Goal: Task Accomplishment & Management: Manage account settings

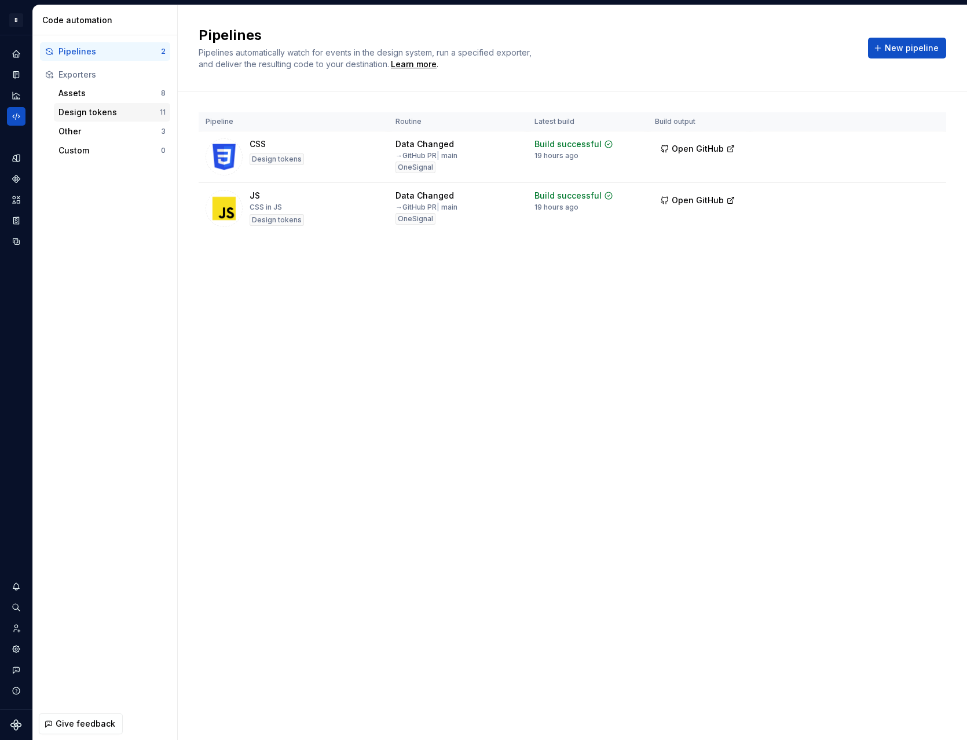
click at [99, 112] on div "Design tokens" at bounding box center [108, 112] width 101 height 12
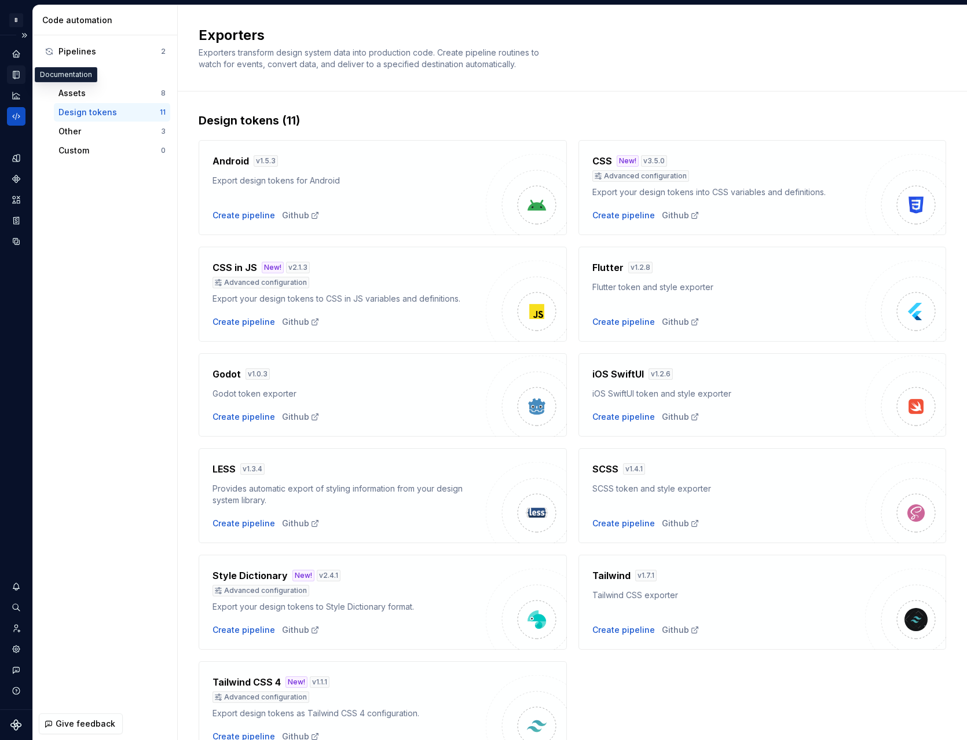
click at [17, 74] on icon "Documentation" at bounding box center [17, 75] width 5 height 6
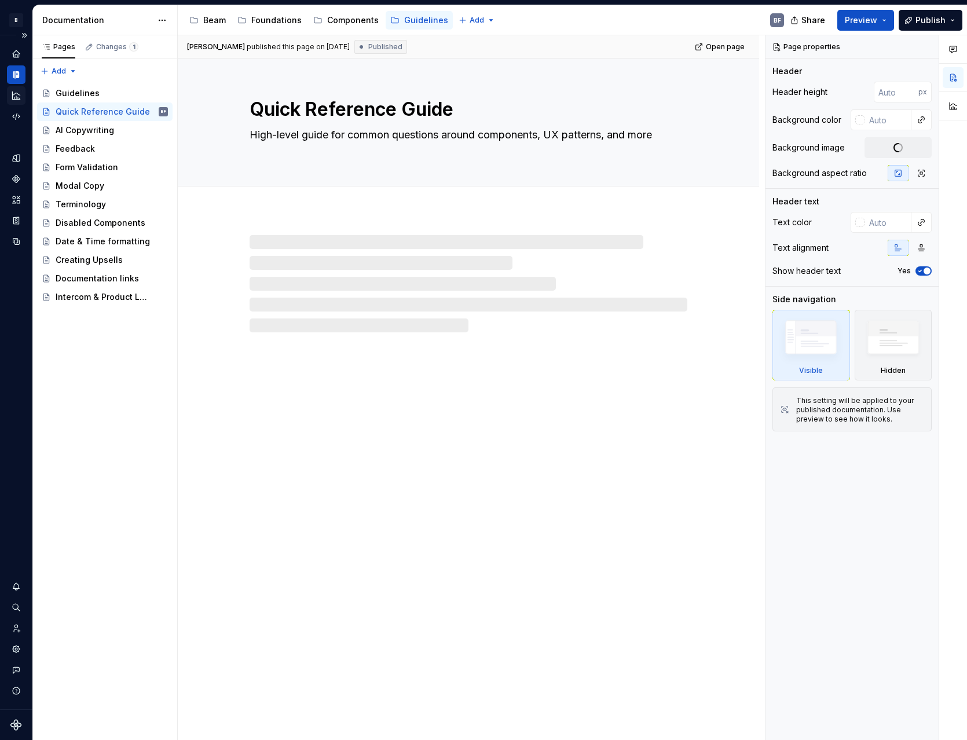
click at [20, 93] on icon "Analytics" at bounding box center [16, 95] width 10 height 10
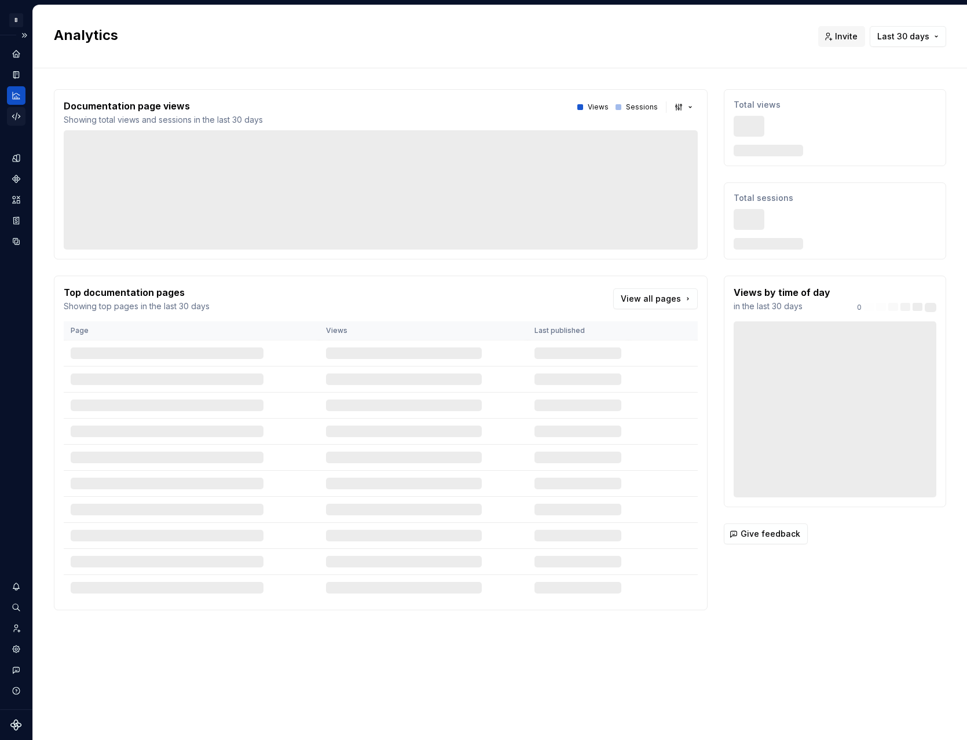
click at [14, 115] on icon "Code automation" at bounding box center [16, 116] width 10 height 10
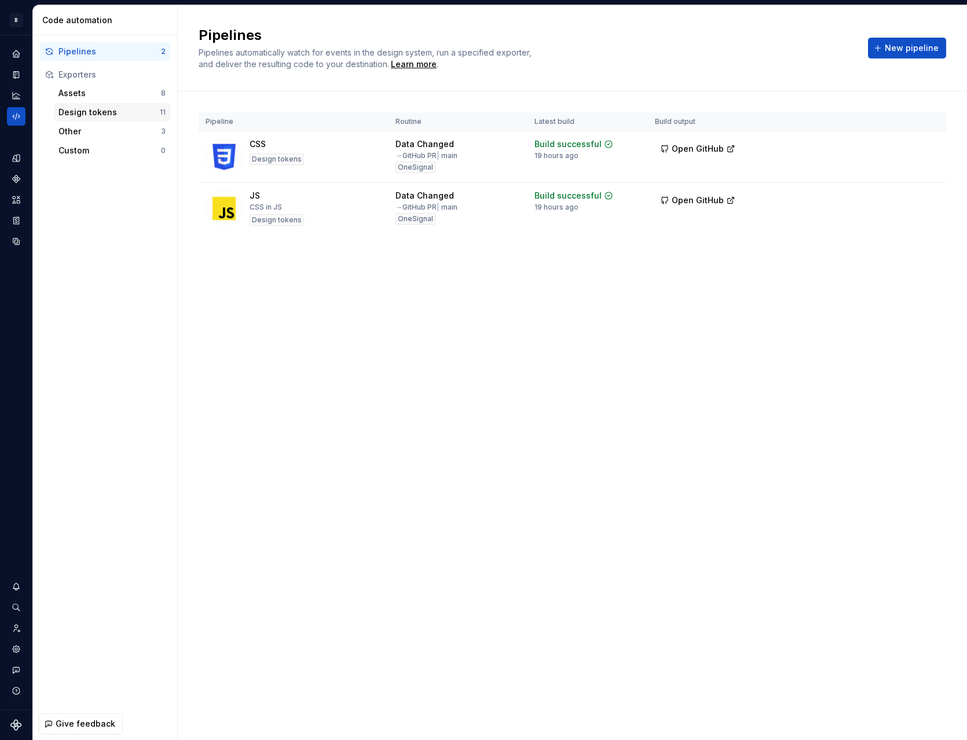
click at [124, 109] on div "Design tokens" at bounding box center [108, 112] width 101 height 12
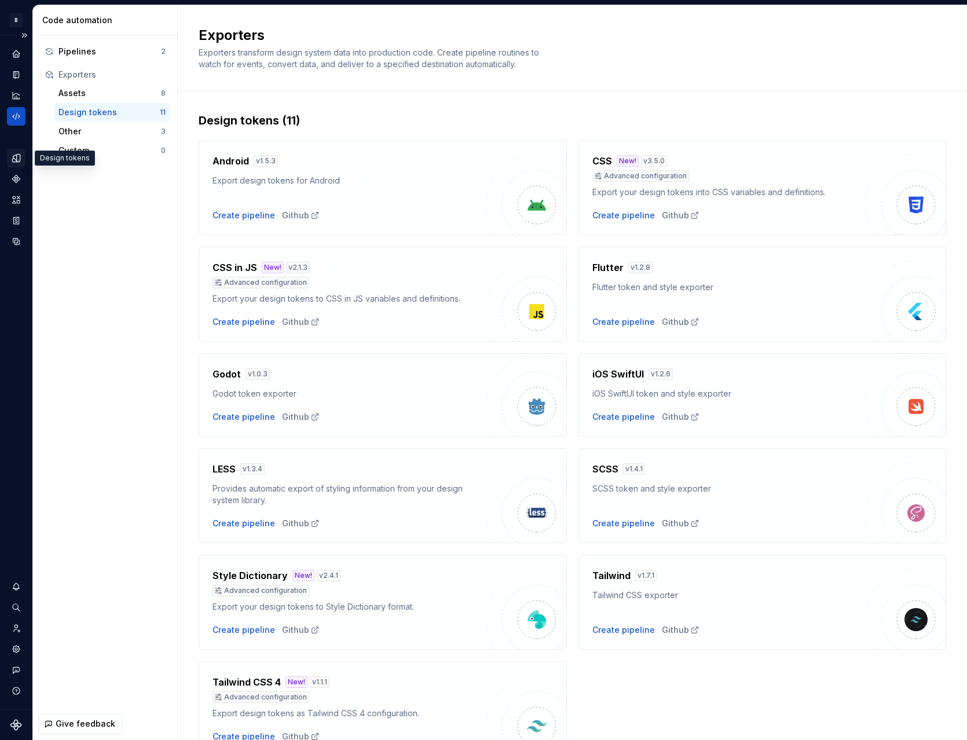
click at [21, 159] on icon "Design tokens" at bounding box center [16, 158] width 10 height 10
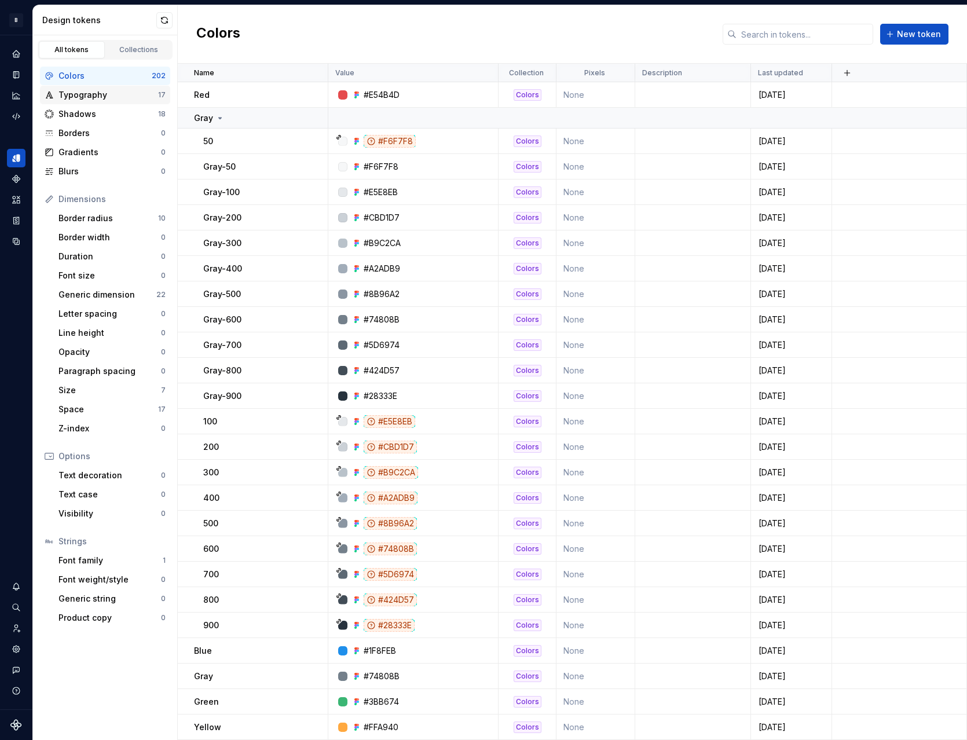
click at [96, 94] on div "Typography" at bounding box center [108, 95] width 100 height 12
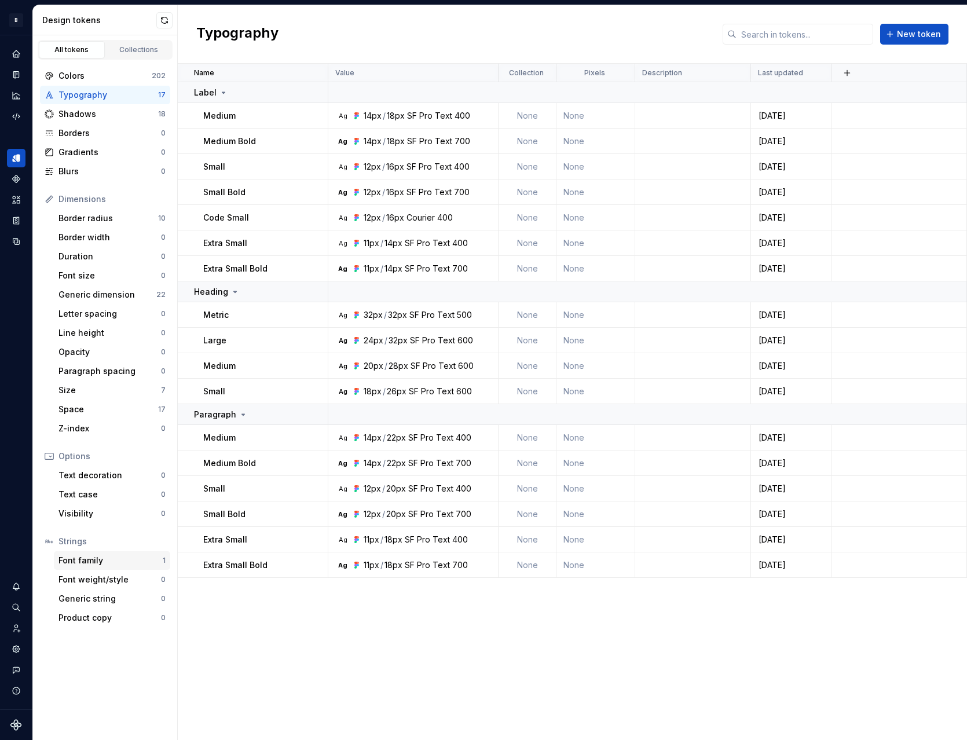
click at [89, 556] on div "Font family" at bounding box center [110, 560] width 104 height 12
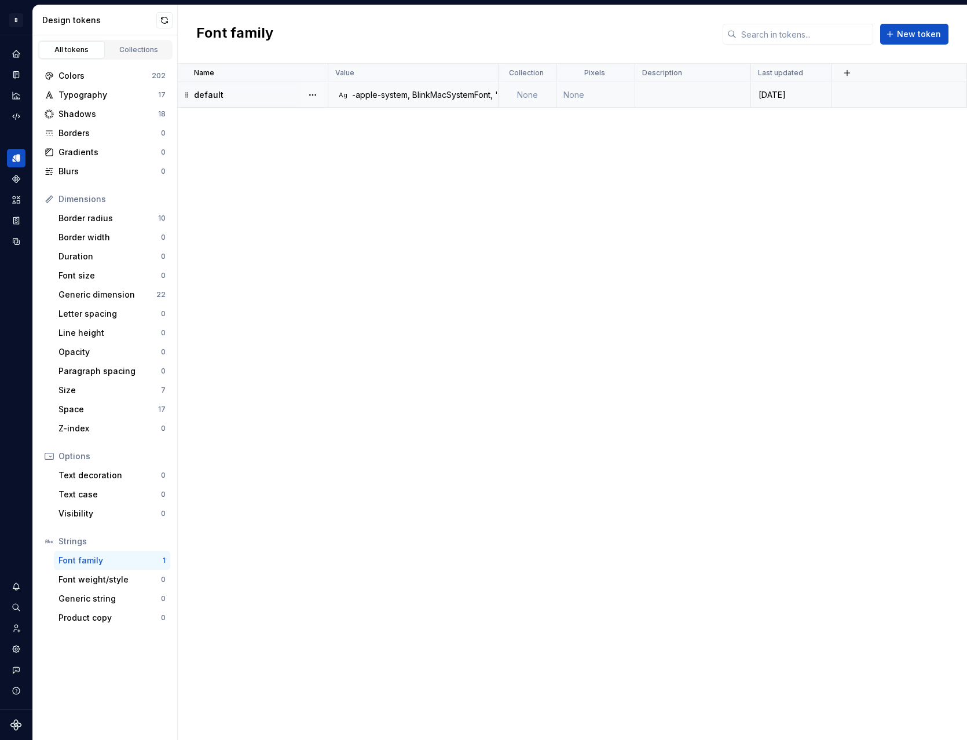
click at [433, 96] on div "-apple-system, BlinkMacSystemFont, 'Segoe UI', Roboto, Helvetica, Arial, sans-s…" at bounding box center [623, 95] width 542 height 12
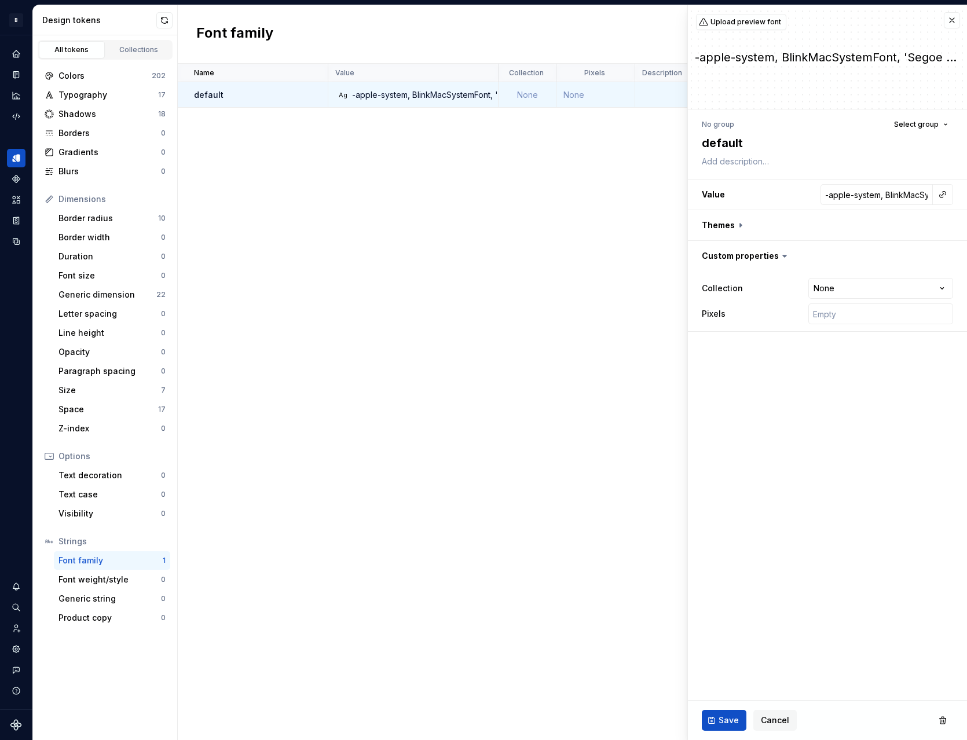
click at [819, 56] on div "-apple-system, BlinkMacSystemFont, 'Segoe UI', Roboto, Helvetica, Arial, sans-s…" at bounding box center [827, 57] width 279 height 16
click at [875, 200] on input "-apple-system, BlinkMacSystemFont, 'Segoe UI', Roboto, Helvetica, Arial, sans-s…" at bounding box center [876, 194] width 112 height 21
paste input ""Segoe UI", Roboto, Helvetica, Arial, sans-serif, "Apple Color Emoji", "Segoe U…"
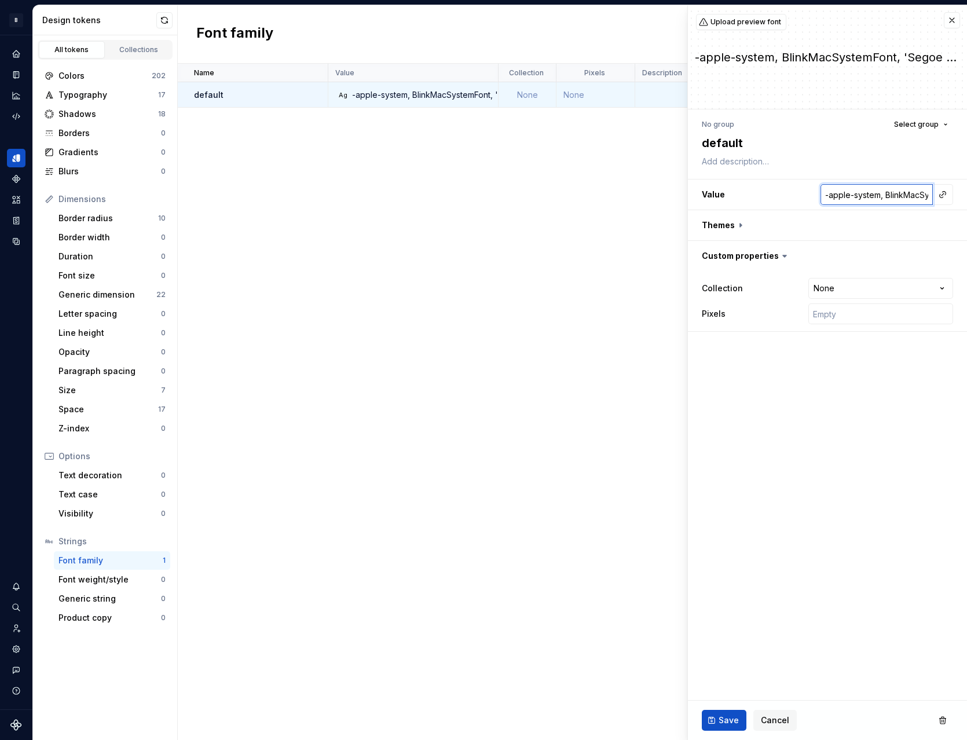
type textarea "*"
type input "-apple-system, BlinkMacSystemFont, "Segoe UI", Roboto, Helvetica, Arial, sans-s…"
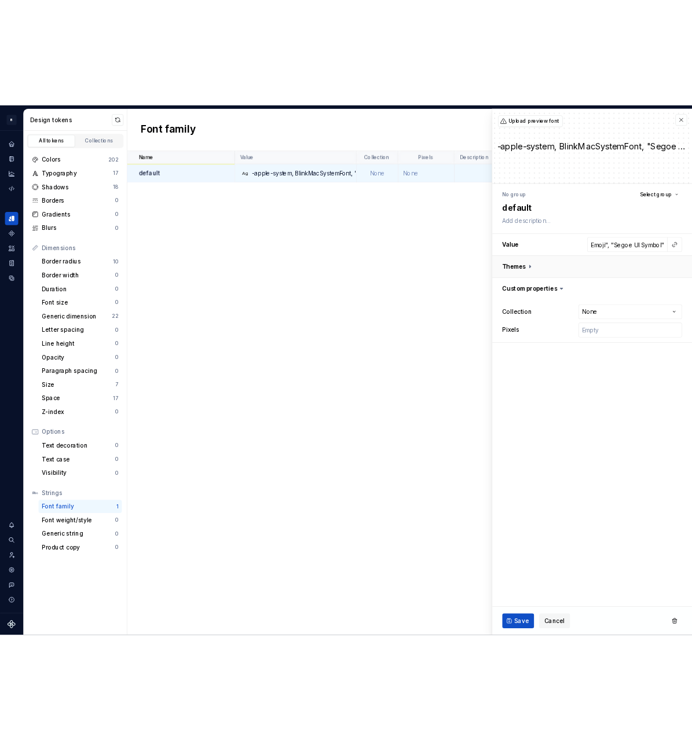
scroll to position [0, 0]
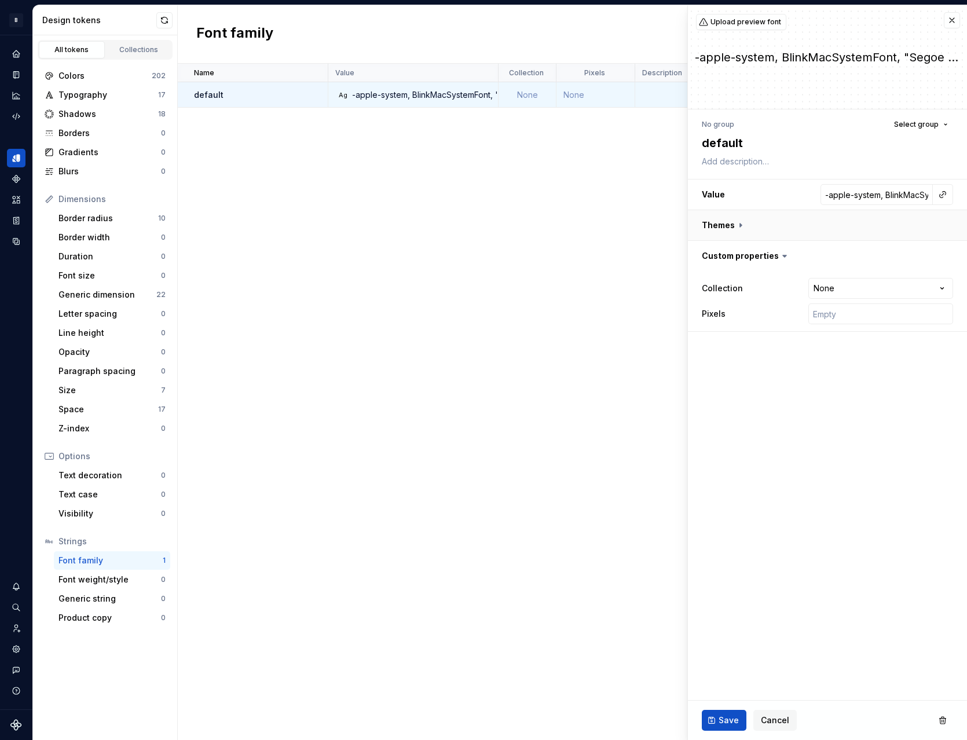
click at [735, 219] on button "button" at bounding box center [827, 225] width 279 height 30
click at [736, 221] on icon at bounding box center [740, 225] width 12 height 12
click at [778, 330] on icon at bounding box center [784, 330] width 12 height 12
click at [736, 223] on icon at bounding box center [740, 225] width 12 height 12
click at [730, 725] on span "Save" at bounding box center [728, 720] width 20 height 12
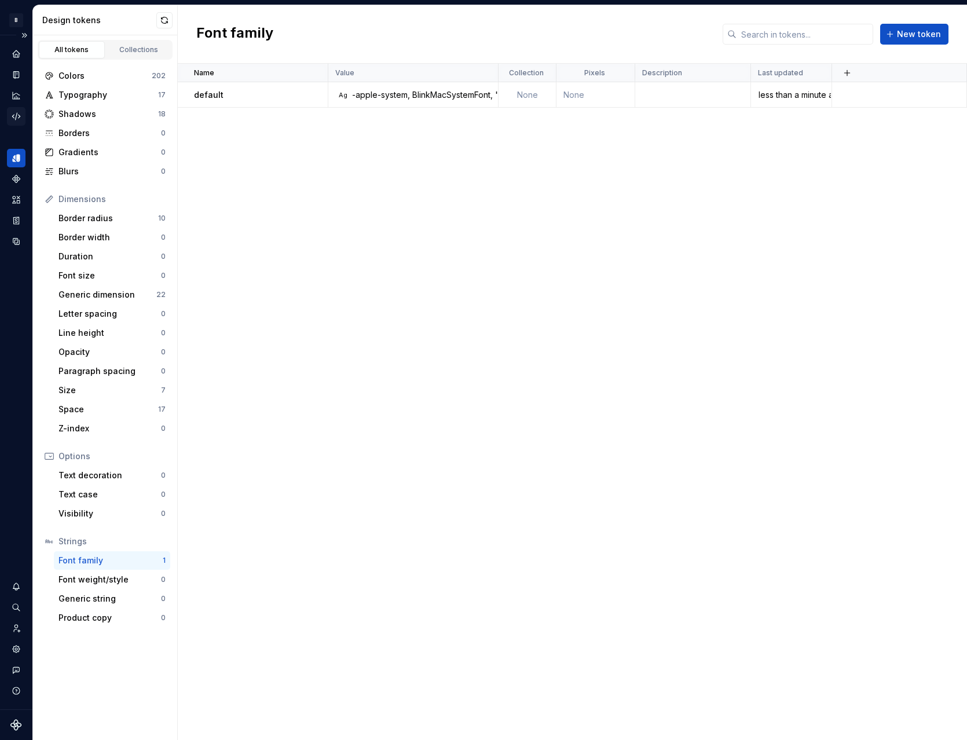
click at [16, 115] on icon "Code automation" at bounding box center [16, 116] width 10 height 10
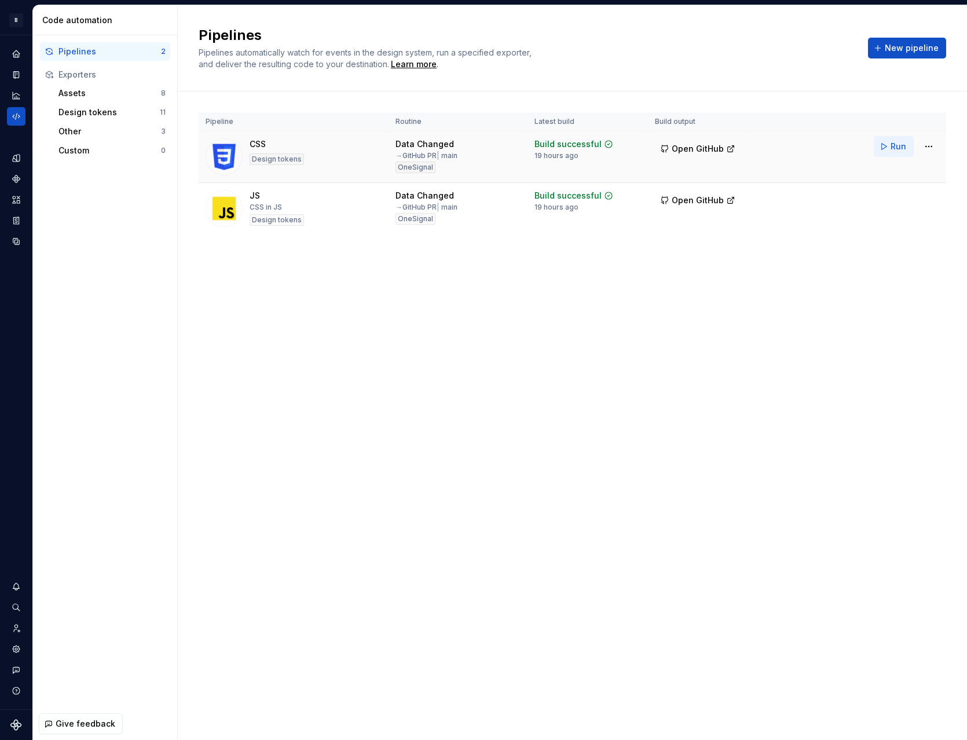
click at [905, 148] on span "Run" at bounding box center [898, 147] width 16 height 12
click at [893, 200] on span "Run" at bounding box center [898, 198] width 16 height 12
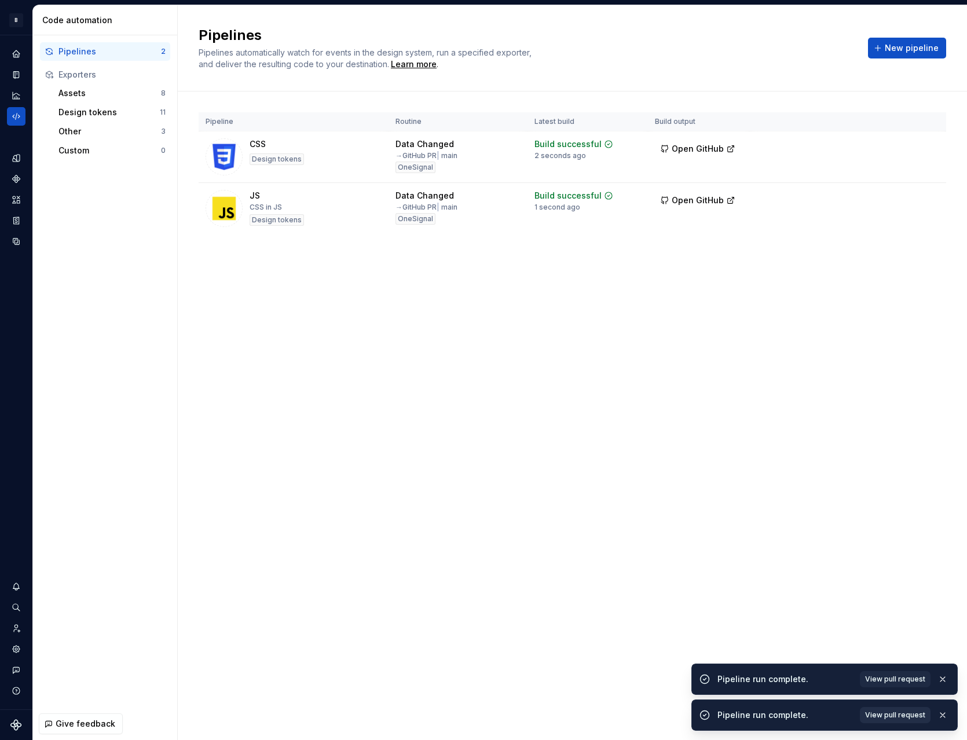
click at [912, 718] on span "View pull request" at bounding box center [895, 714] width 60 height 9
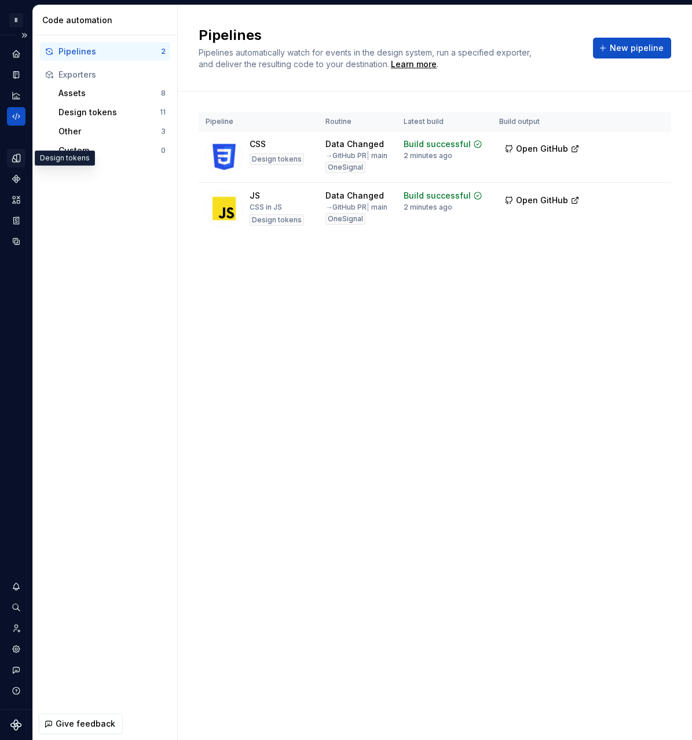
click at [19, 160] on icon "Design tokens" at bounding box center [18, 158] width 3 height 8
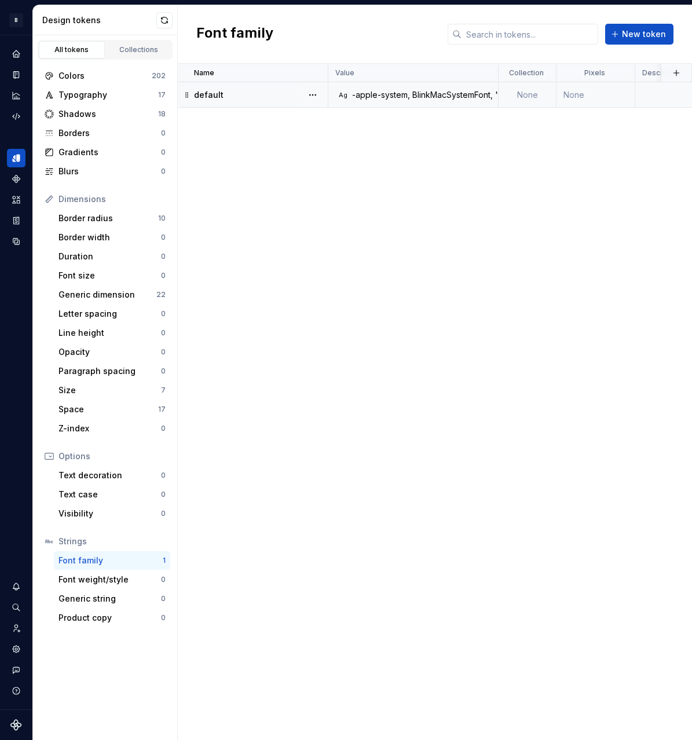
click at [446, 99] on div "-apple-system, BlinkMacSystemFont, "Segoe UI", Roboto, Helvetica, Arial, sans-s…" at bounding box center [627, 95] width 551 height 12
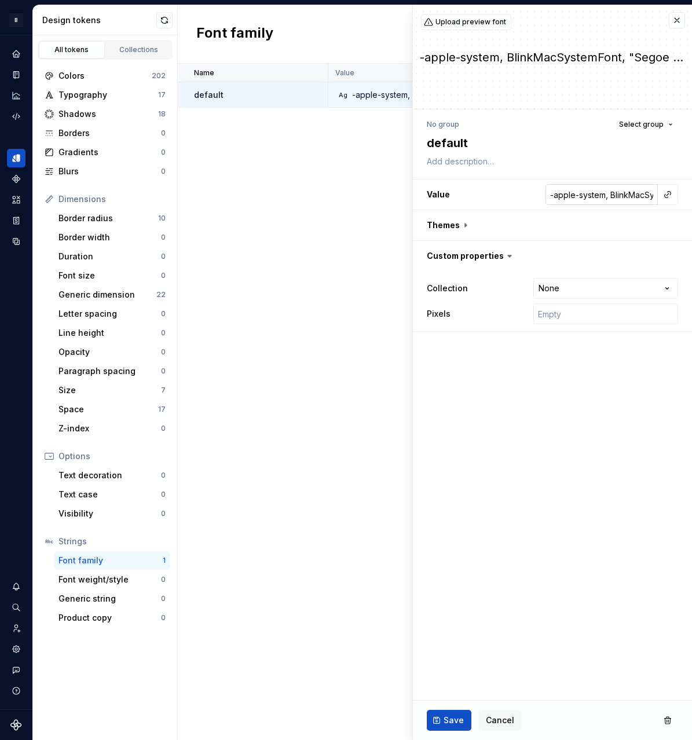
click at [631, 192] on input "-apple-system, BlinkMacSystemFont, "Segoe UI", Roboto, Helvetica, Arial, sans-s…" at bounding box center [601, 194] width 112 height 21
paste input "'Segoe UI', Roboto, Helvetica, Arial, sans-serif, 'Apple Color Emoji', 'Segoe U…"
type textarea "*"
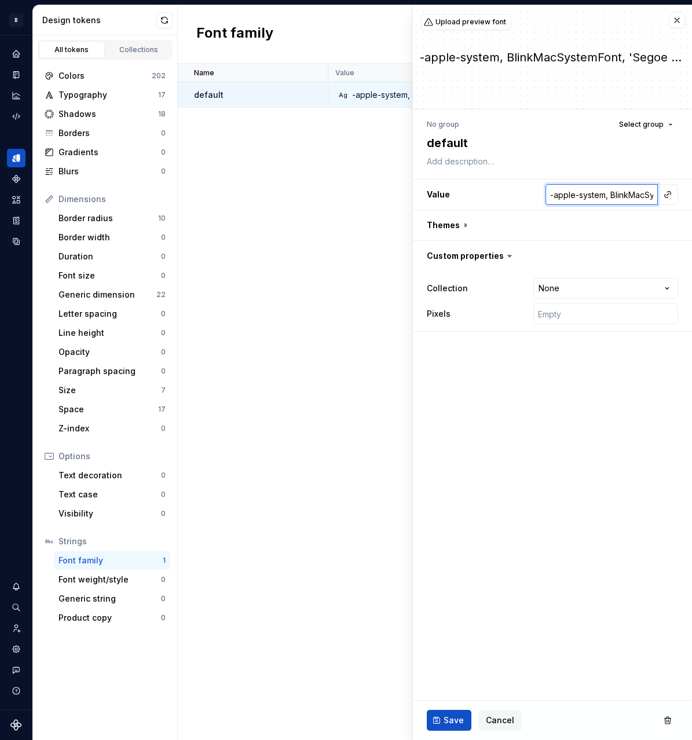
scroll to position [0, 443]
type input "-apple-system, BlinkMacSystemFont, 'Segoe UI', Roboto, Helvetica, Arial, sans-s…"
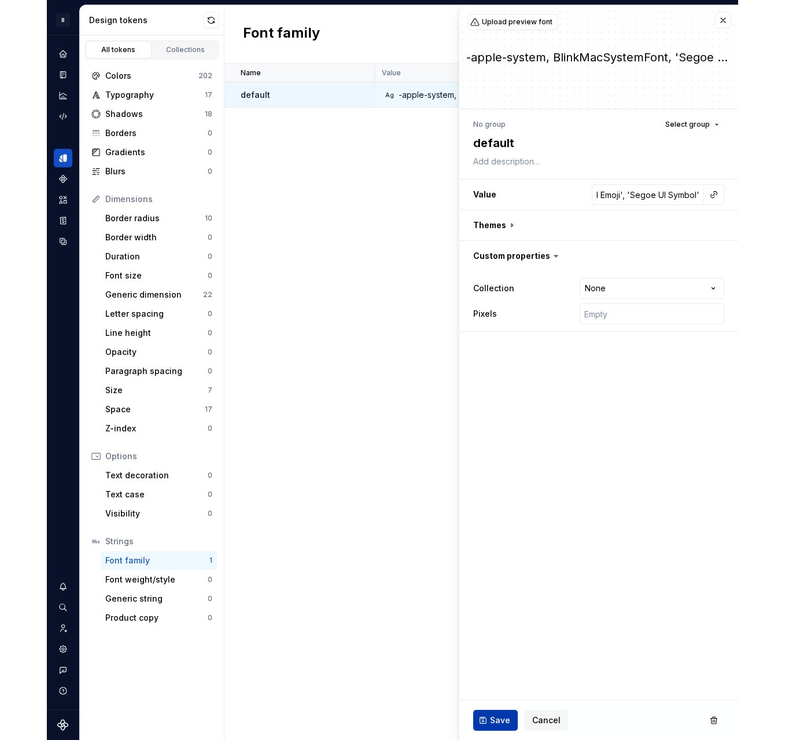
scroll to position [0, 0]
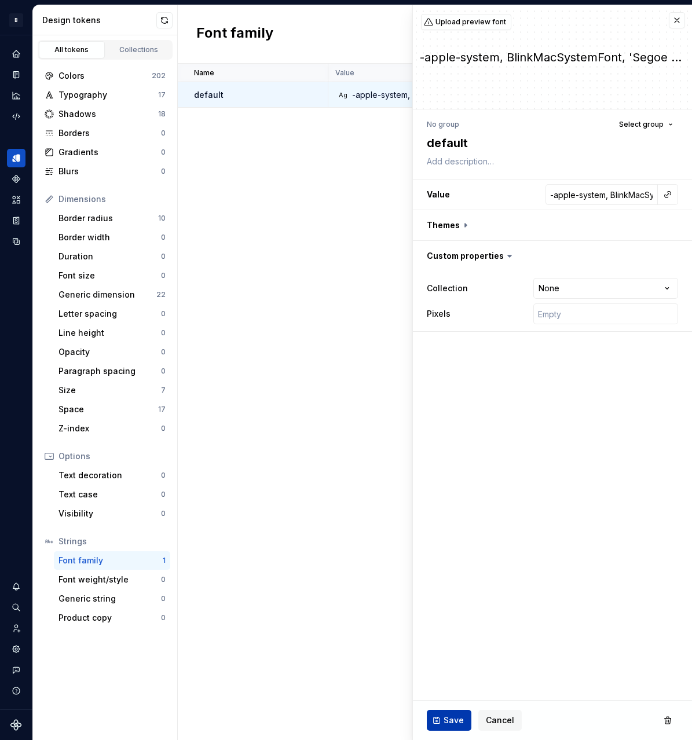
click at [453, 716] on span "Save" at bounding box center [453, 720] width 20 height 12
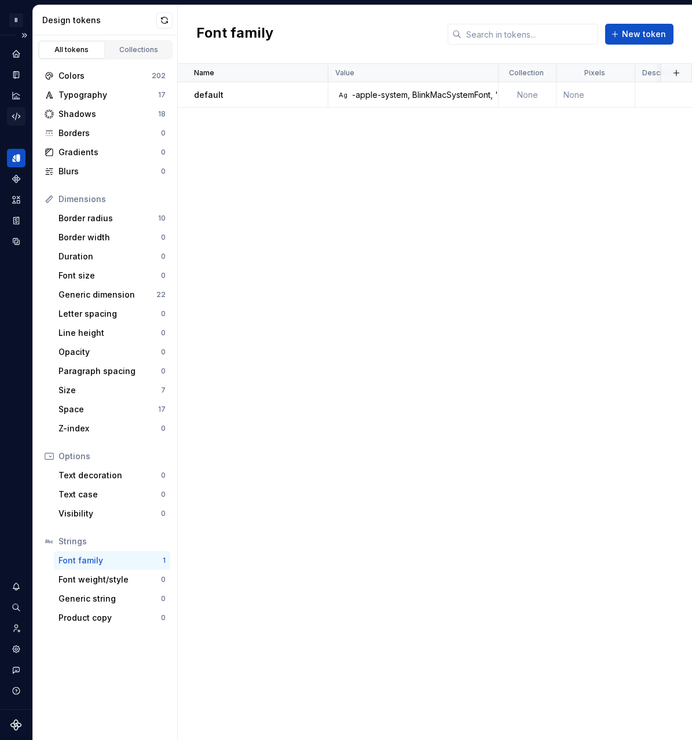
click at [16, 117] on icon "Code automation" at bounding box center [16, 116] width 8 height 7
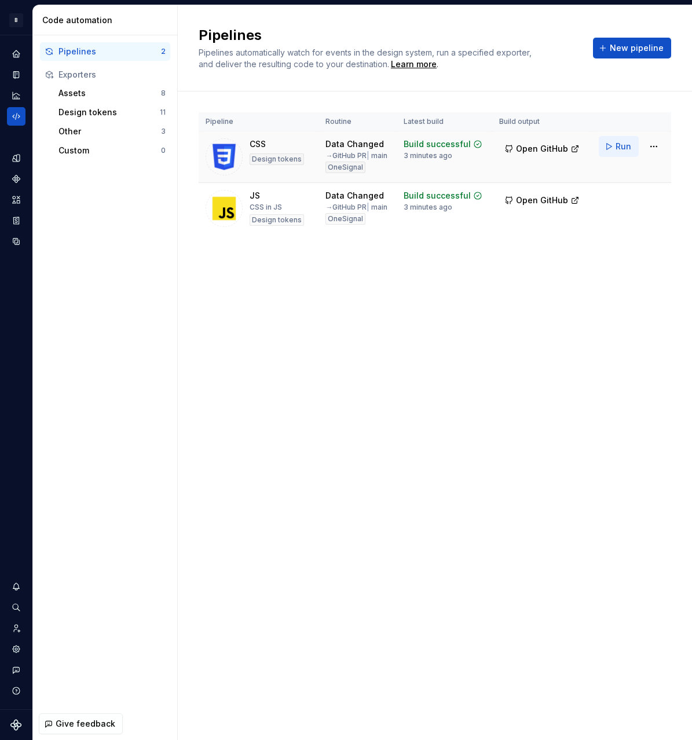
click at [615, 144] on button "Run" at bounding box center [618, 146] width 40 height 21
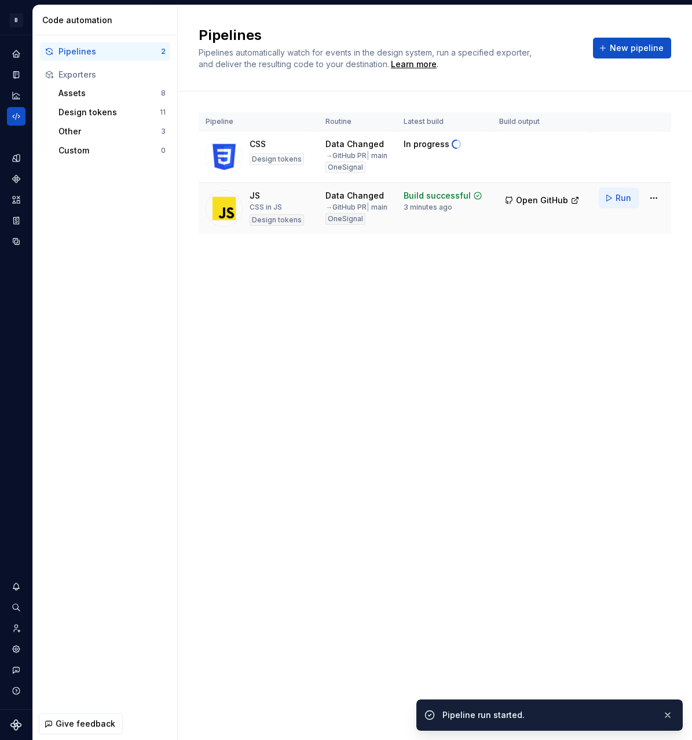
click at [621, 204] on span "Run" at bounding box center [623, 198] width 16 height 12
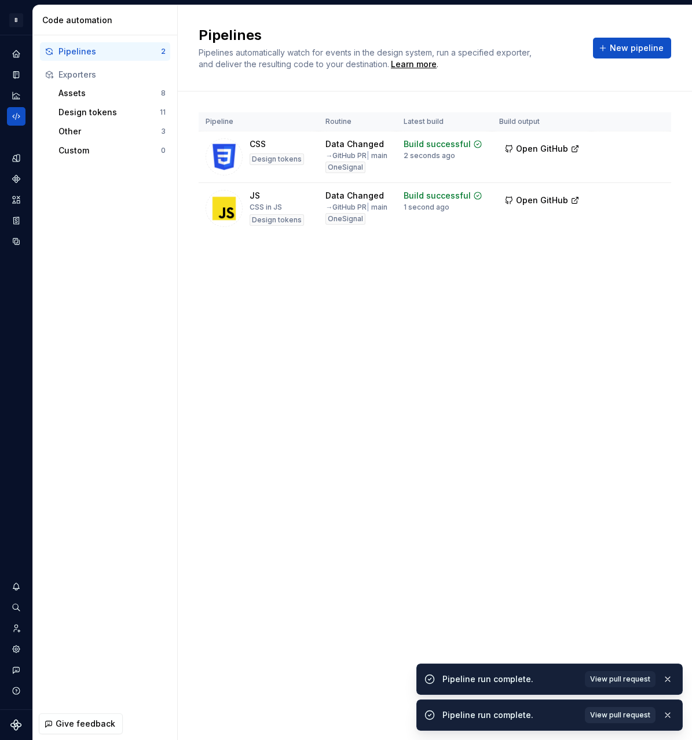
click at [629, 710] on span "View pull request" at bounding box center [620, 714] width 60 height 9
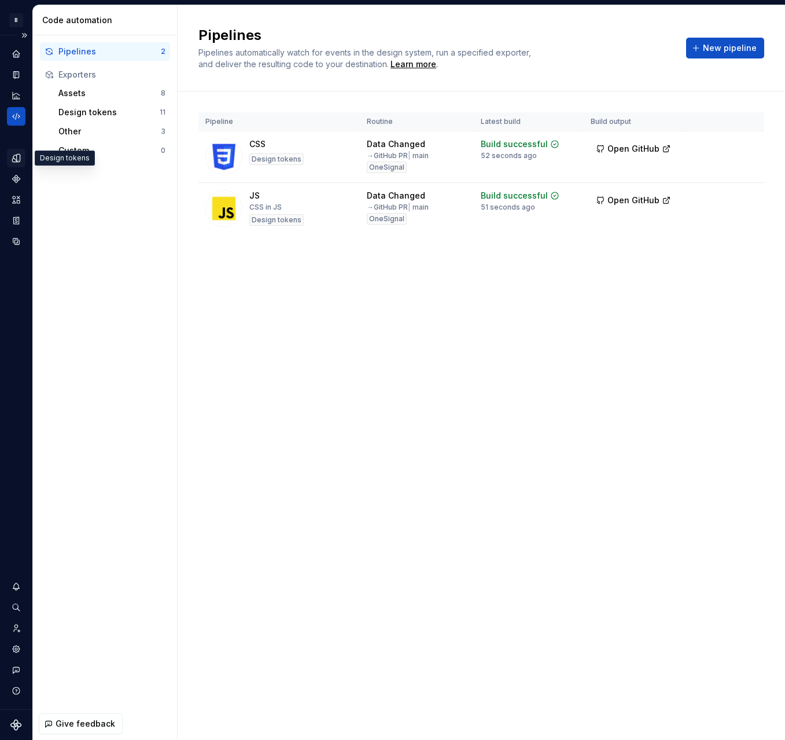
click at [17, 155] on icon "Design tokens" at bounding box center [18, 158] width 3 height 8
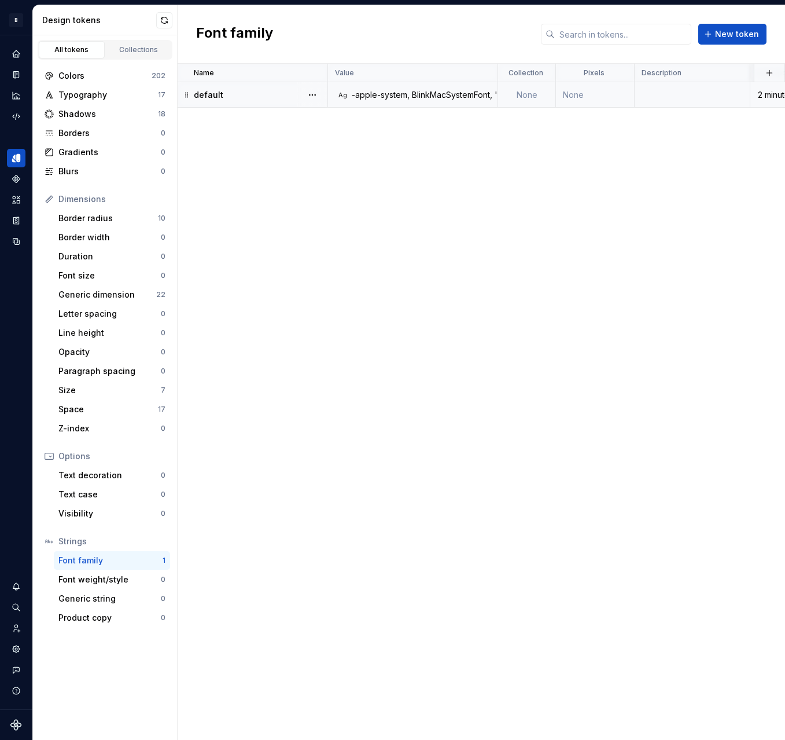
click at [425, 93] on div "-apple-system, BlinkMacSystemFont, 'Segoe UI', Roboto, Helvetica, Arial, sans-s…" at bounding box center [623, 95] width 542 height 12
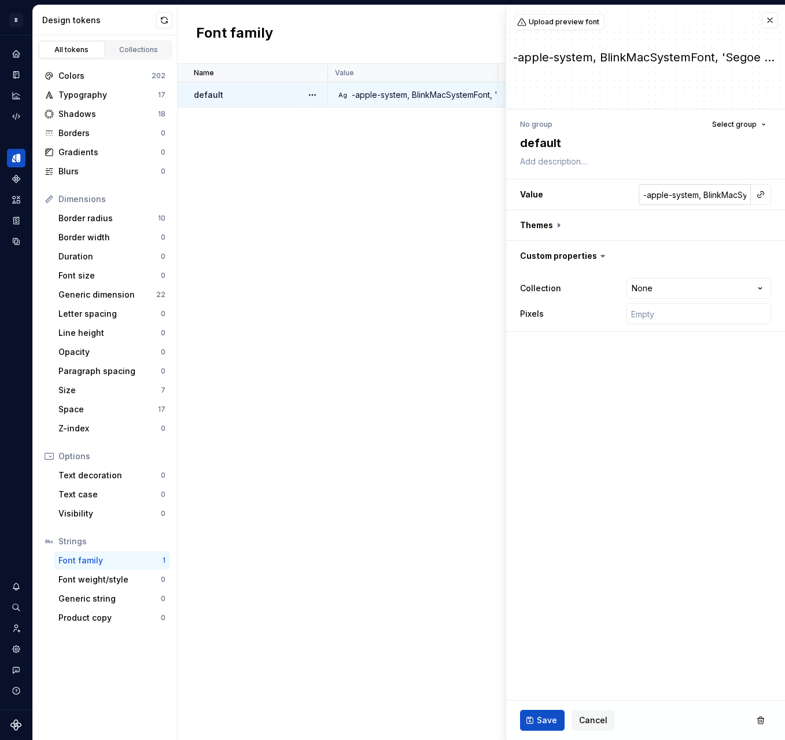
click at [702, 200] on input "-apple-system, BlinkMacSystemFont, 'Segoe UI', Roboto, Helvetica, Arial, sans-s…" at bounding box center [695, 194] width 112 height 21
paste input "Segoe UI, Roboto, Helvetica, Arial, sans-serif, Apple Color Emoji, Segoe UI Emo…"
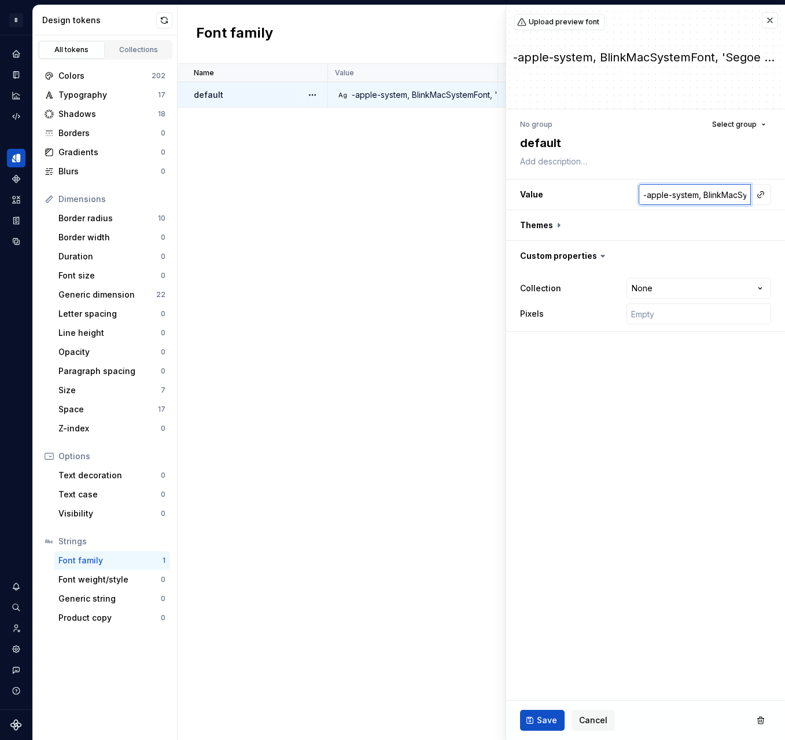
type textarea "*"
drag, startPoint x: 692, startPoint y: 196, endPoint x: 765, endPoint y: 194, distance: 72.4
click at [765, 194] on div "-apple-system, BlinkMacSystemFont, Segoe UI, Roboto, Helvetica, Arial, sans-ser…" at bounding box center [705, 194] width 133 height 21
type input "-apple-system, BlinkMacSystemFont, Segoe UI, Roboto, Helvetica, Arial, sans-ser…"
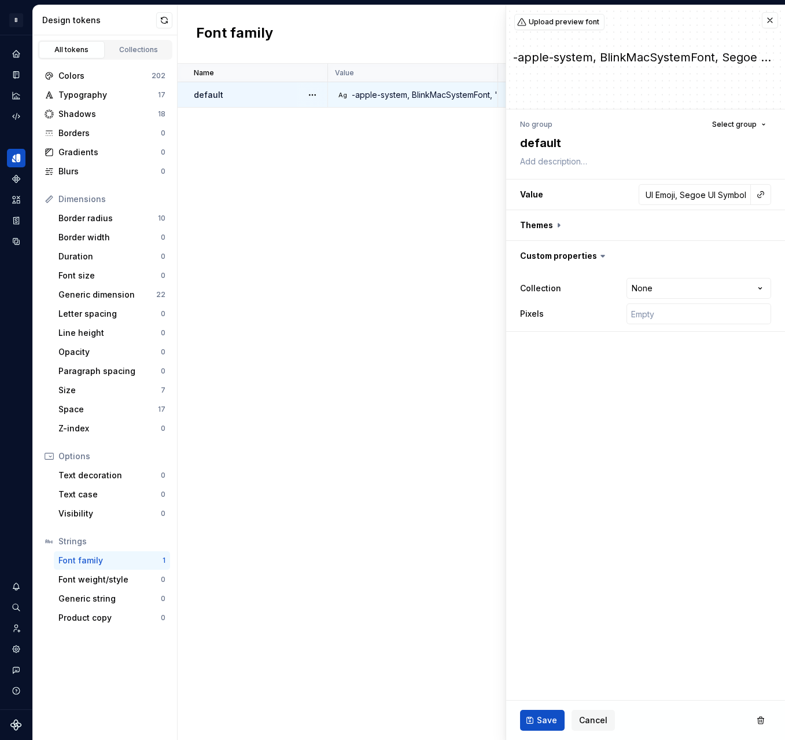
click at [666, 425] on fieldset "**********" at bounding box center [645, 372] width 279 height 734
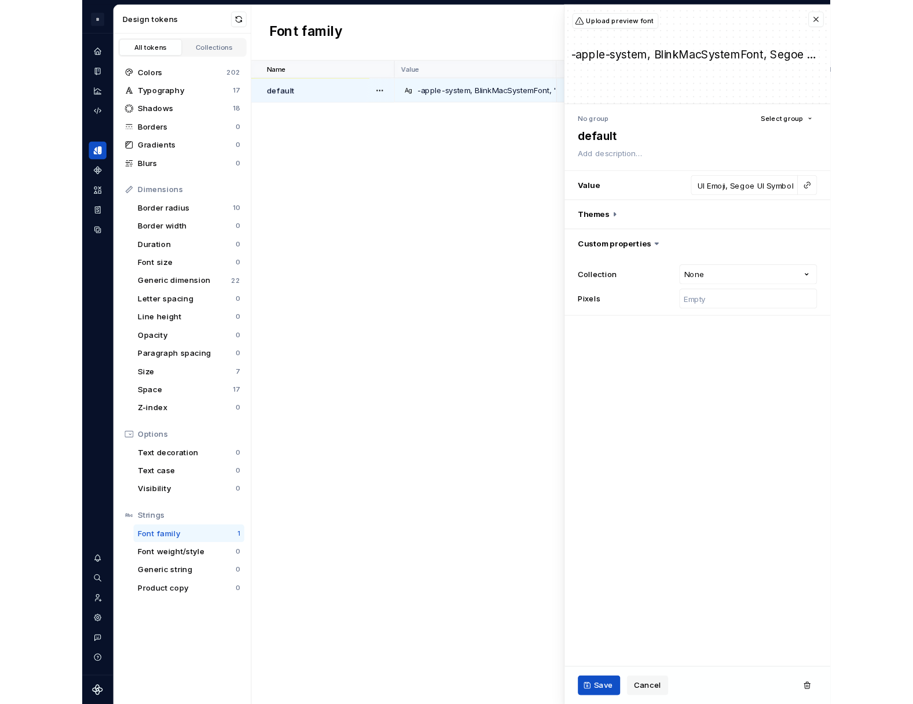
scroll to position [0, 0]
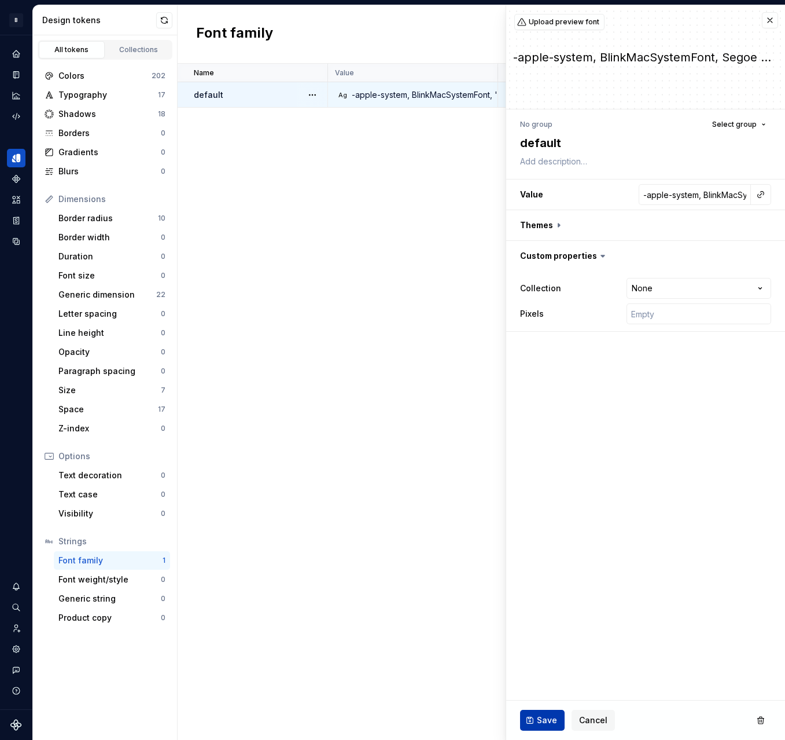
click at [543, 718] on span "Save" at bounding box center [547, 720] width 20 height 12
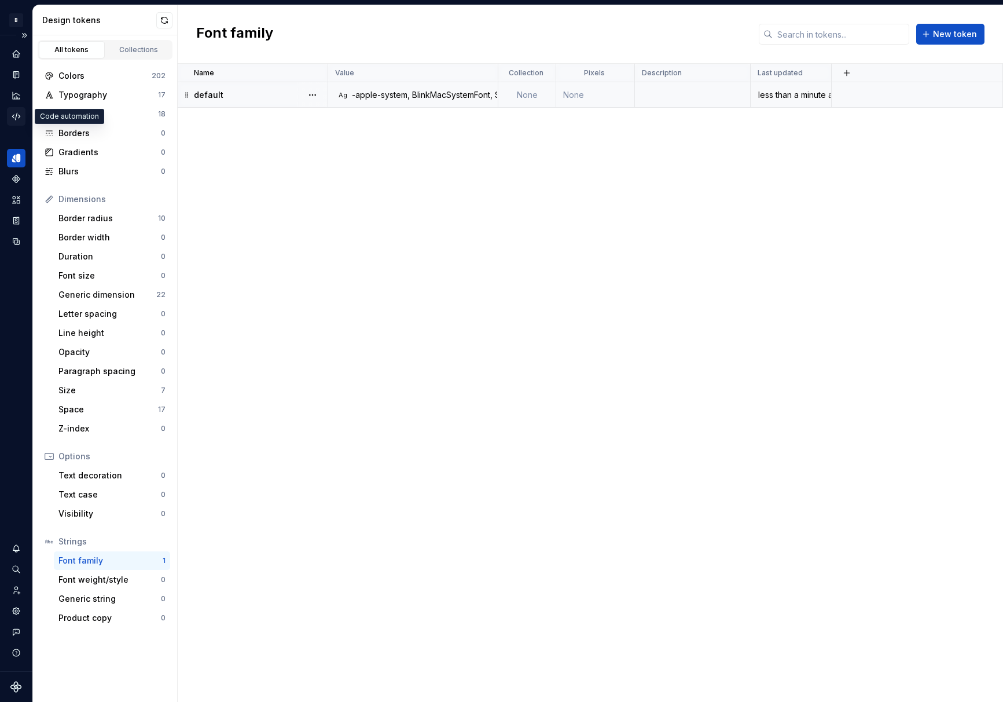
click at [16, 113] on icon "Code automation" at bounding box center [16, 116] width 10 height 10
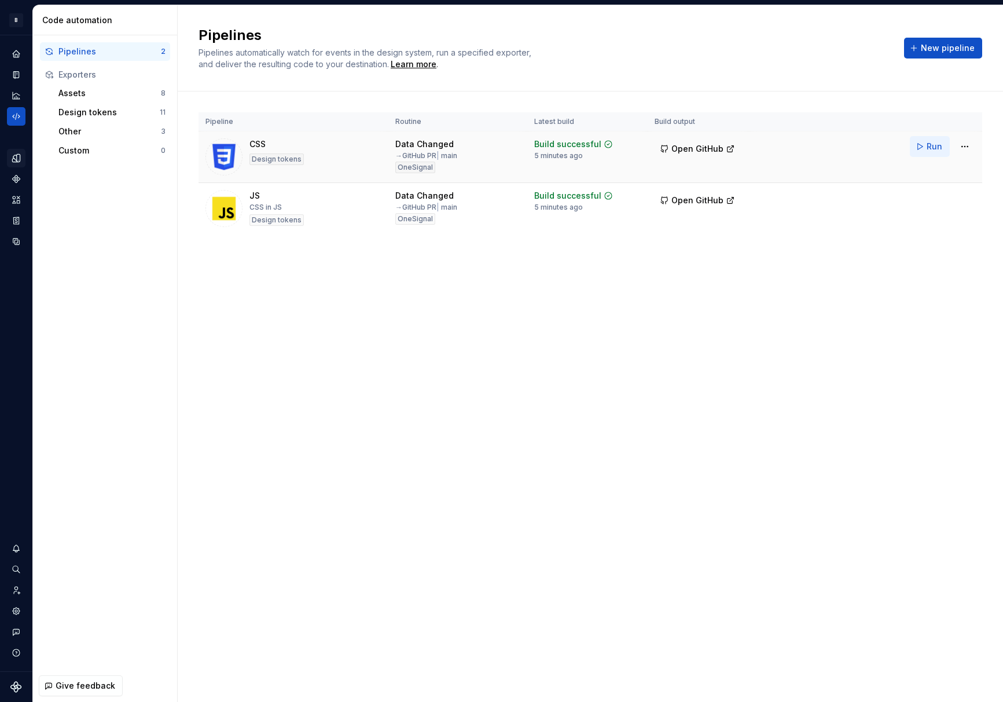
click at [933, 145] on span "Run" at bounding box center [935, 147] width 16 height 12
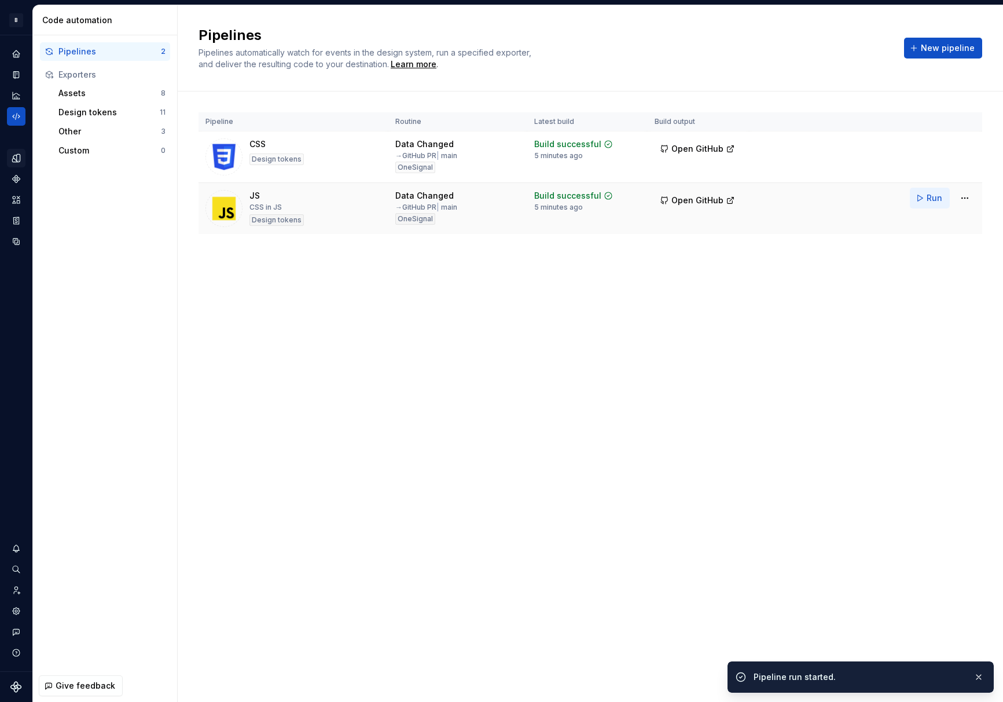
click at [928, 201] on span "Run" at bounding box center [935, 198] width 16 height 12
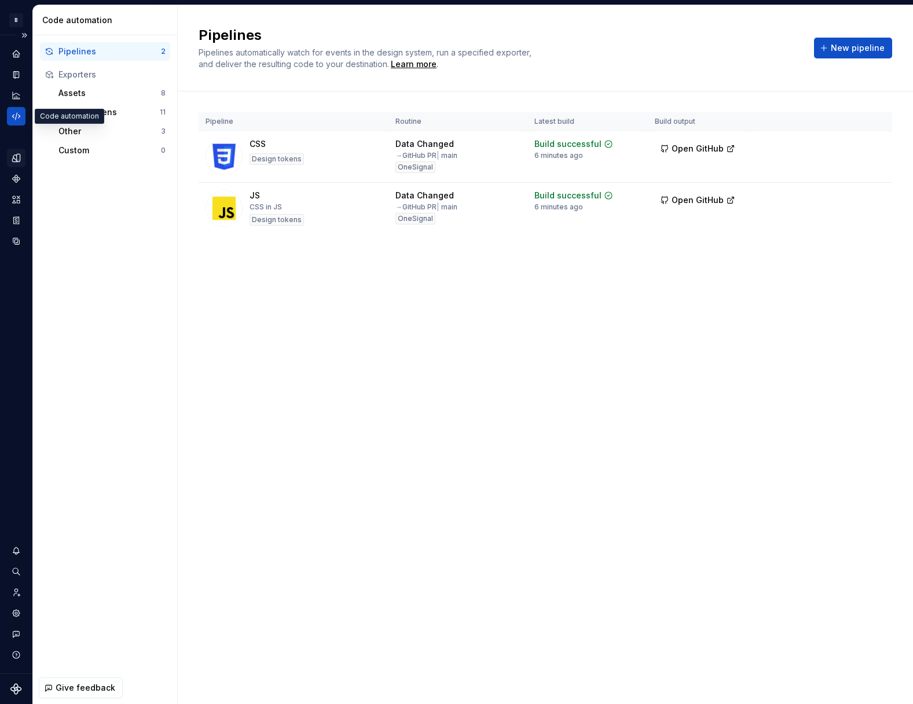
click at [17, 116] on icon "Code automation" at bounding box center [16, 116] width 10 height 10
click at [17, 183] on icon "Components" at bounding box center [16, 179] width 10 height 10
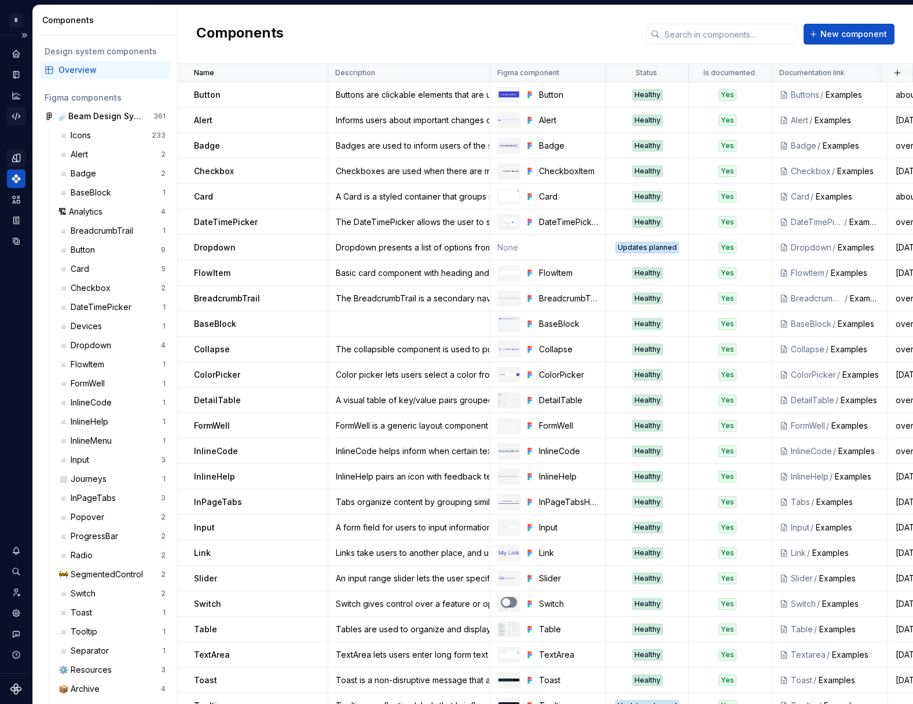
click at [16, 110] on div "Code automation" at bounding box center [16, 116] width 19 height 19
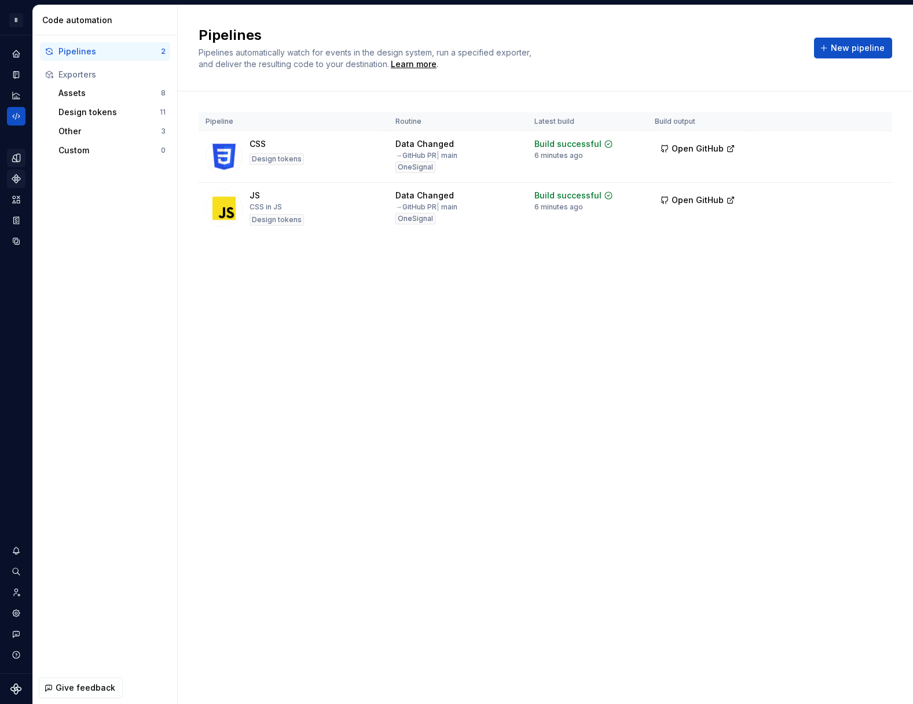
click at [20, 158] on icon "Design tokens" at bounding box center [16, 158] width 8 height 8
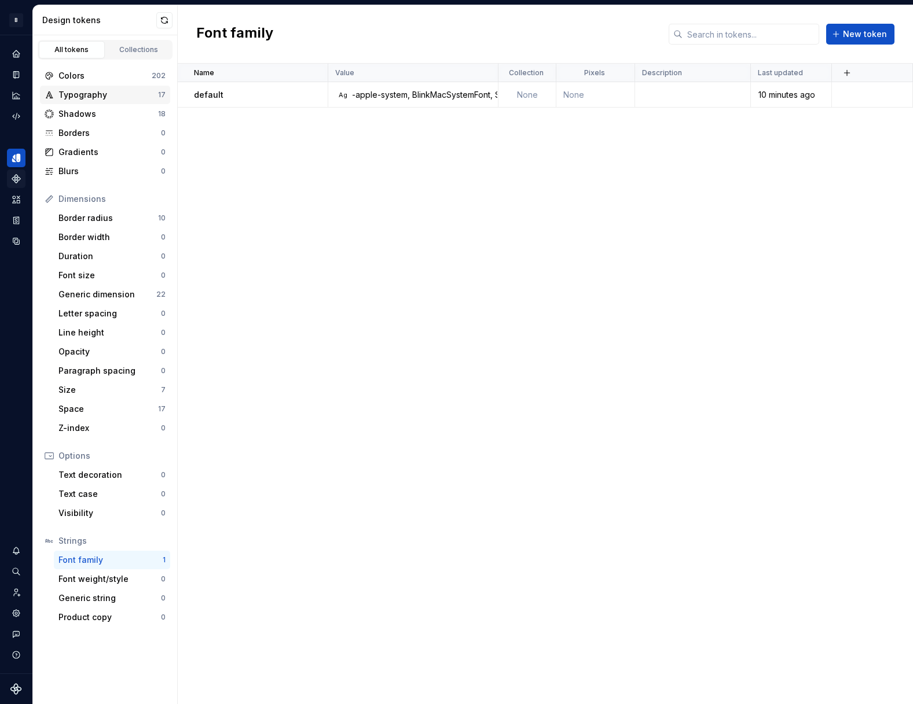
click at [80, 100] on div "Typography" at bounding box center [108, 95] width 100 height 12
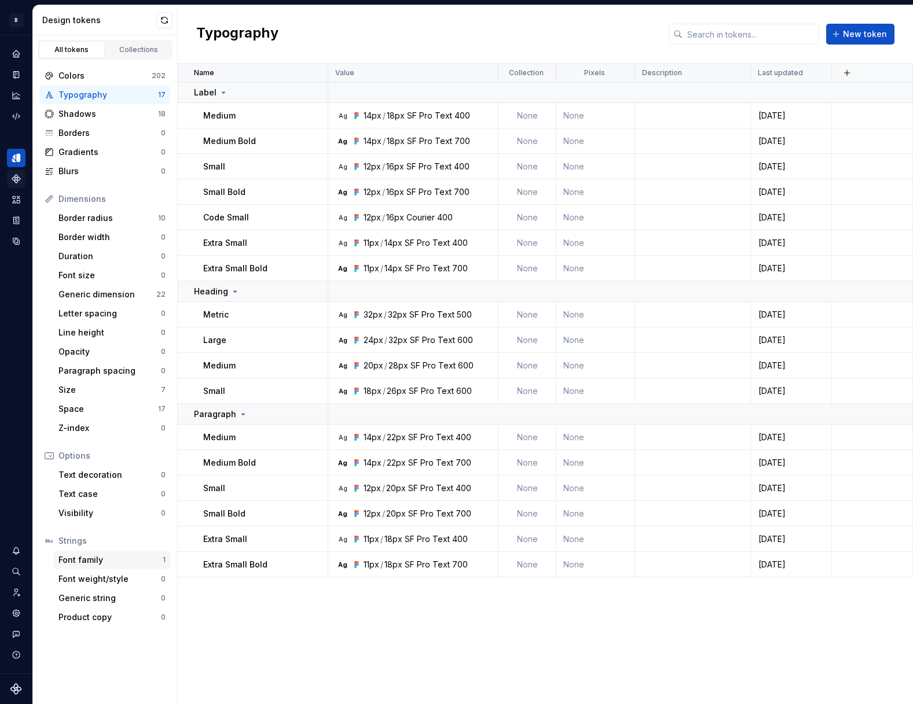
click at [96, 565] on div "Font family" at bounding box center [110, 560] width 104 height 12
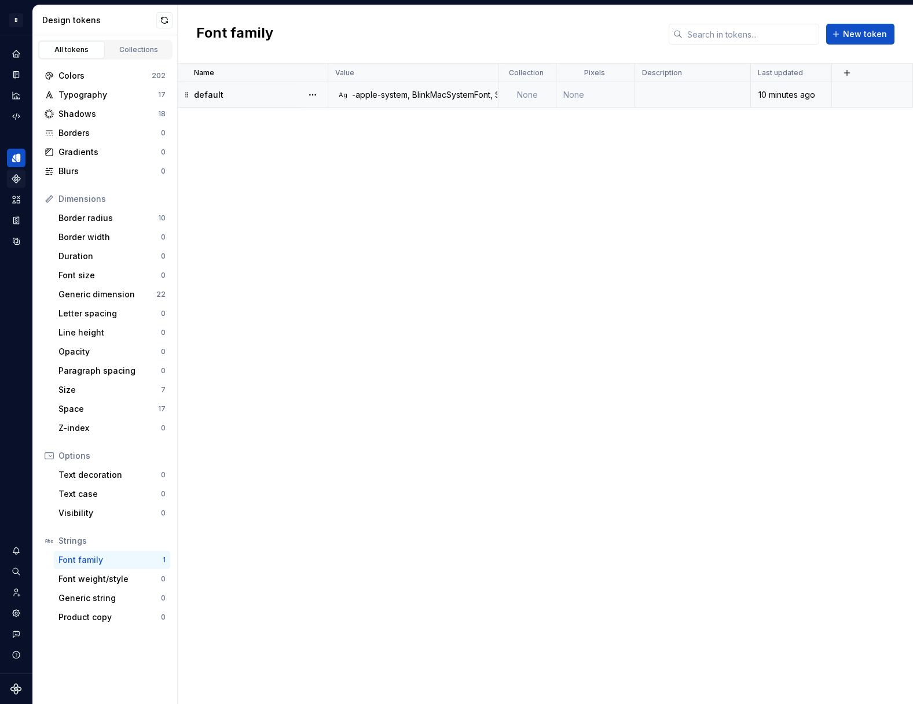
click at [435, 93] on div "-apple-system, BlinkMacSystemFont, Segoe UI, Roboto, Helvetica, Arial, sans-ser…" at bounding box center [612, 95] width 521 height 12
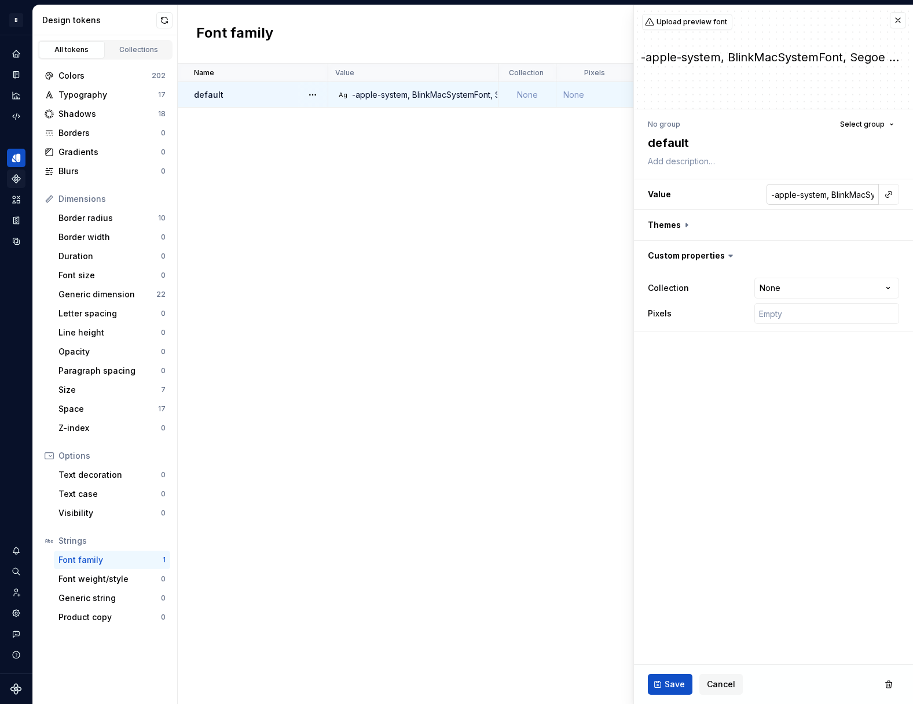
click at [816, 191] on input "-apple-system, BlinkMacSystemFont, Segoe UI, Roboto, Helvetica, Arial, sans-ser…" at bounding box center [822, 194] width 112 height 21
paste input ""-apple-system, BlinkMacSystemFont, \"Segoe UI\", Roboto, Helvetica, Arial, san…"
type textarea "*"
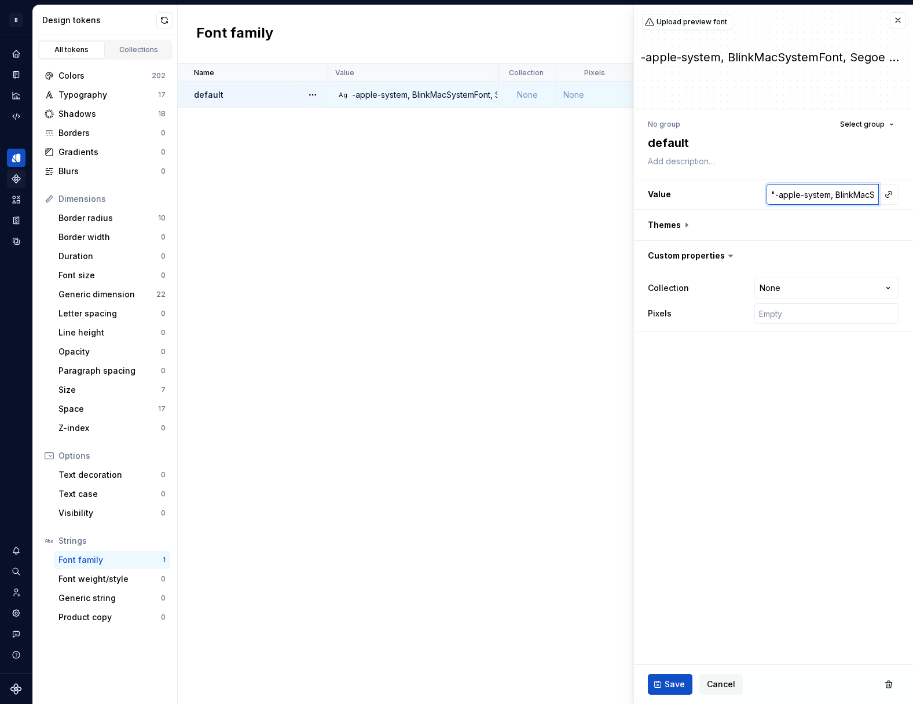
scroll to position [0, 480]
type input ""-apple-system, BlinkMacSystemFont, \"Segoe UI\", Roboto, Helvetica, Arial, san…"
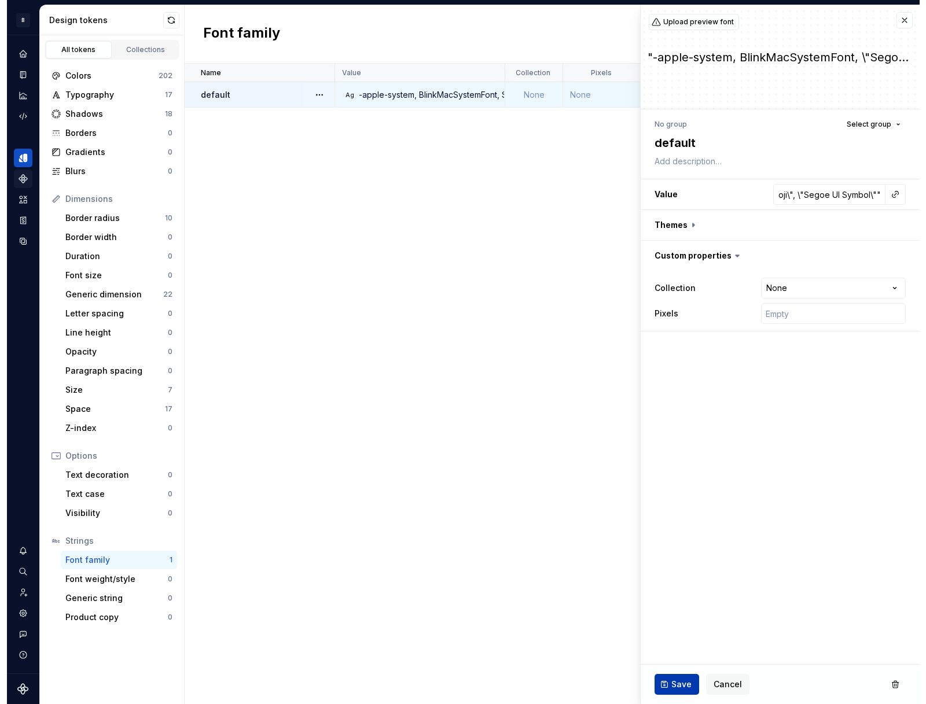
scroll to position [0, 0]
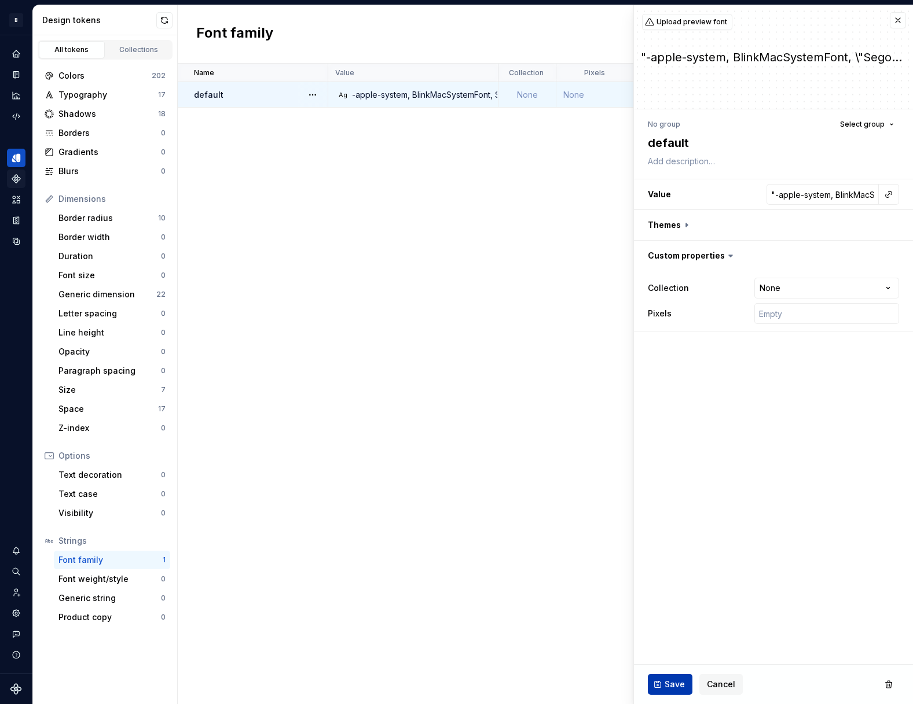
click at [670, 681] on span "Save" at bounding box center [674, 685] width 20 height 12
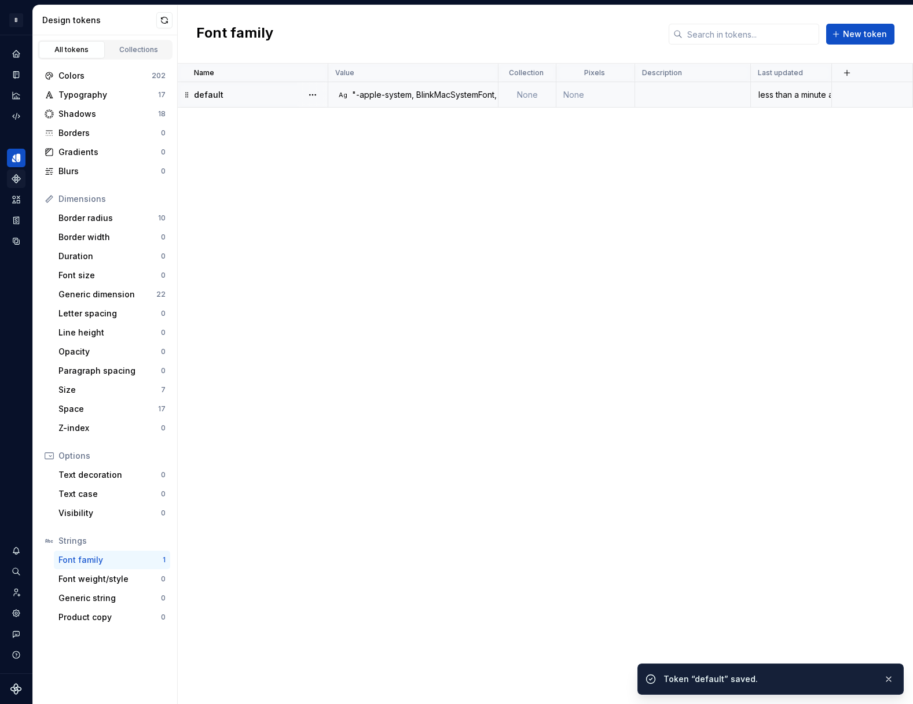
click at [490, 392] on div "Name Value Collection Pixels Description Last updated default Ag "-apple-system…" at bounding box center [545, 384] width 735 height 641
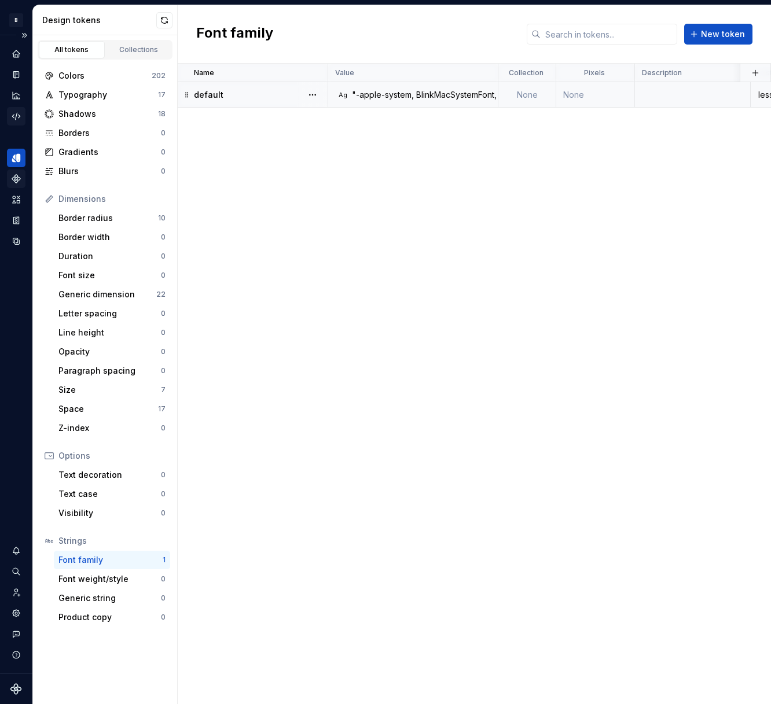
click at [12, 112] on icon "Code automation" at bounding box center [16, 116] width 10 height 10
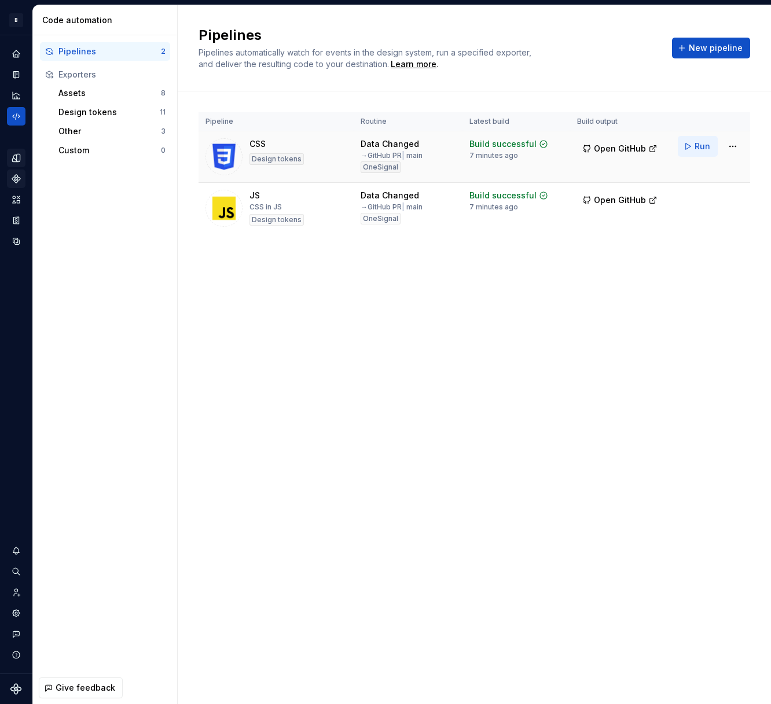
click at [703, 146] on span "Run" at bounding box center [703, 147] width 16 height 12
click at [706, 200] on span "Run" at bounding box center [703, 198] width 16 height 12
click at [634, 303] on div "Pipelines Pipelines automatically watch for events in the design system, run a …" at bounding box center [474, 354] width 593 height 699
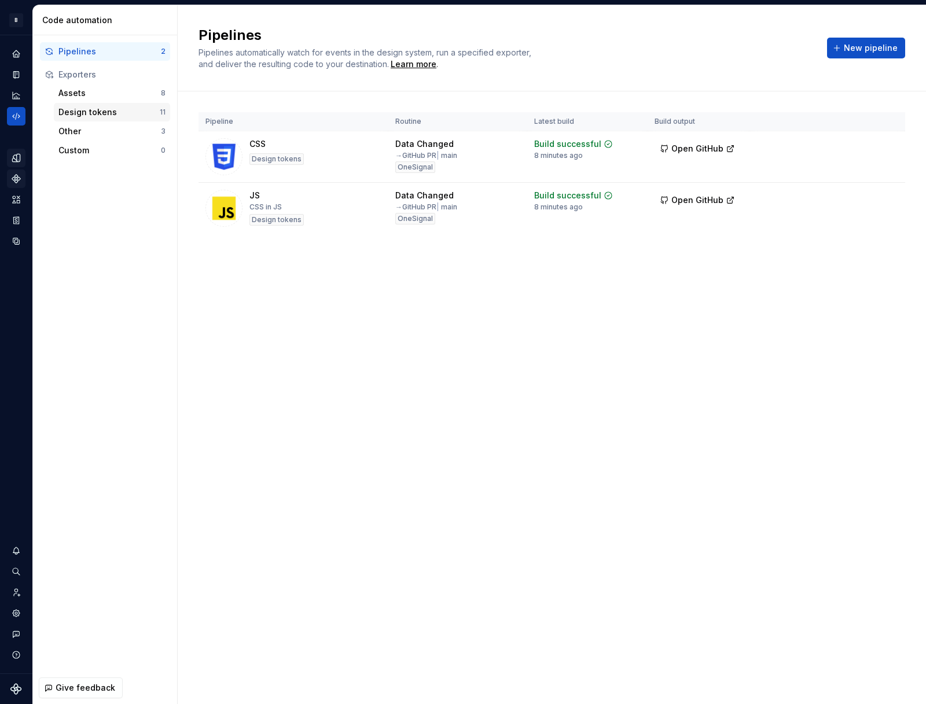
click at [62, 109] on div "Design tokens" at bounding box center [108, 112] width 101 height 12
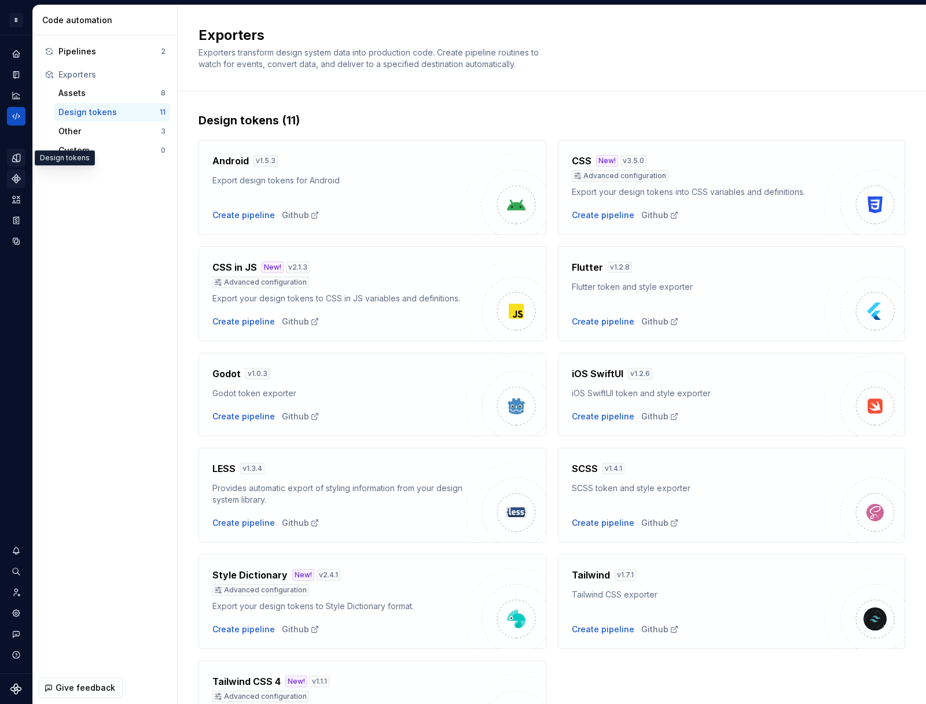
click at [20, 156] on icon "Design tokens" at bounding box center [16, 158] width 8 height 8
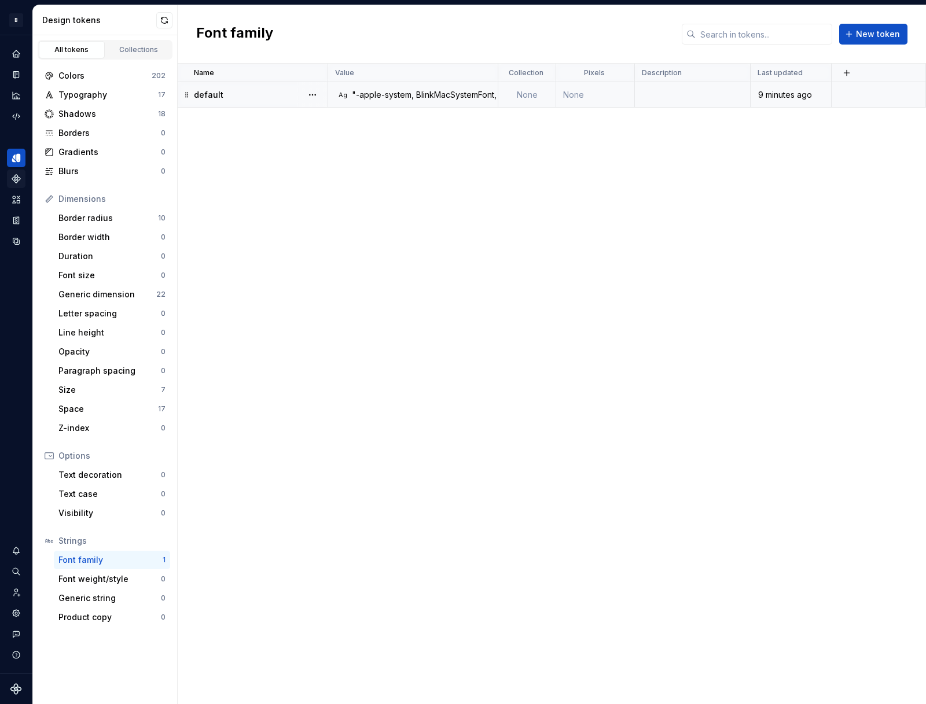
click at [451, 91] on div ""-apple-system, BlinkMacSystemFont, \"Segoe UI\", Roboto, Helvetica, Arial, san…" at bounding box center [641, 95] width 578 height 12
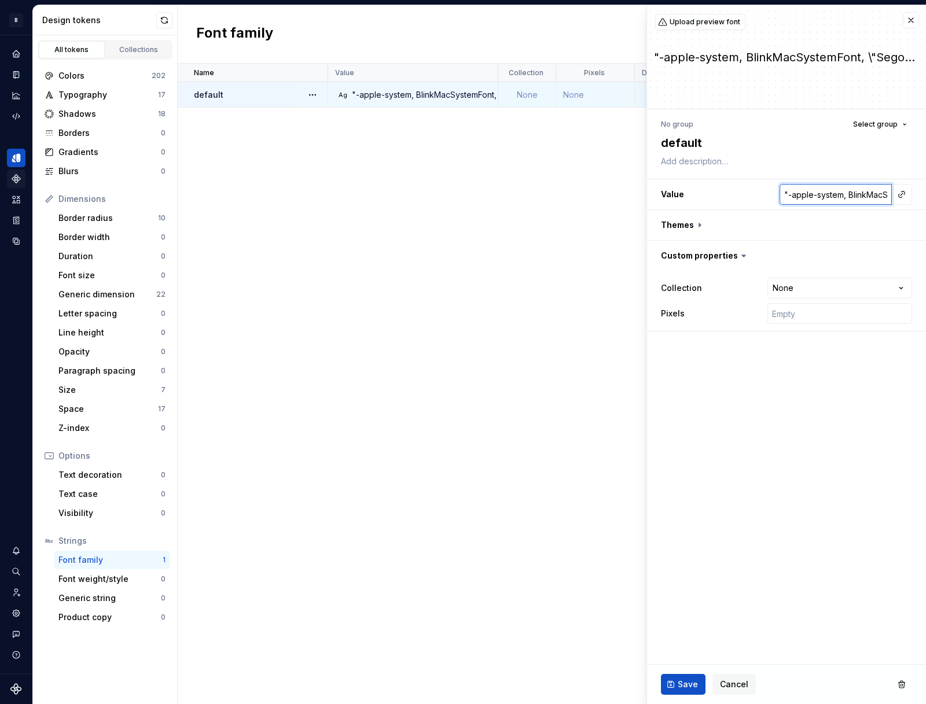
click at [822, 198] on input ""-apple-system, BlinkMacSystemFont, \"Segoe UI\", Roboto, Helvetica, Arial, san…" at bounding box center [836, 194] width 112 height 21
paste input "system-ui, -apple-system, sans-serif"
type textarea "*"
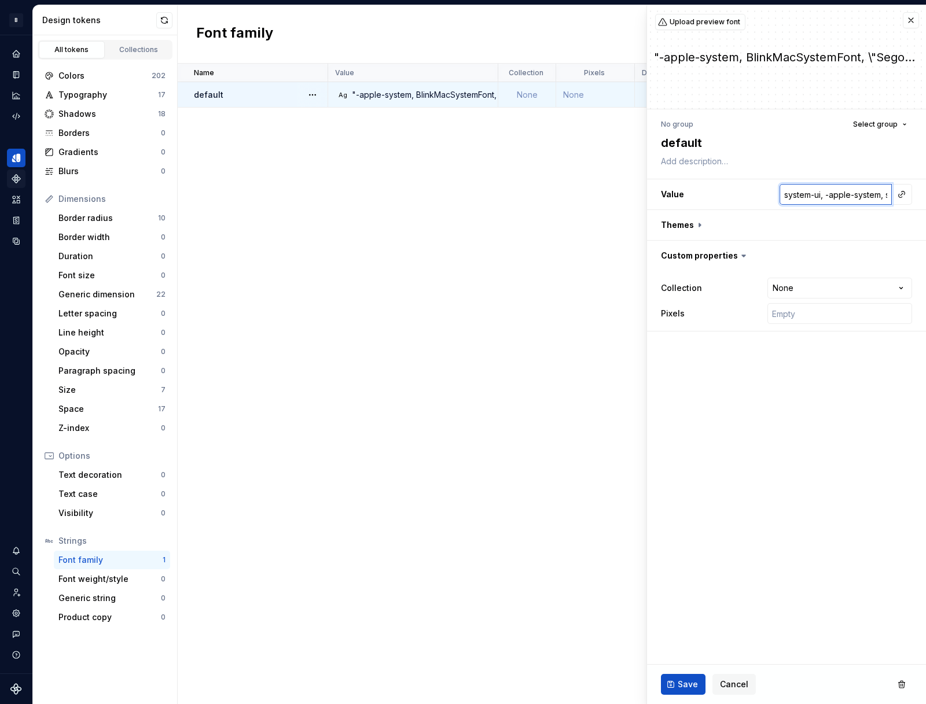
scroll to position [0, 46]
type input "system-ui, -apple-system, sans-serif"
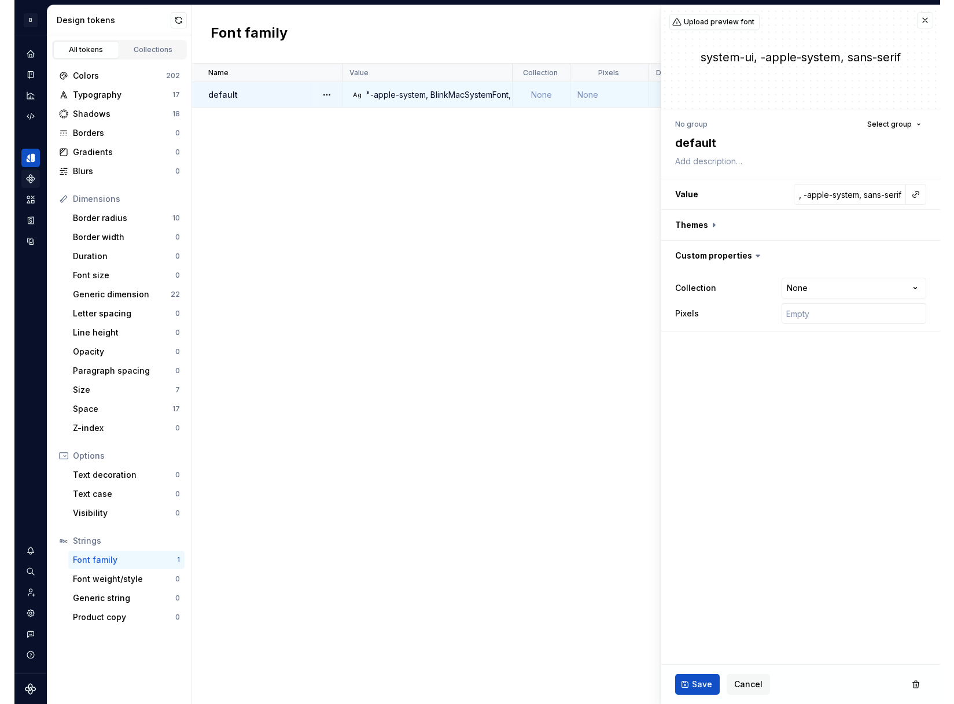
scroll to position [0, 0]
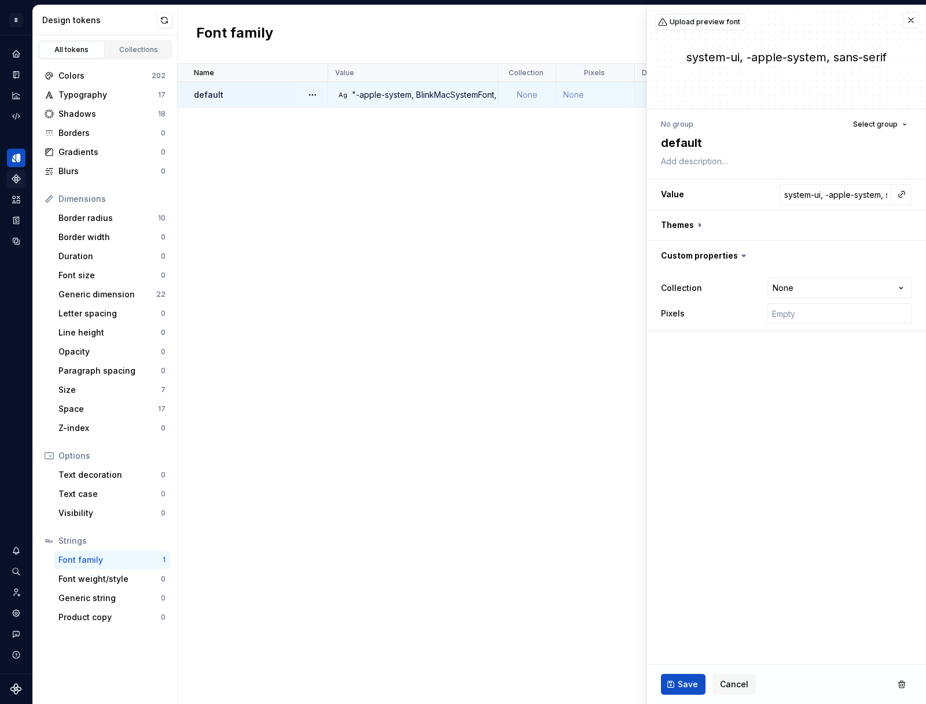
click at [764, 411] on fieldset "**********" at bounding box center [786, 354] width 279 height 699
click at [696, 680] on span "Save" at bounding box center [688, 685] width 20 height 12
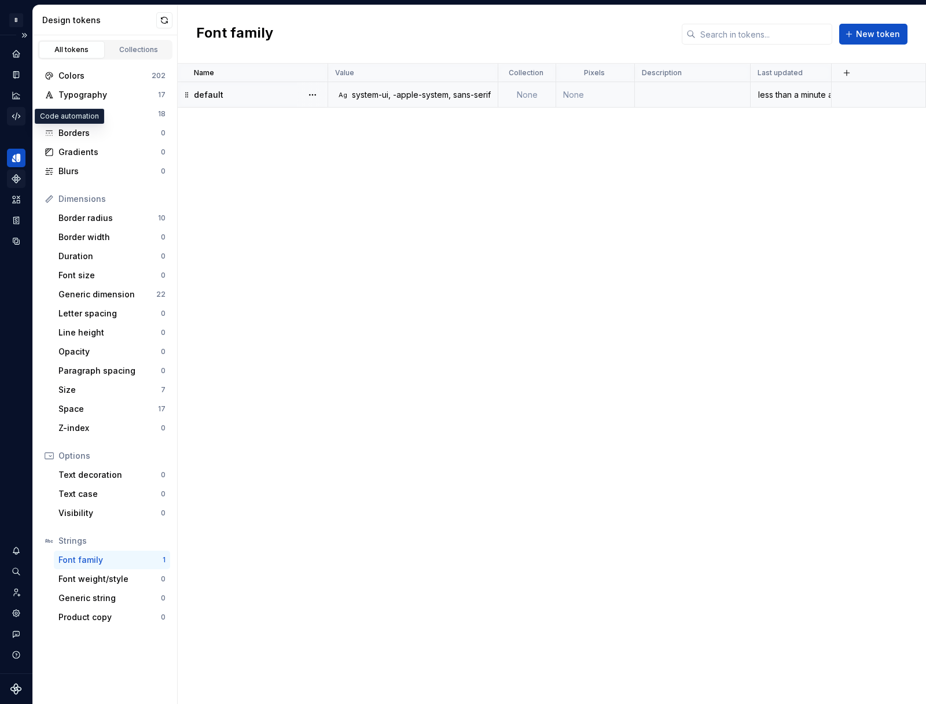
click at [18, 112] on icon "Code automation" at bounding box center [16, 116] width 10 height 10
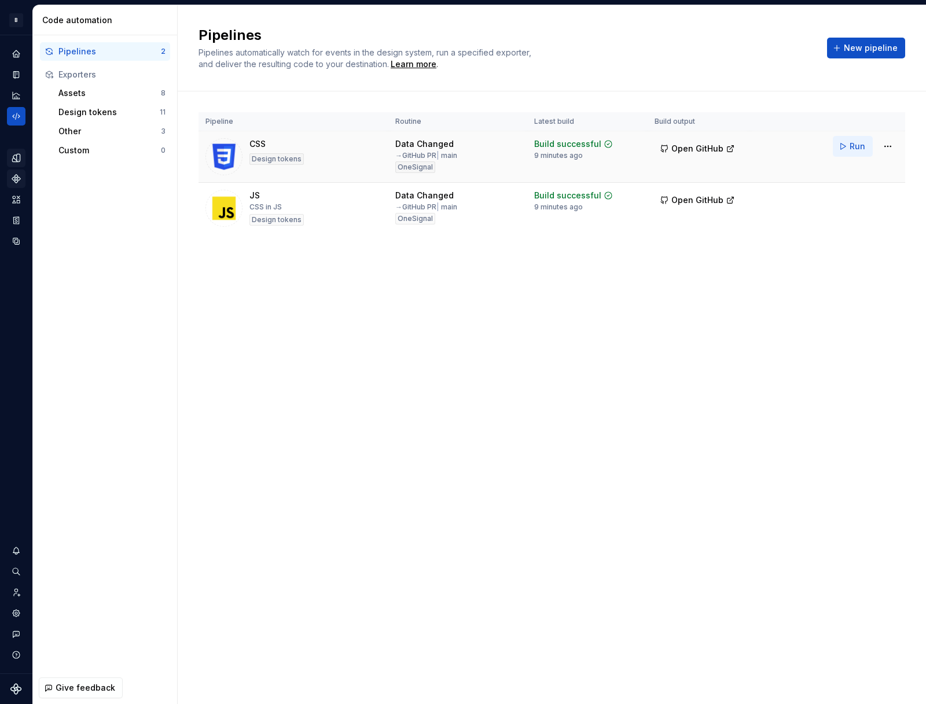
click at [849, 146] on button "Run" at bounding box center [853, 146] width 40 height 21
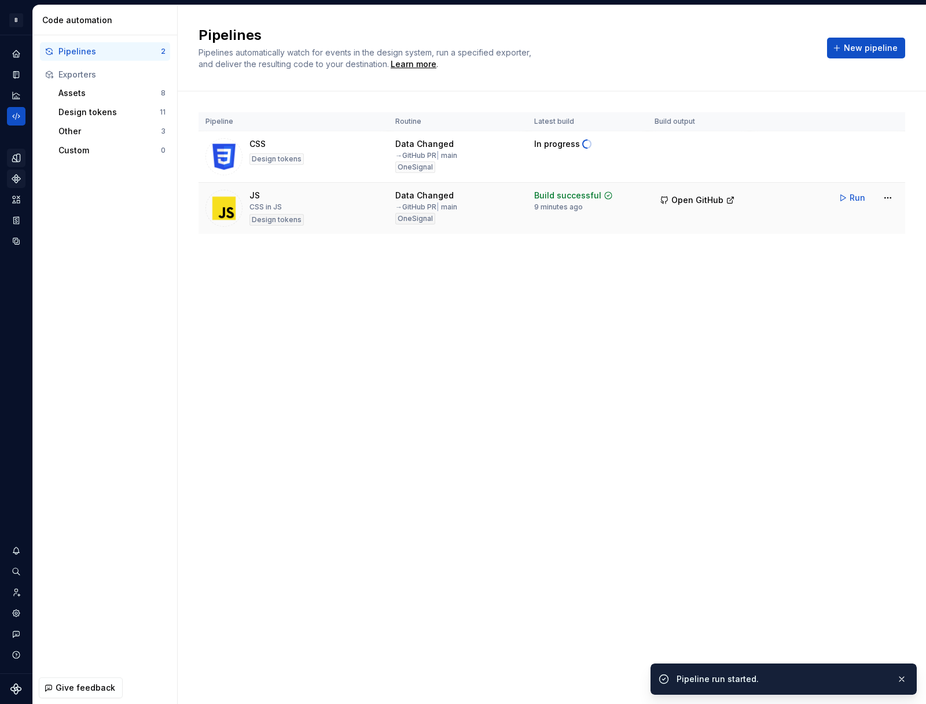
click at [848, 200] on button "Run" at bounding box center [853, 198] width 40 height 21
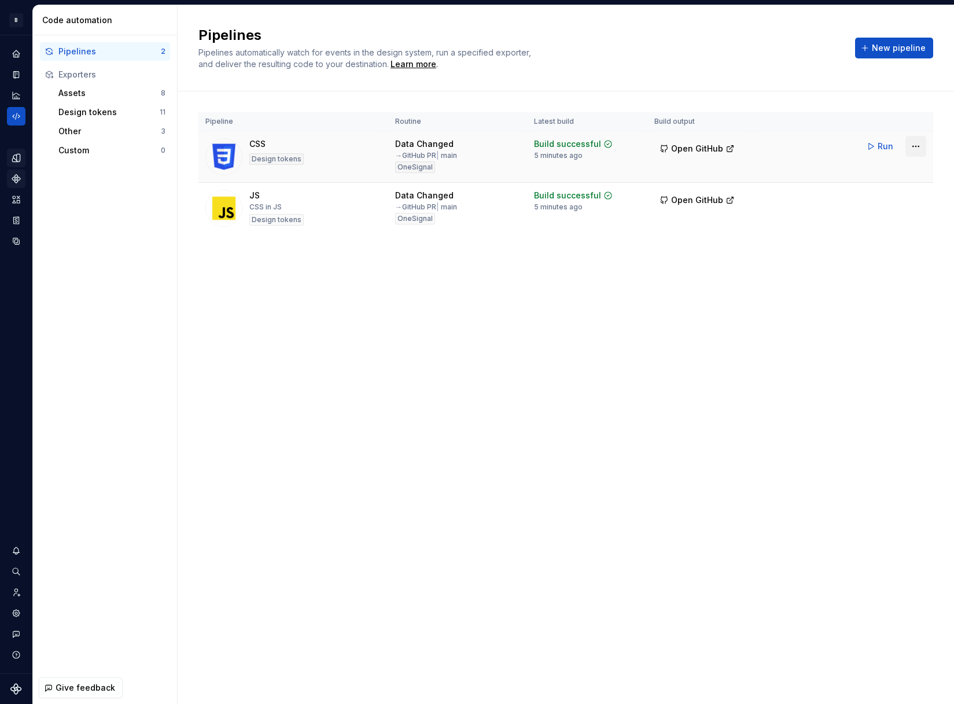
click at [911, 146] on html "B Beam BF Design system data Code automation Pipelines 2 Exporters Assets 8 Des…" at bounding box center [477, 352] width 954 height 704
click at [895, 166] on div "Edit pipeline" at bounding box center [901, 172] width 99 height 12
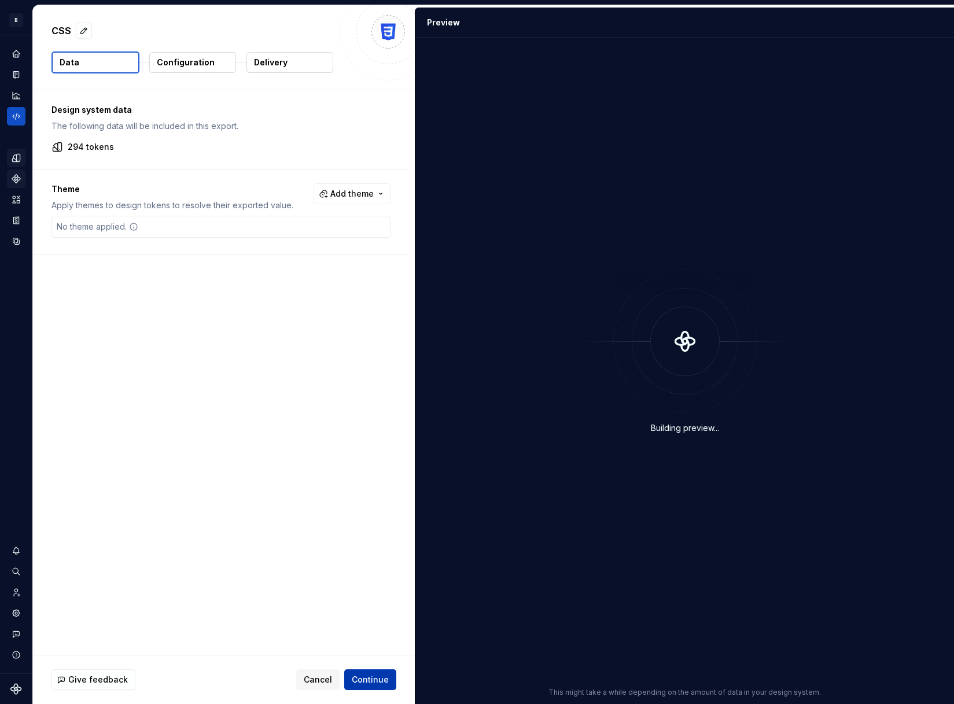
click at [380, 675] on span "Continue" at bounding box center [370, 680] width 37 height 12
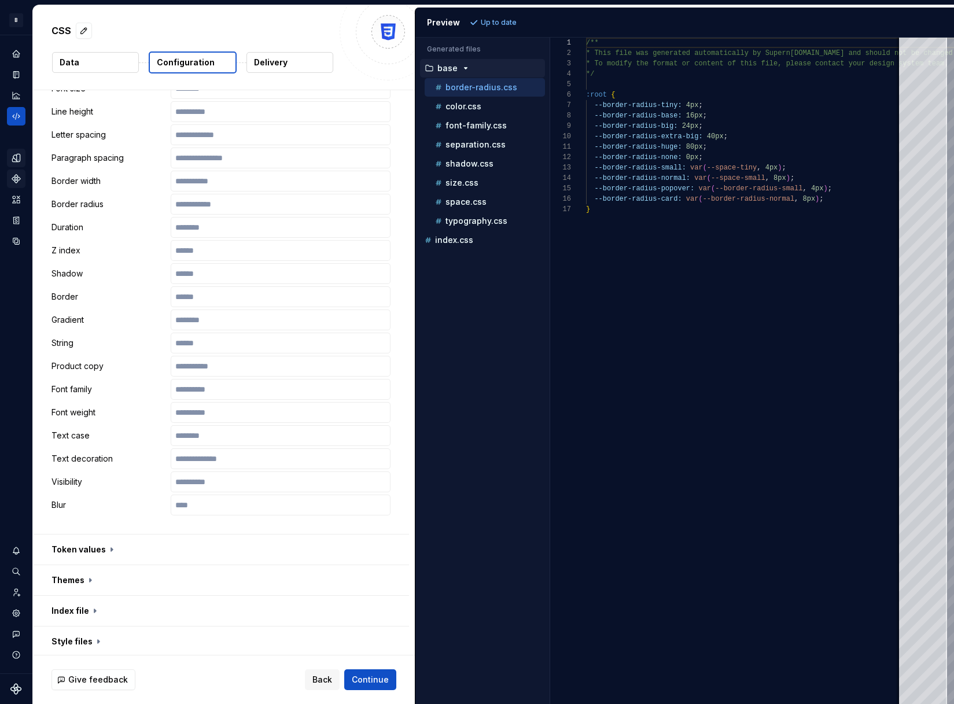
scroll to position [470, 0]
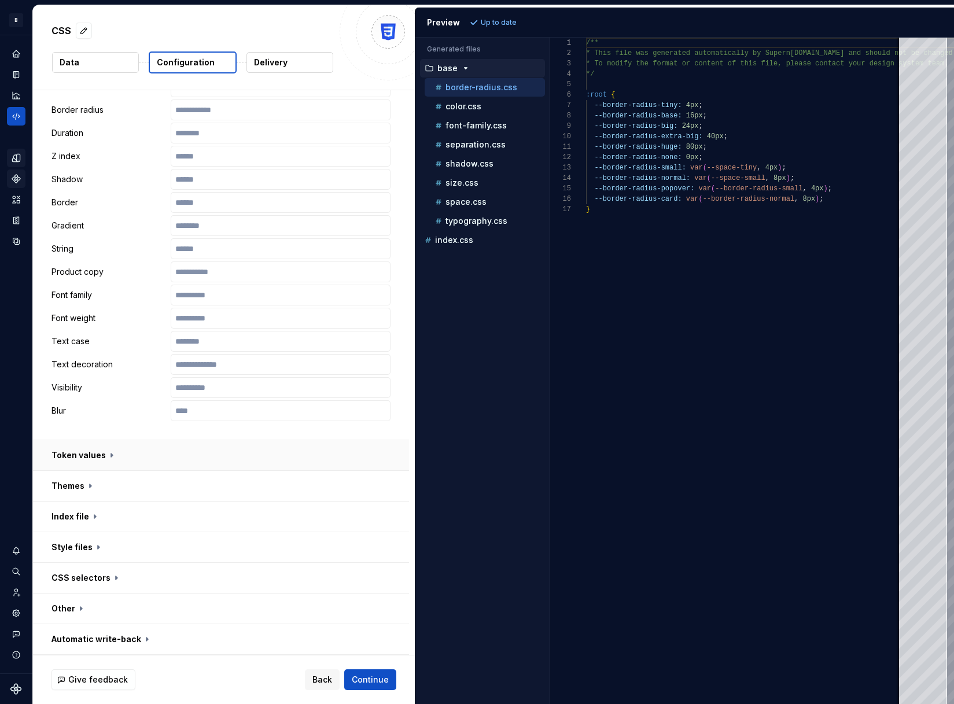
click at [96, 456] on button "button" at bounding box center [221, 455] width 376 height 30
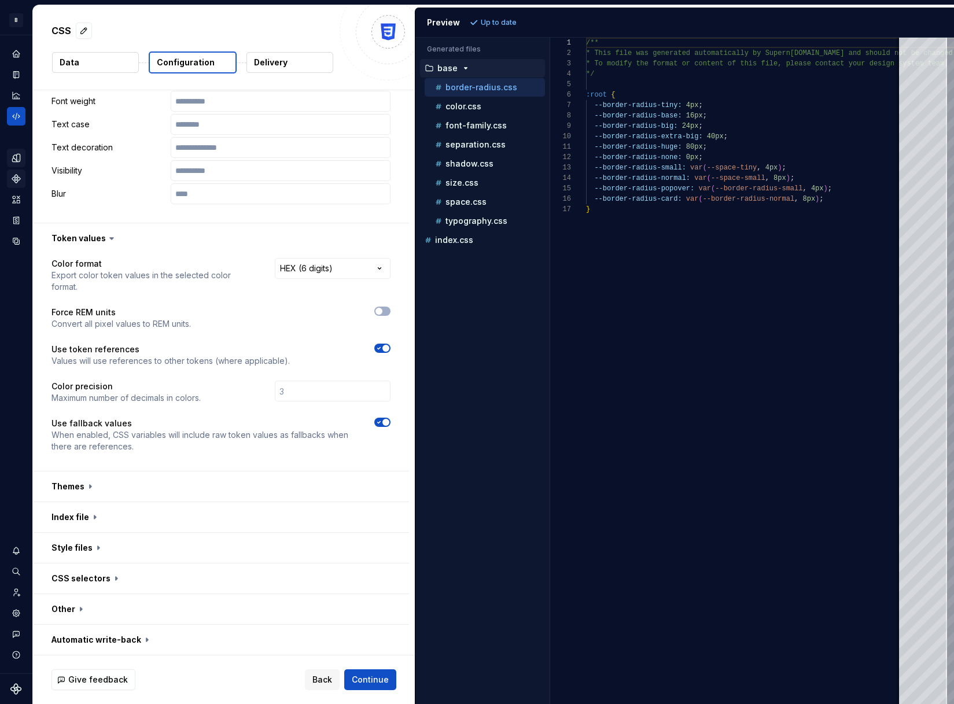
scroll to position [688, 0]
click at [82, 494] on button "button" at bounding box center [221, 486] width 376 height 30
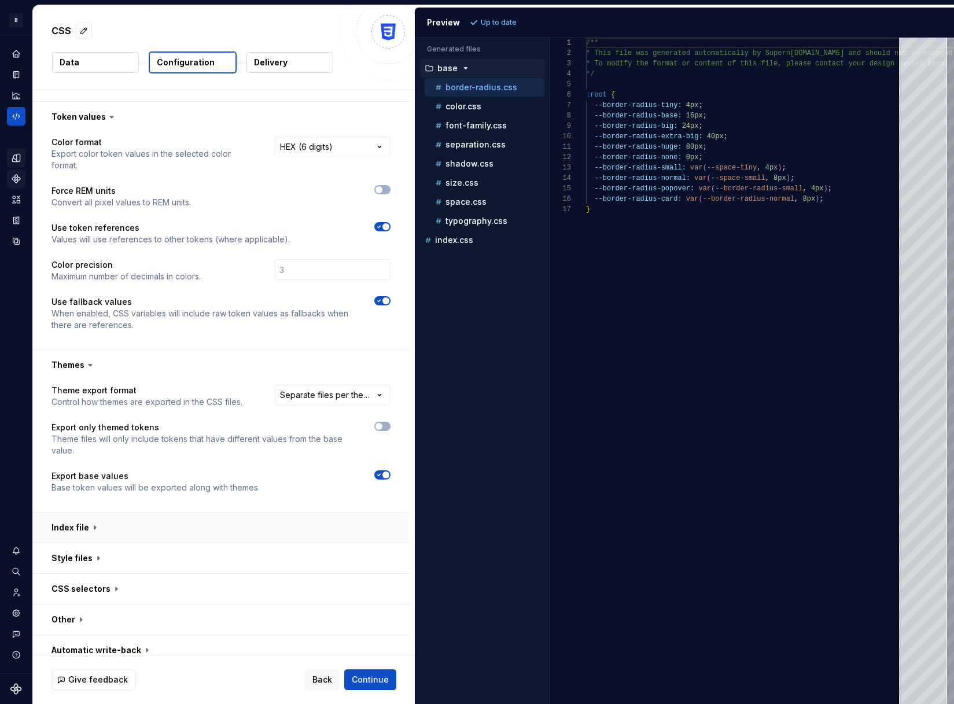
scroll to position [820, 0]
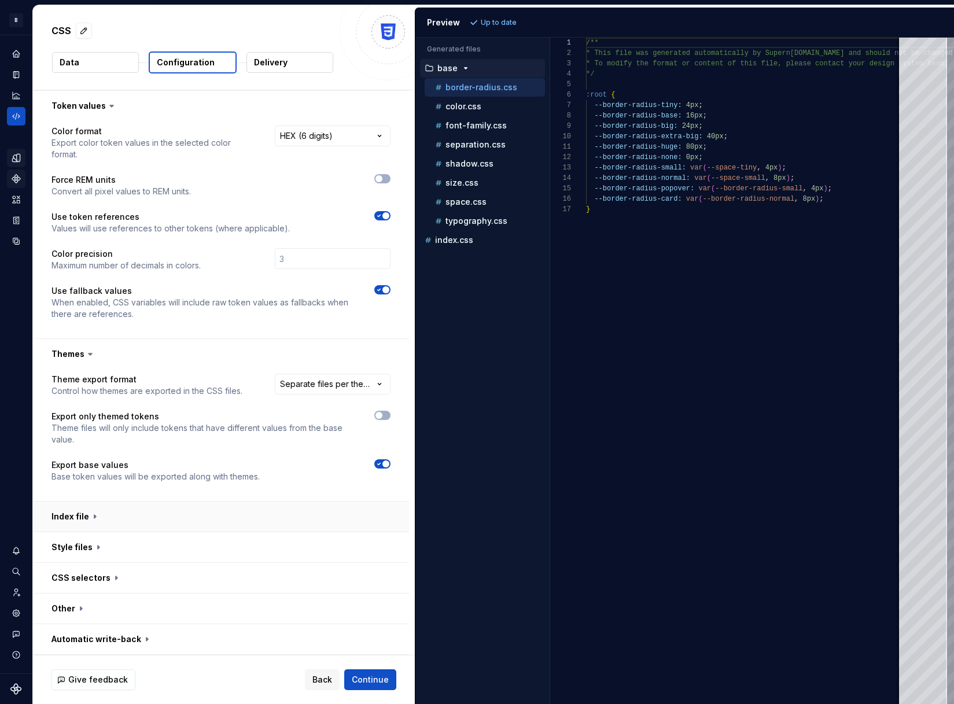
click at [80, 522] on button "button" at bounding box center [221, 517] width 376 height 30
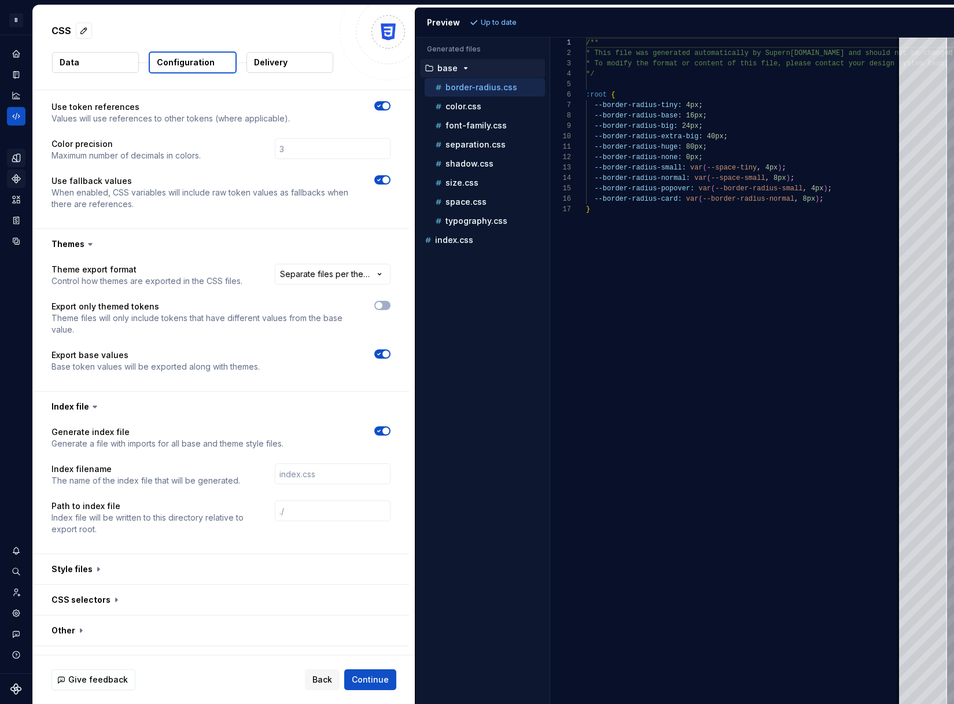
scroll to position [952, 0]
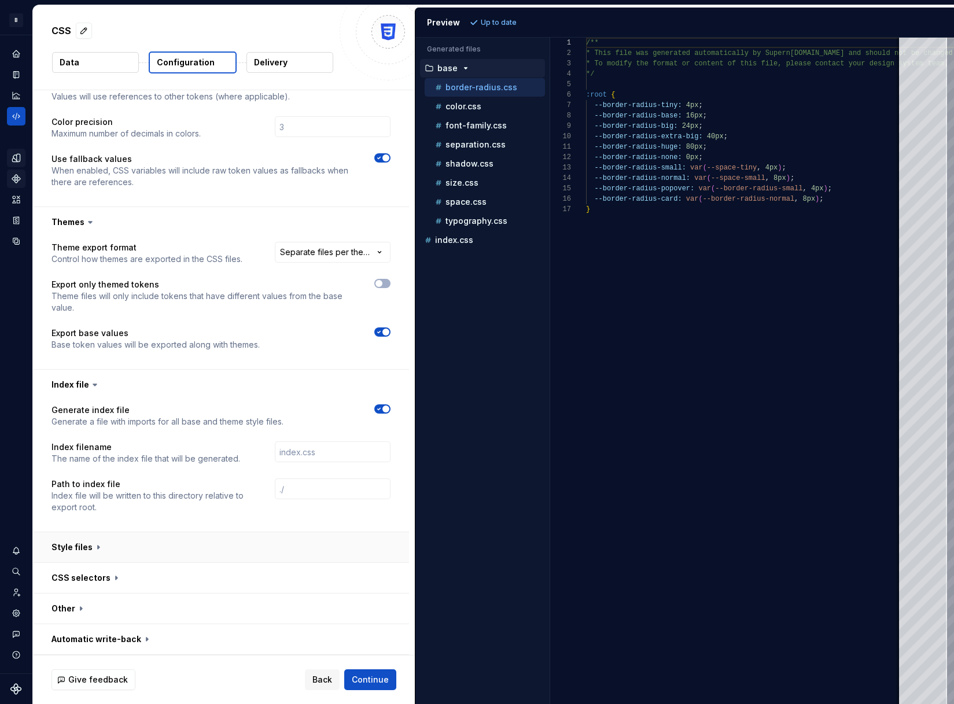
click at [85, 549] on button "button" at bounding box center [221, 547] width 376 height 30
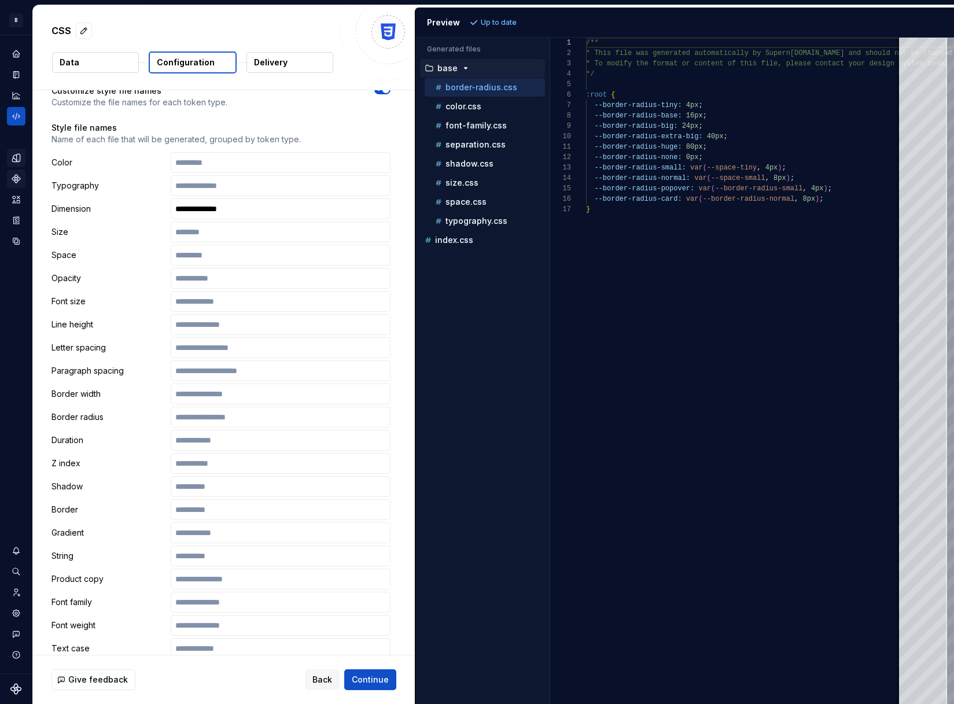
scroll to position [1741, 0]
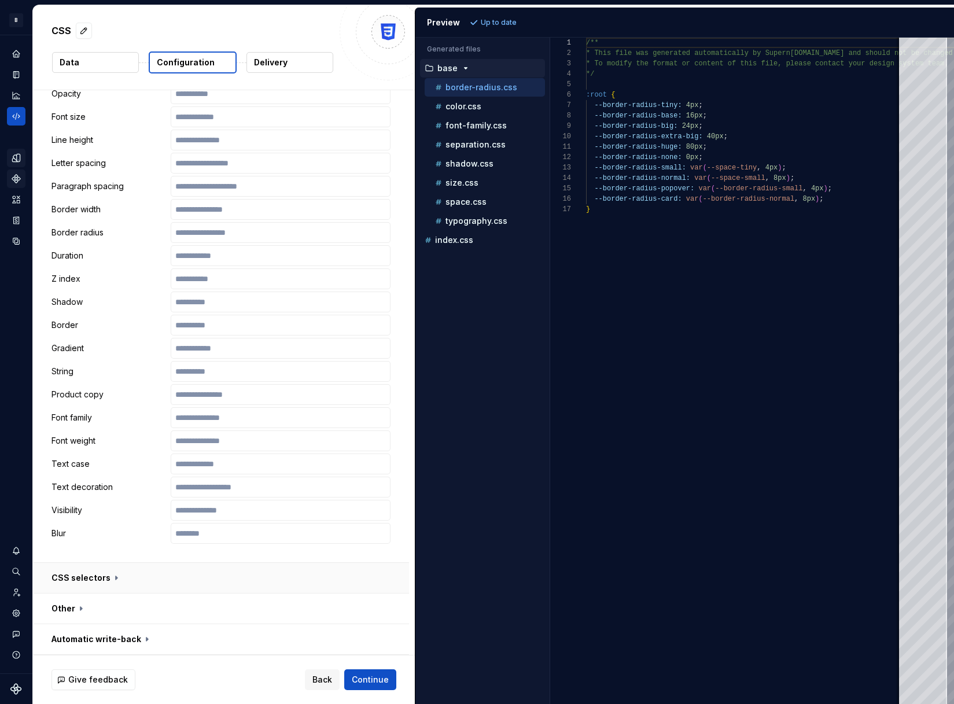
click at [86, 580] on button "button" at bounding box center [221, 578] width 376 height 30
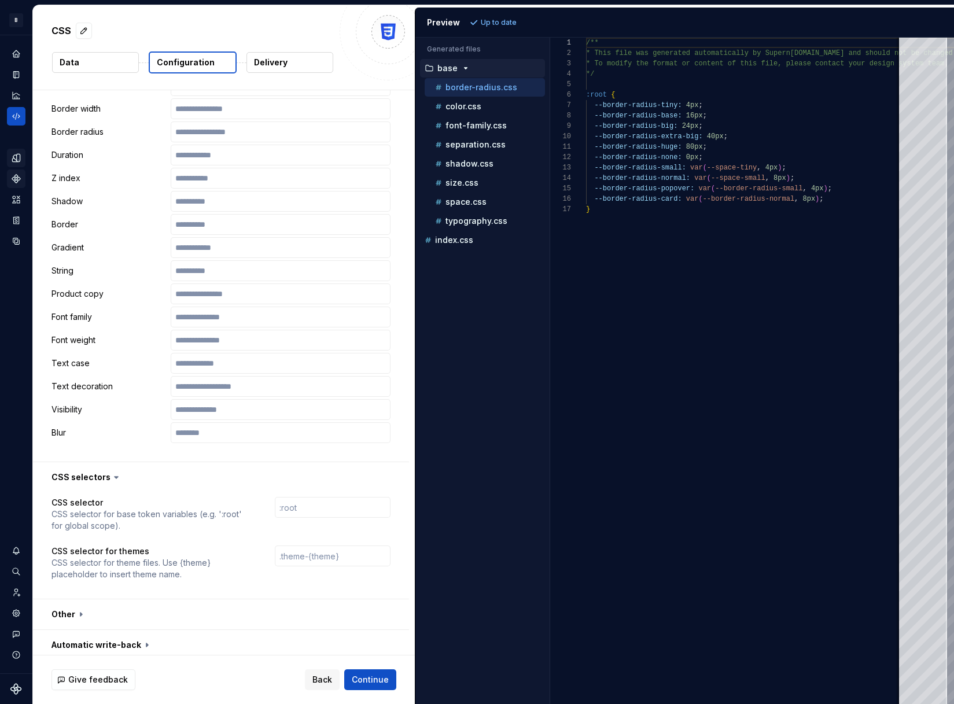
scroll to position [1848, 0]
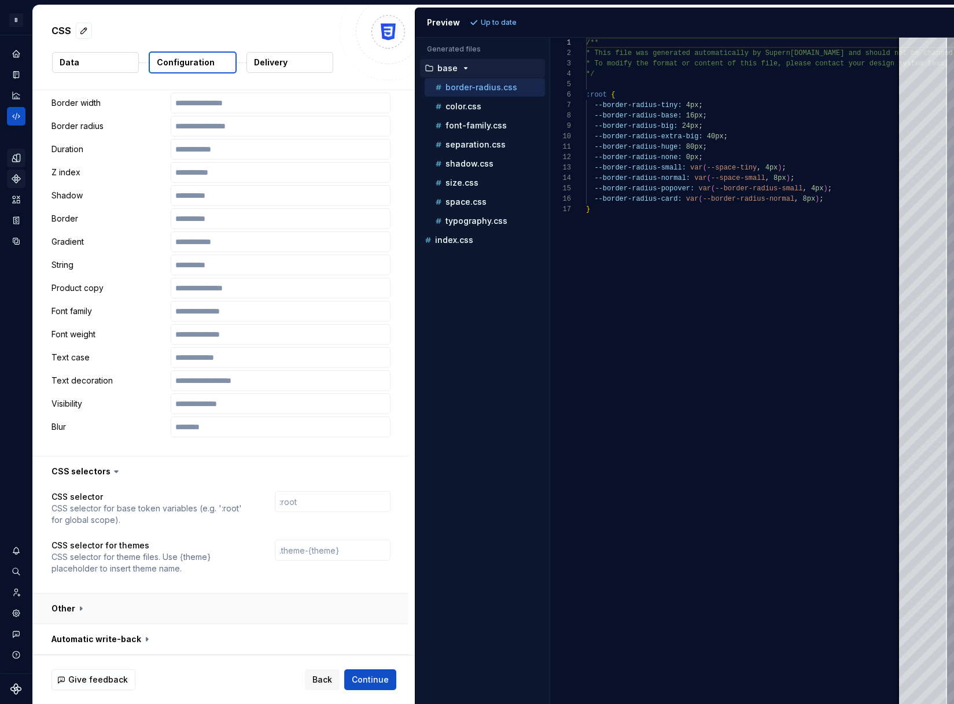
click at [87, 611] on button "button" at bounding box center [221, 609] width 376 height 30
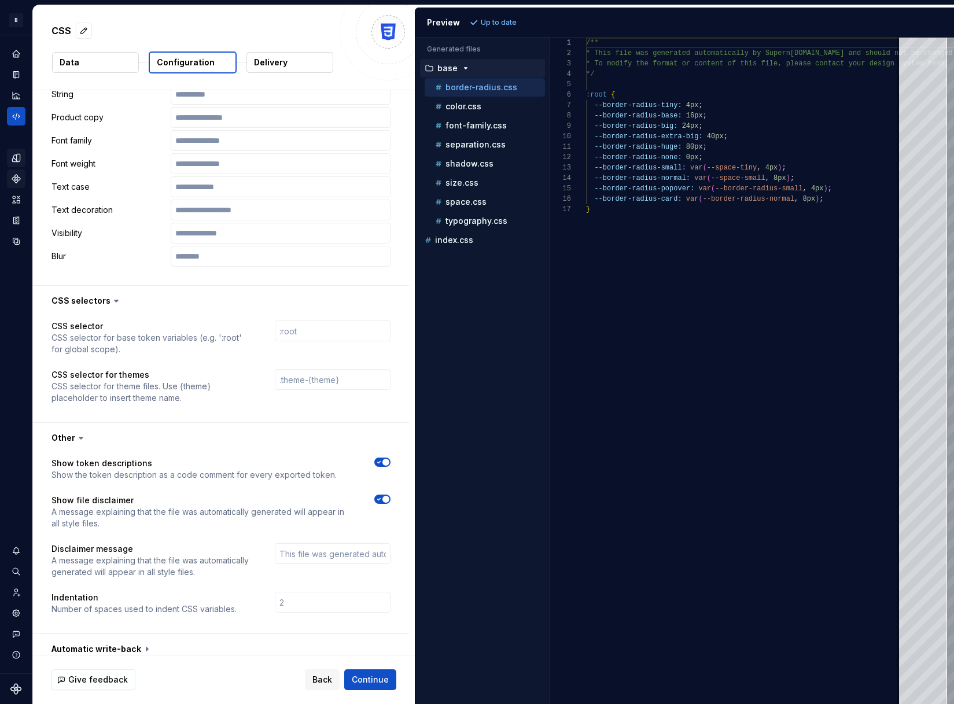
scroll to position [2028, 0]
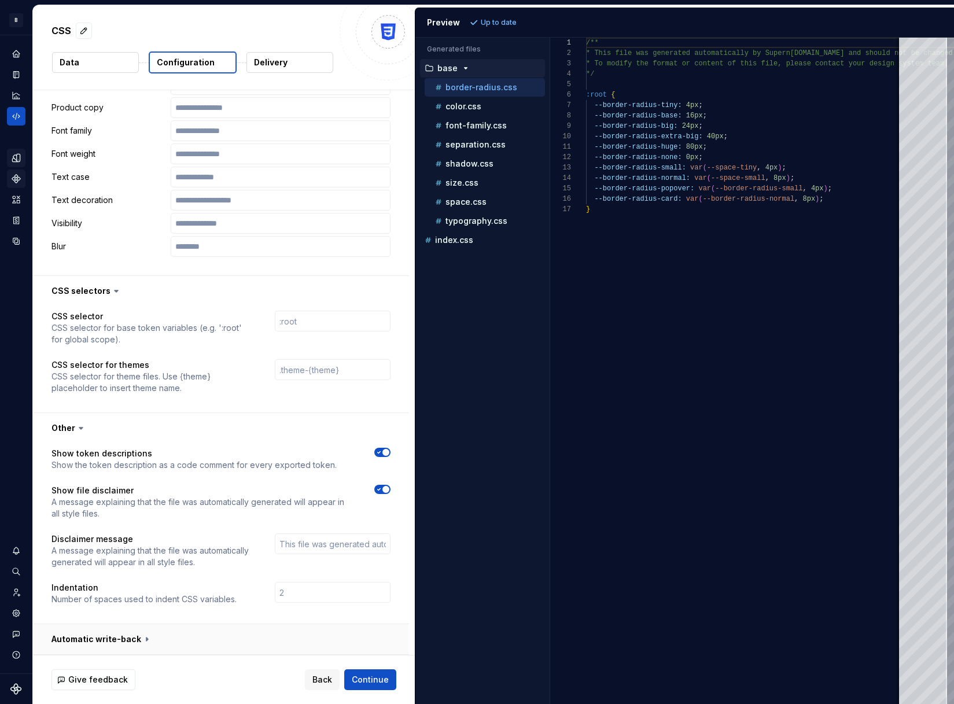
click at [124, 637] on button "button" at bounding box center [221, 640] width 376 height 30
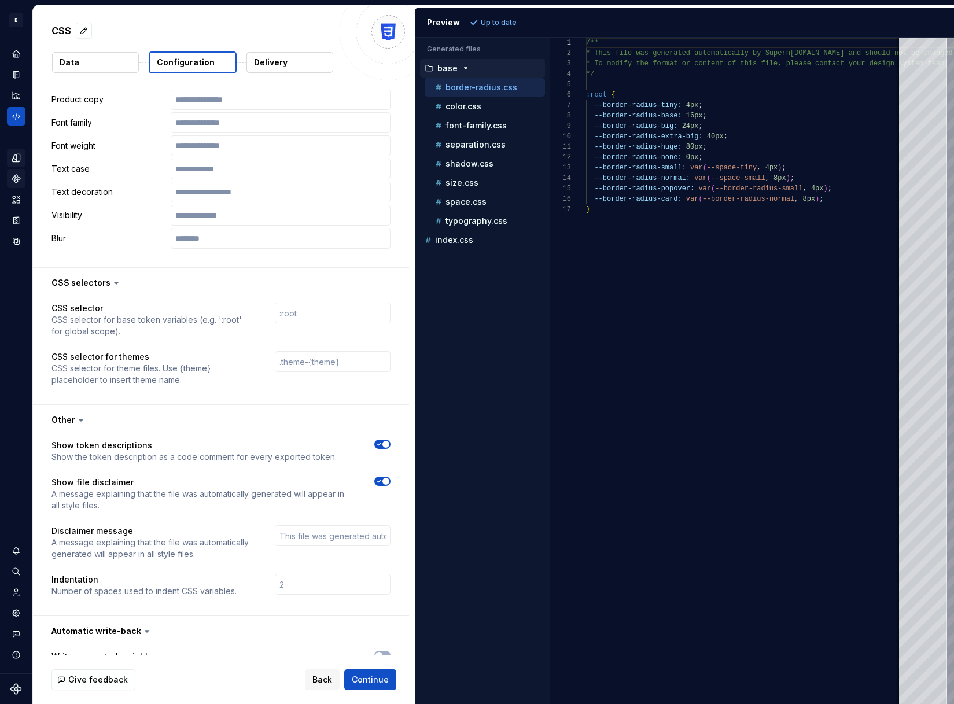
scroll to position [2074, 0]
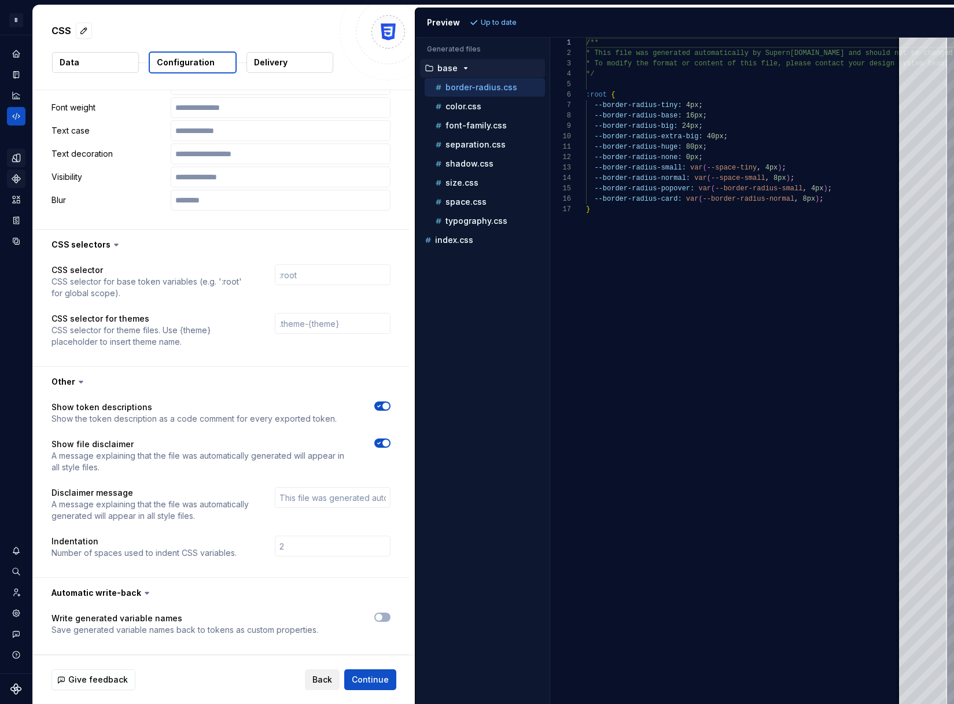
click at [330, 684] on span "Back" at bounding box center [323, 680] width 20 height 12
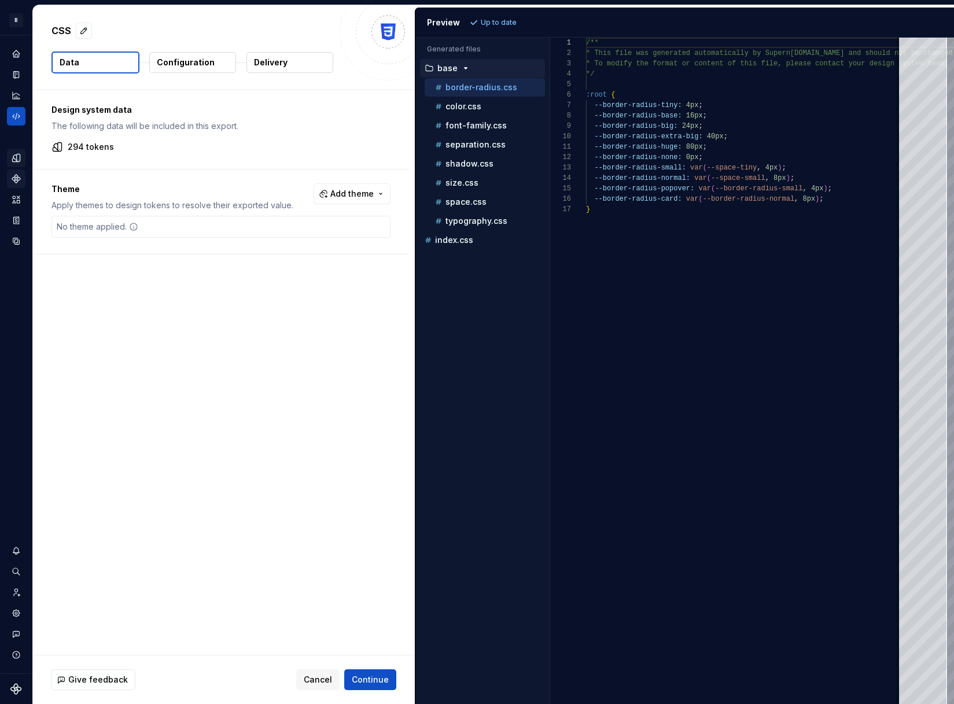
click at [14, 152] on div "Design tokens" at bounding box center [16, 158] width 19 height 19
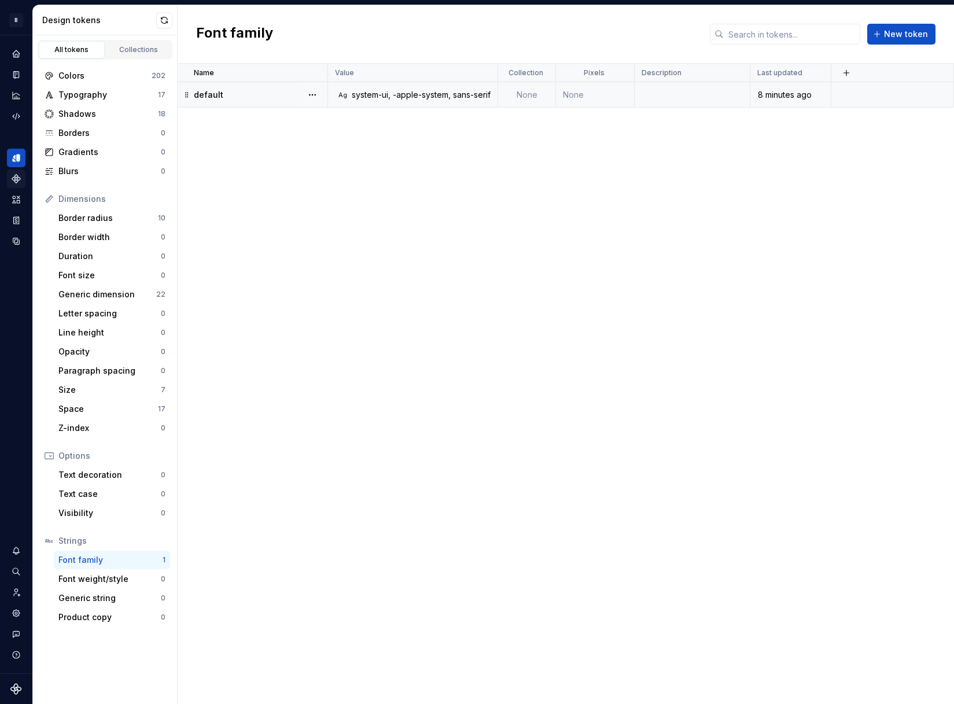
click at [462, 99] on div "system-ui, -apple-system, sans-serif" at bounding box center [421, 95] width 139 height 12
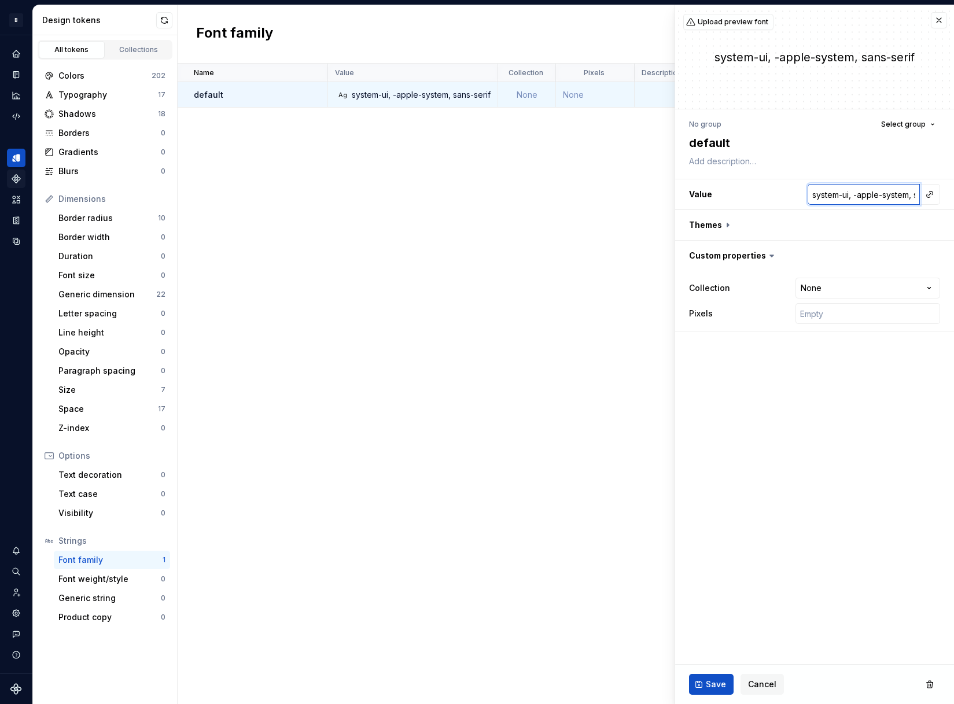
click at [848, 192] on input "system-ui, -apple-system, sans-serif" at bounding box center [864, 194] width 112 height 21
paste input ""-apple-system, BlinkMacSystemFont, \"Segoe UI\", Roboto, Helvetica, Arial, san…"
type textarea "*"
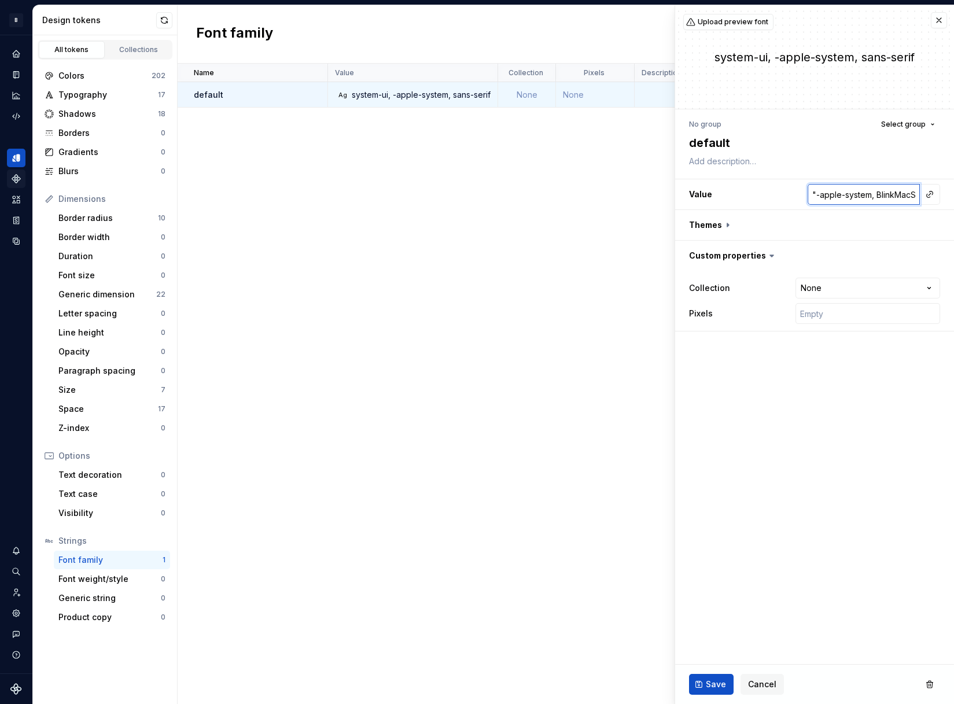
scroll to position [0, 480]
type input ""-apple-system, BlinkMacSystemFont, \"Segoe UI\", Roboto, Helvetica, Arial, san…"
click at [717, 686] on span "Save" at bounding box center [716, 685] width 20 height 12
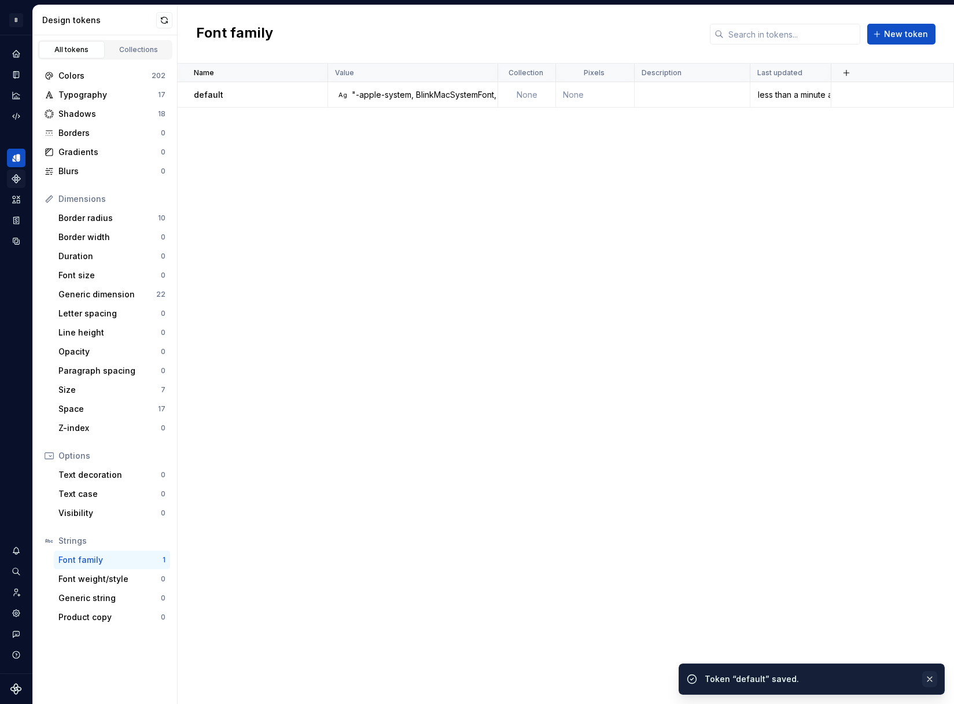
click at [932, 681] on button "button" at bounding box center [930, 679] width 15 height 16
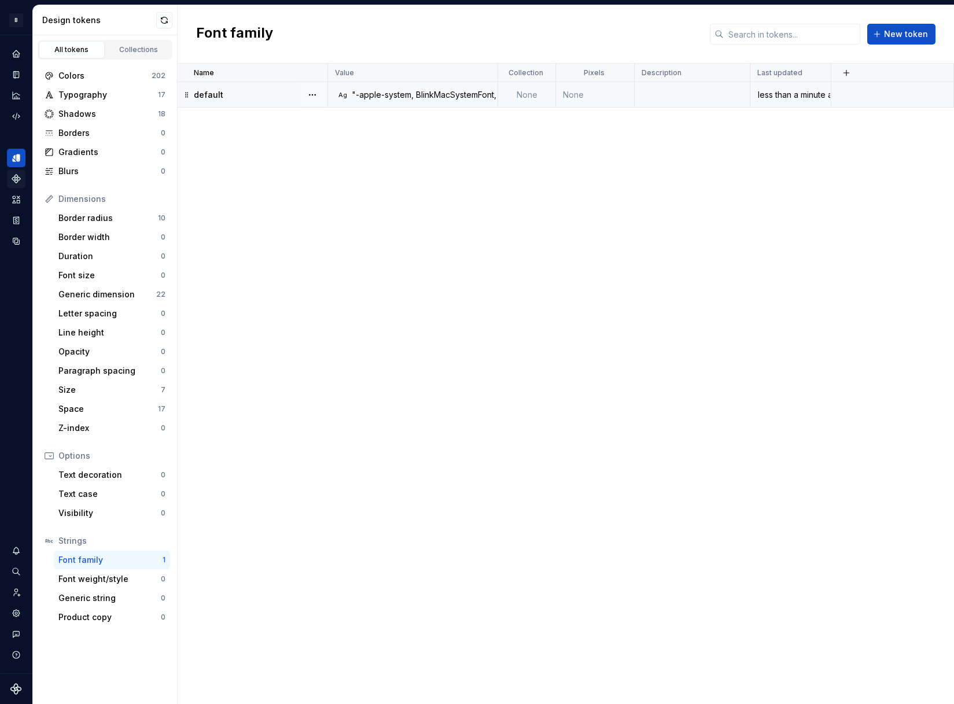
click at [402, 98] on div ""-apple-system, BlinkMacSystemFont, \"Segoe UI\", Roboto, Helvetica, Arial, san…" at bounding box center [641, 95] width 578 height 12
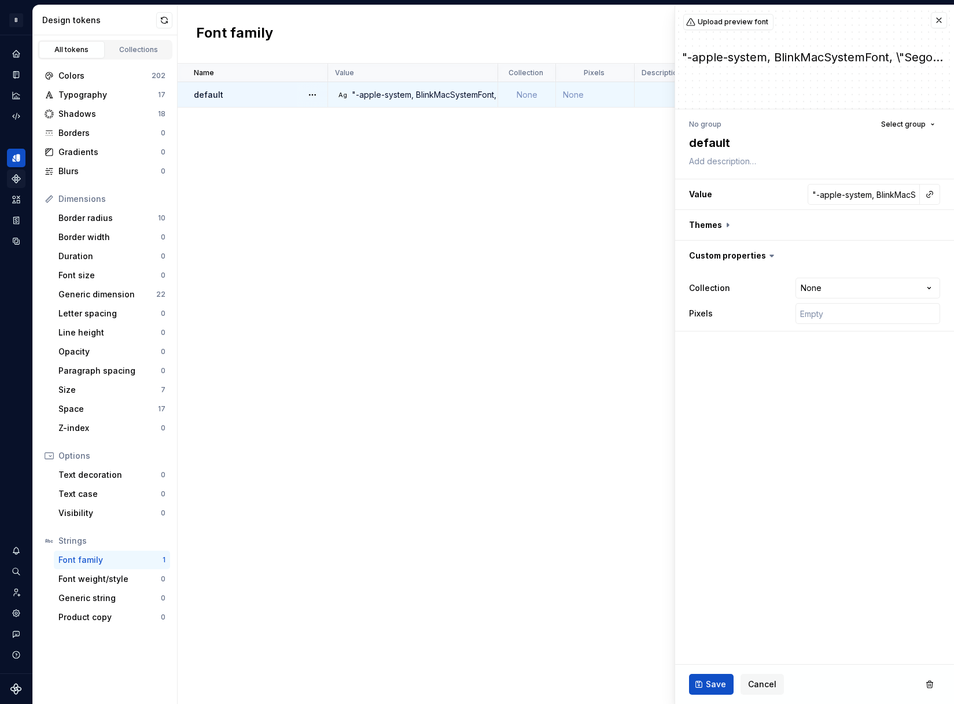
drag, startPoint x: 766, startPoint y: 682, endPoint x: 694, endPoint y: 550, distance: 150.7
click at [766, 682] on span "Cancel" at bounding box center [762, 685] width 28 height 12
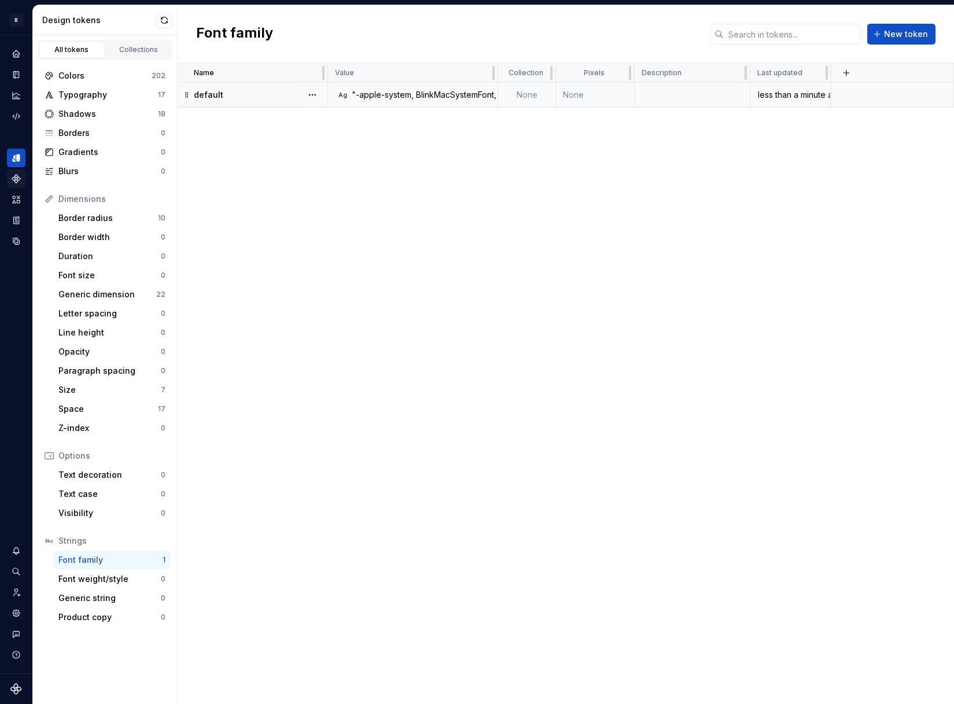
click at [890, 93] on td at bounding box center [893, 94] width 123 height 25
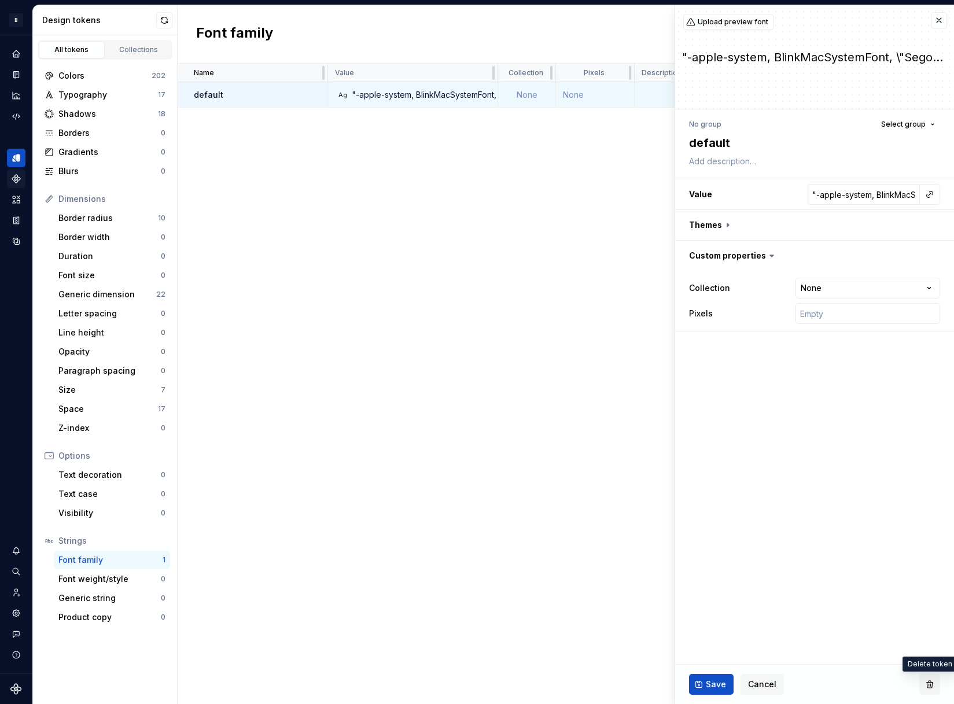
click at [933, 685] on button "button" at bounding box center [930, 684] width 21 height 21
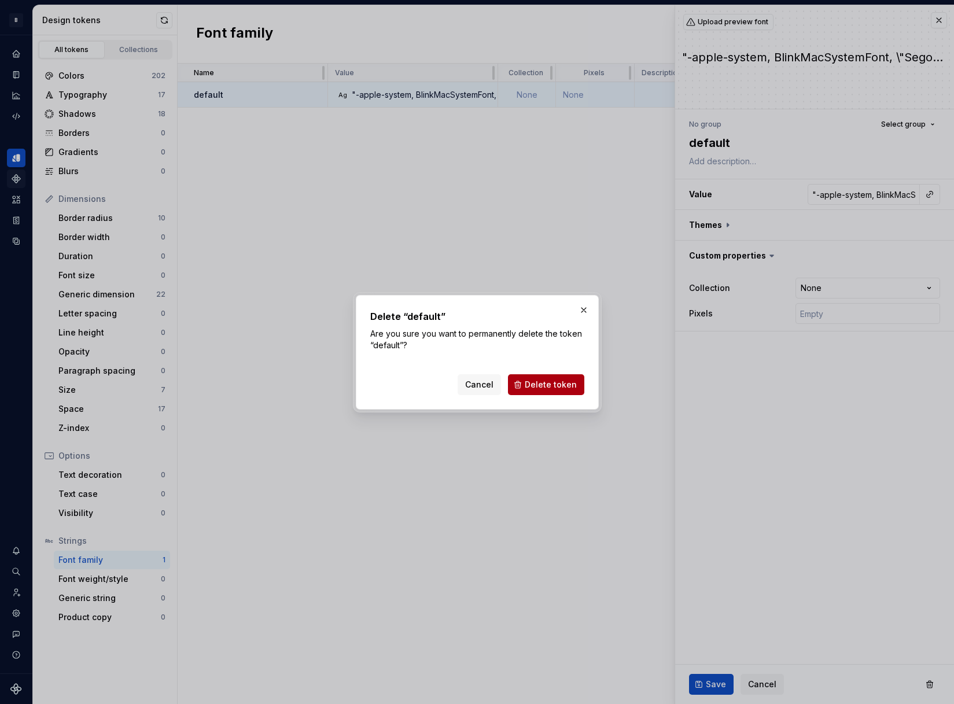
click at [564, 381] on span "Delete token" at bounding box center [551, 385] width 52 height 12
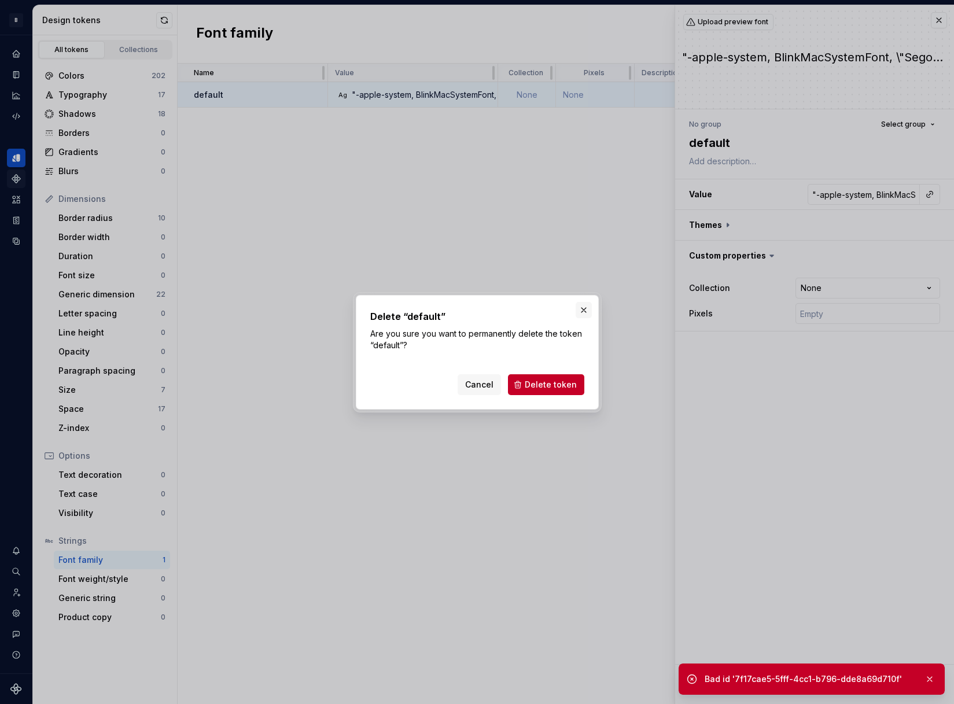
click at [583, 313] on button "button" at bounding box center [584, 310] width 16 height 16
type textarea "*"
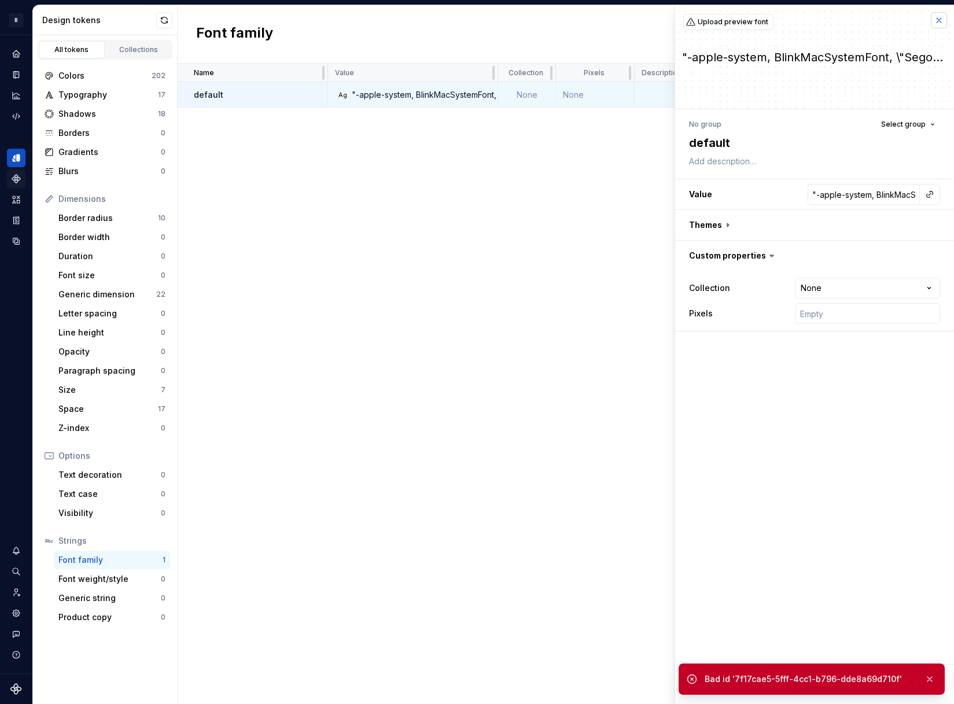
click at [942, 21] on button "button" at bounding box center [939, 20] width 16 height 16
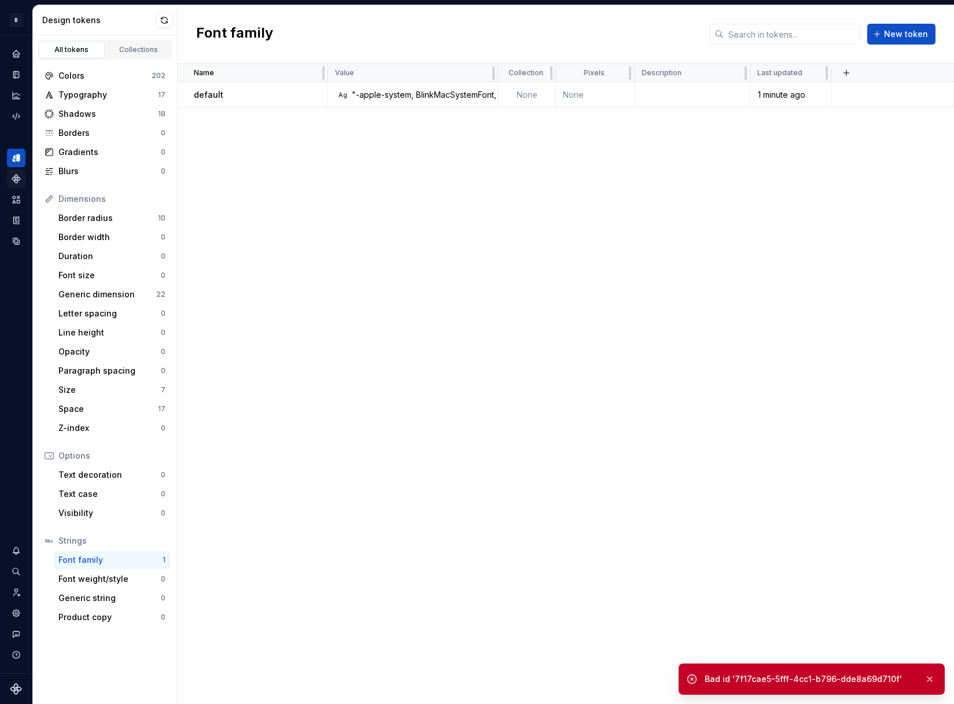
click at [364, 325] on div "Name Value Collection Pixels Description Last updated default Ag "-apple-system…" at bounding box center [566, 384] width 777 height 641
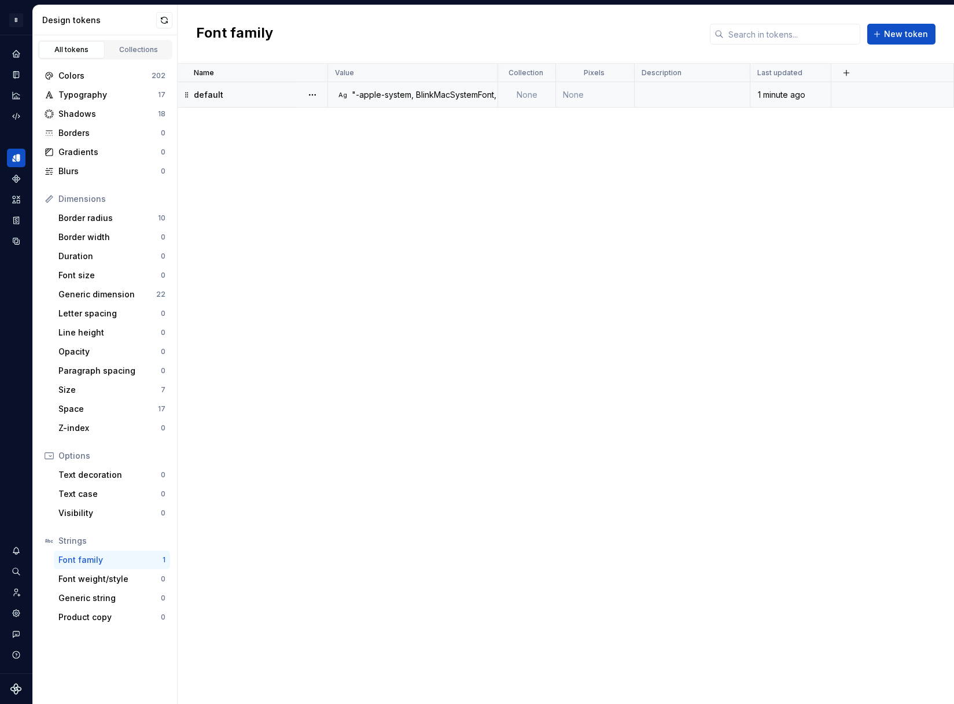
click at [851, 91] on td at bounding box center [893, 94] width 123 height 25
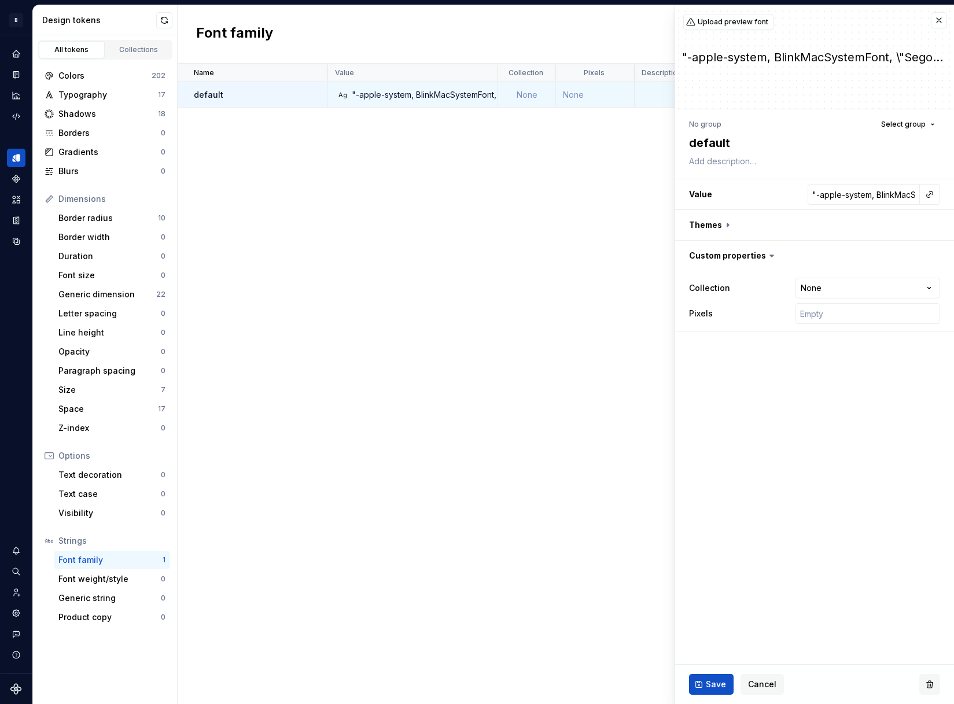
click at [936, 683] on button "button" at bounding box center [930, 684] width 21 height 21
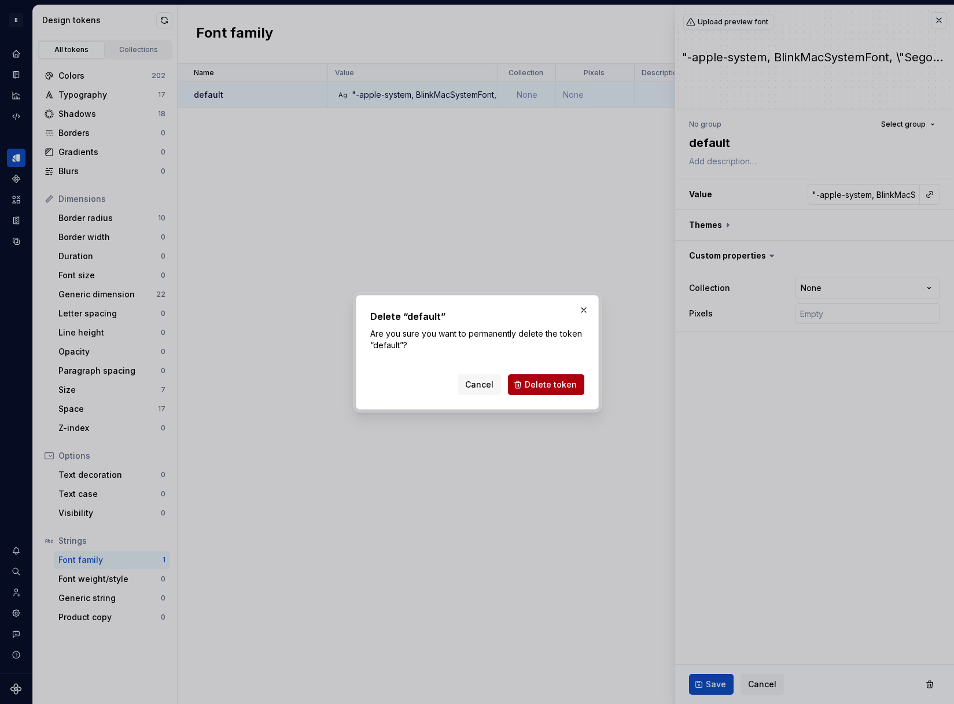
click at [546, 391] on button "Delete token" at bounding box center [546, 384] width 76 height 21
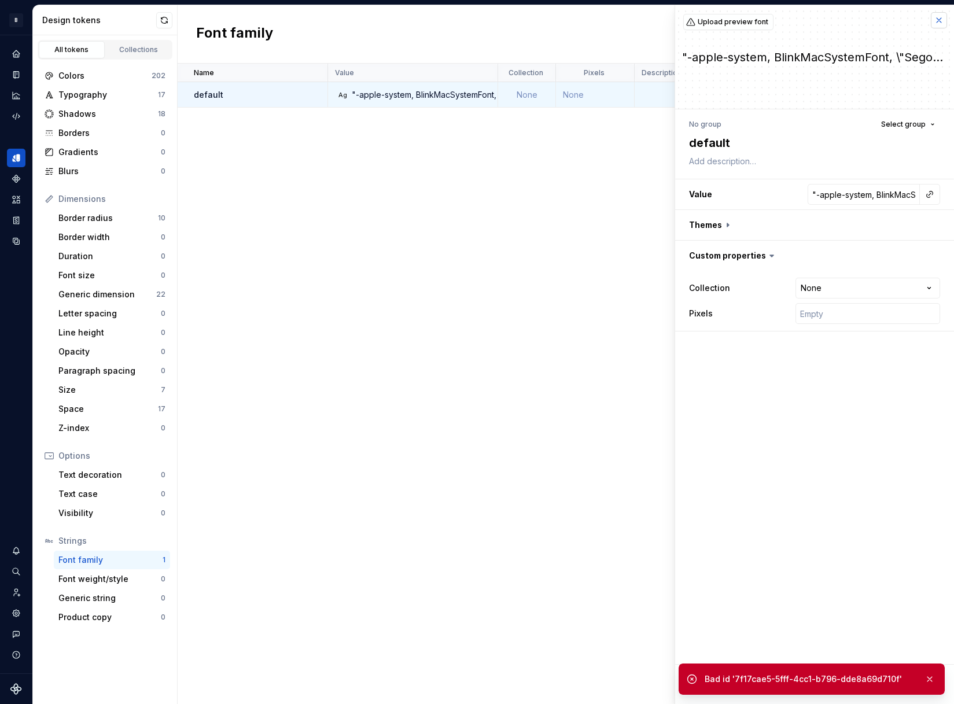
click at [943, 16] on button "button" at bounding box center [939, 20] width 16 height 16
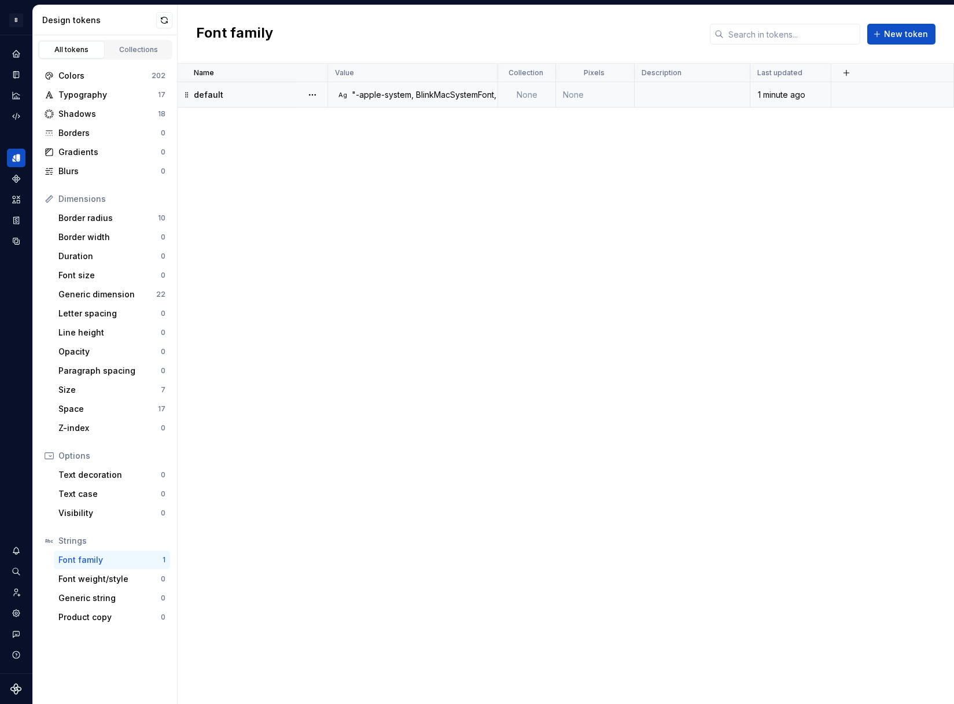
click at [423, 86] on td "Ag "-apple-system, BlinkMacSystemFont, \"Segoe UI\", Roboto, Helvetica, Arial, …" at bounding box center [413, 94] width 170 height 25
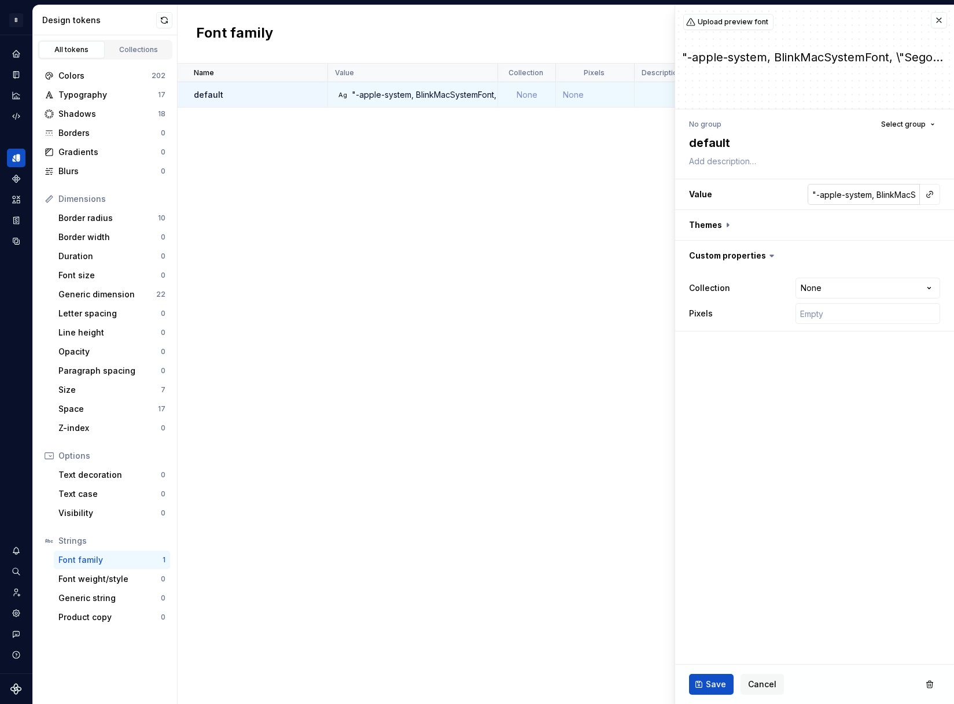
click at [864, 194] on input ""-apple-system, BlinkMacSystemFont, \"Segoe UI\", Roboto, Helvetica, Arial, san…" at bounding box center [864, 194] width 112 height 21
paste input "-apple-system, BlinkMacSystemFont, "Segoe UI", Roboto, Helvetica, Arial, sans-s…"
type textarea "*"
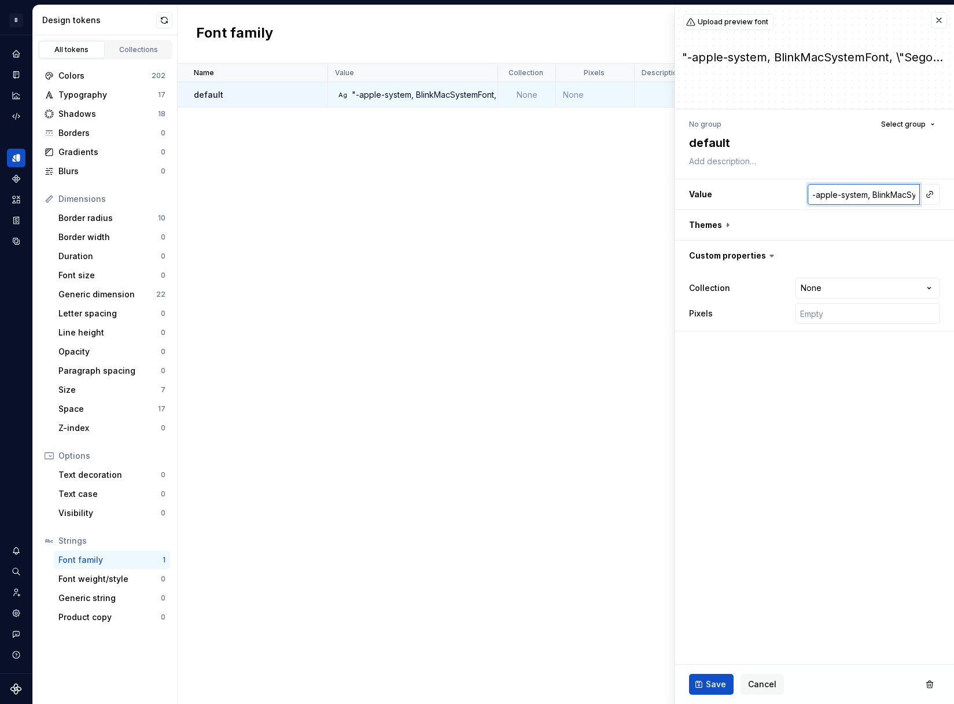
scroll to position [0, 454]
type input "-apple-system, BlinkMacSystemFont, "Segoe UI", Roboto, Helvetica, Arial, sans-s…"
click at [724, 681] on span "Save" at bounding box center [716, 685] width 20 height 12
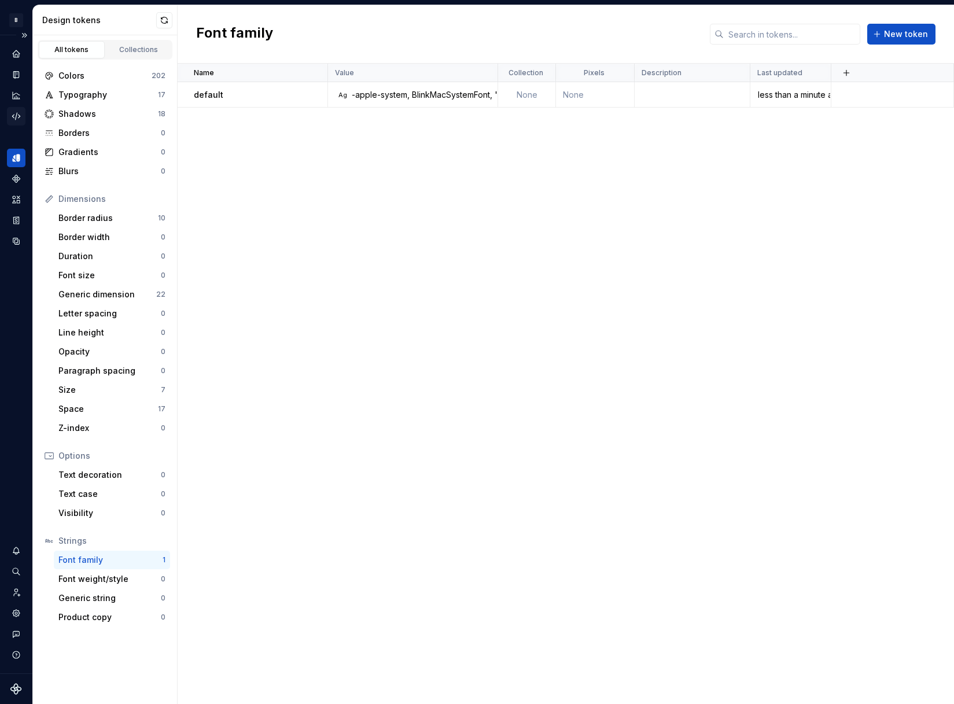
click at [15, 115] on icon "Code automation" at bounding box center [16, 116] width 10 height 10
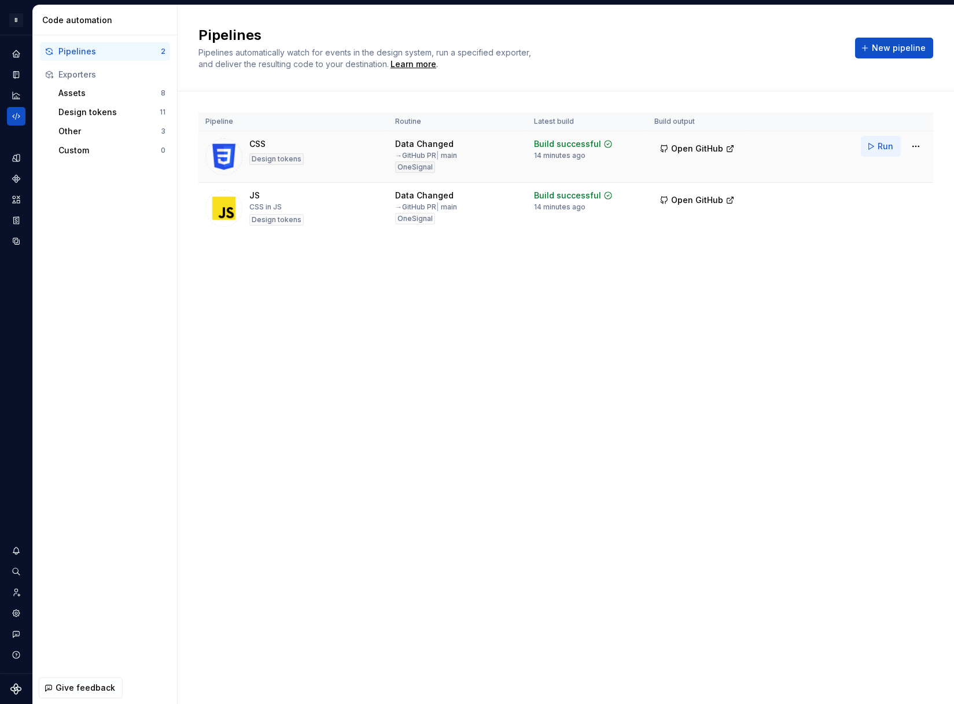
click at [879, 150] on span "Run" at bounding box center [886, 147] width 16 height 12
click at [873, 200] on button "Run" at bounding box center [881, 198] width 40 height 21
click at [785, 80] on div "Pipelines Pipelines automatically watch for events in the design system, run a …" at bounding box center [566, 48] width 777 height 86
click at [93, 112] on div "Design tokens" at bounding box center [108, 112] width 101 height 12
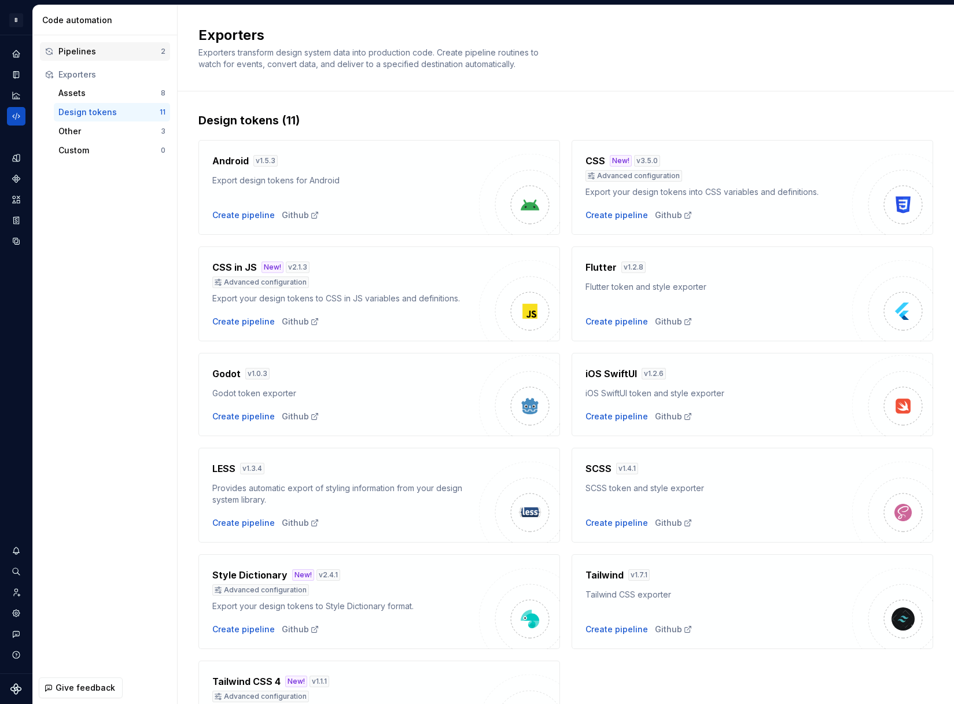
click at [102, 50] on div "Pipelines" at bounding box center [109, 52] width 102 height 12
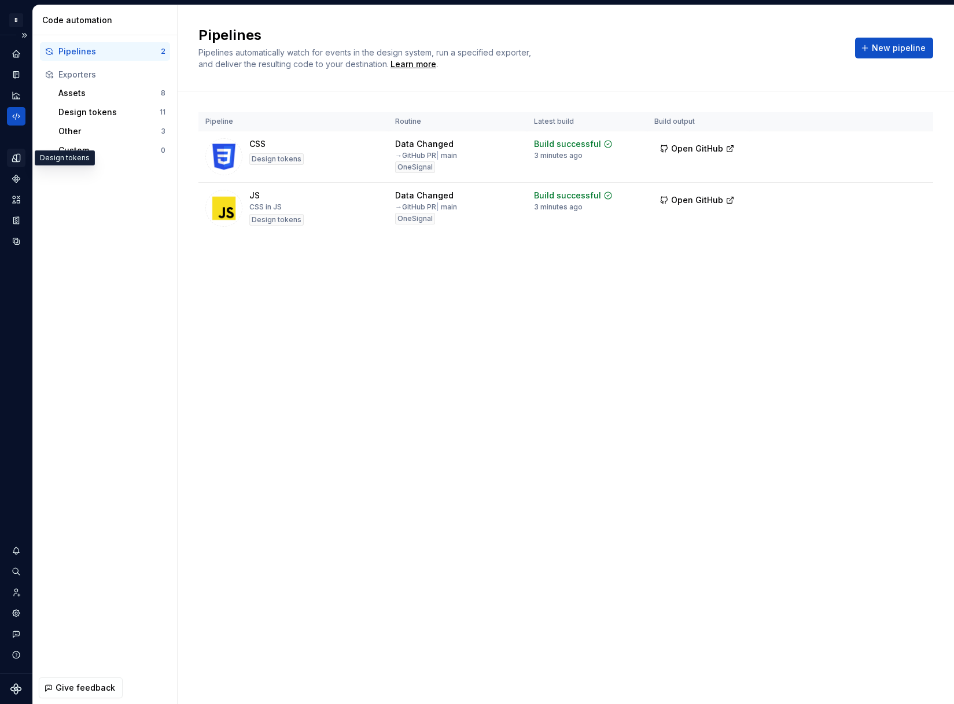
click at [20, 158] on icon "Design tokens" at bounding box center [16, 158] width 8 height 8
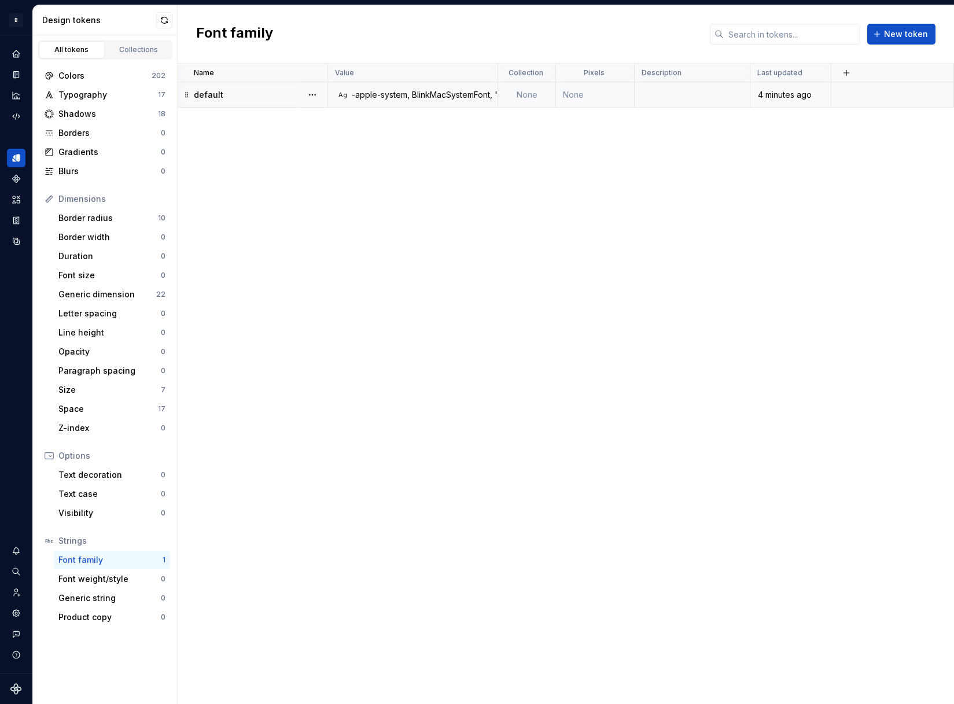
click at [403, 93] on div "-apple-system, BlinkMacSystemFont, "Segoe UI", Roboto, Helvetica, Arial, sans-s…" at bounding box center [627, 95] width 551 height 12
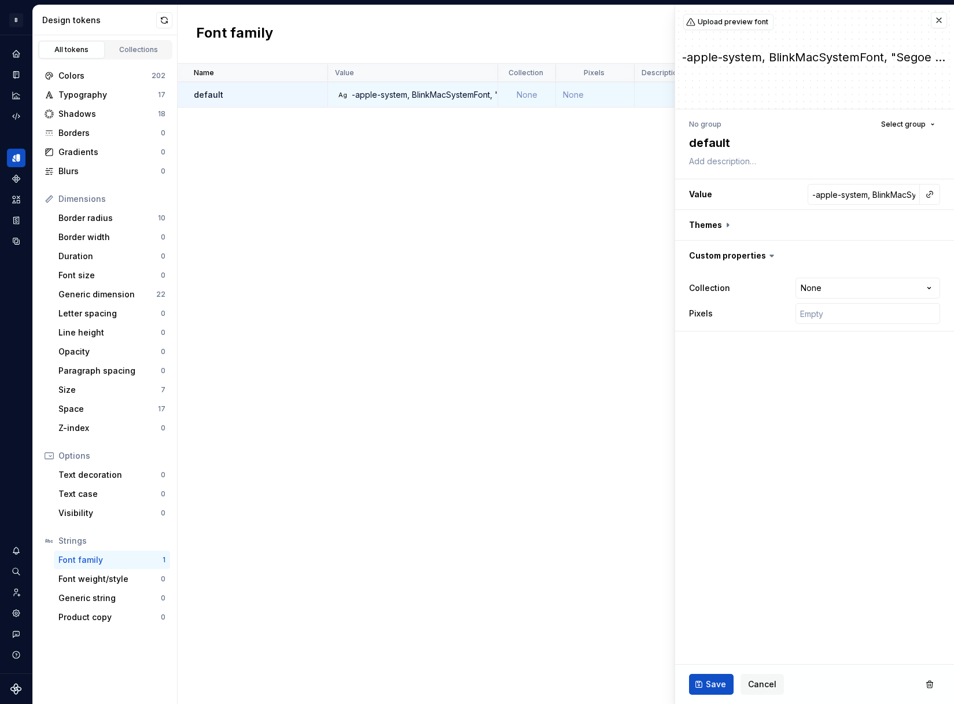
click at [794, 56] on div "-apple-system, BlinkMacSystemFont, "Segoe UI", Roboto, Helvetica, Arial, sans-s…" at bounding box center [814, 57] width 279 height 16
click at [848, 190] on input "-apple-system, BlinkMacSystemFont, "Segoe UI", Roboto, Helvetica, Arial, sans-s…" at bounding box center [864, 194] width 112 height 21
click at [849, 190] on input "-apple-system, BlinkMacSystemFont, "Segoe UI", Roboto, Helvetica, Arial, sans-s…" at bounding box center [864, 194] width 112 height 21
paste input "Segoe UI, Roboto, Helvetica, Arial, sans-serif, Apple Color Emoji, Segoe UI Emo…"
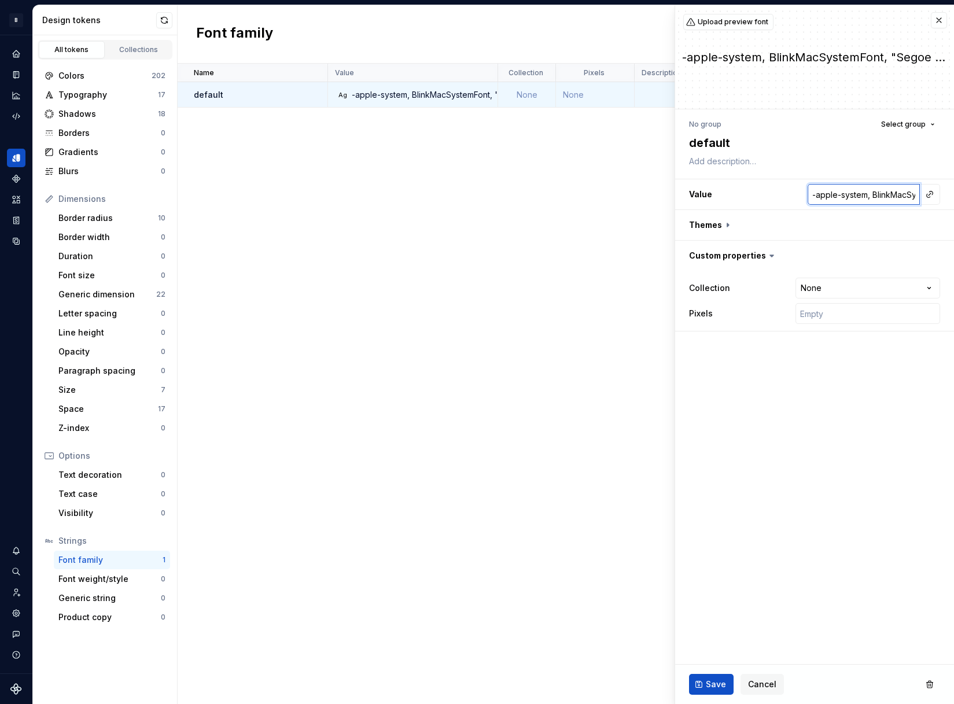
type textarea "*"
type input "-apple-system, BlinkMacSystemFont, Segoe UI, Roboto, Helvetica, Arial, sans-ser…"
click at [712, 684] on span "Save" at bounding box center [716, 685] width 20 height 12
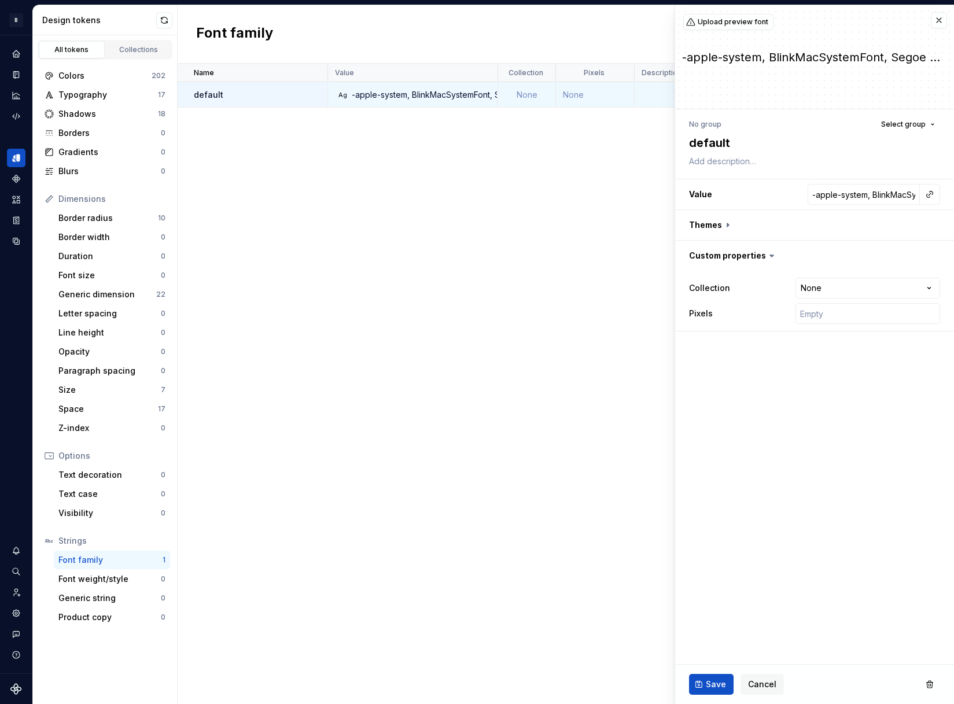
type textarea "*"
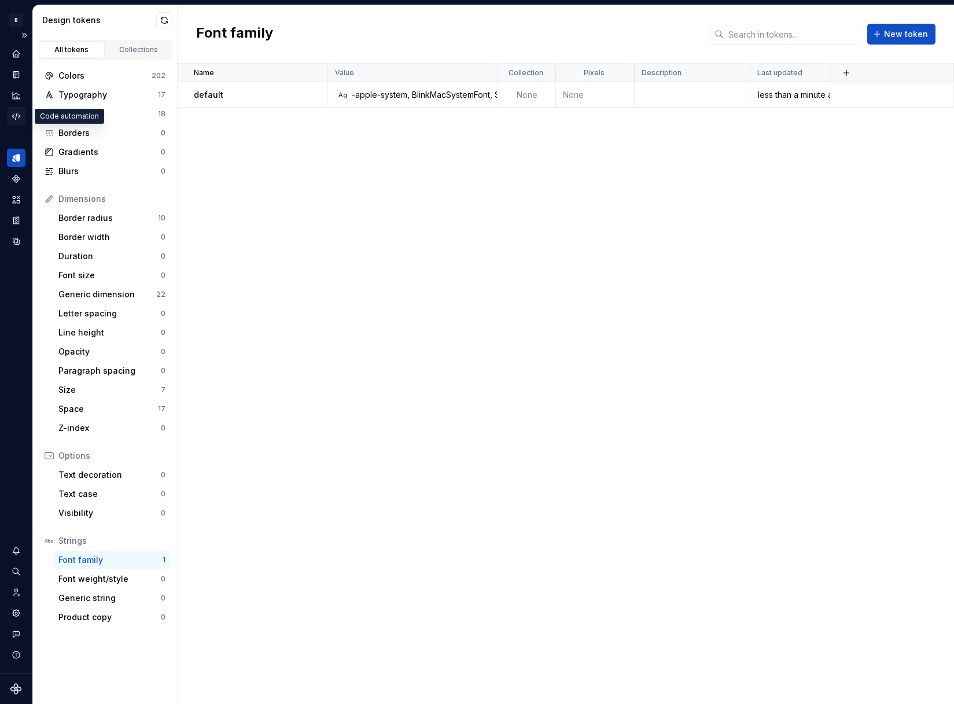
click at [12, 117] on icon "Code automation" at bounding box center [16, 116] width 10 height 10
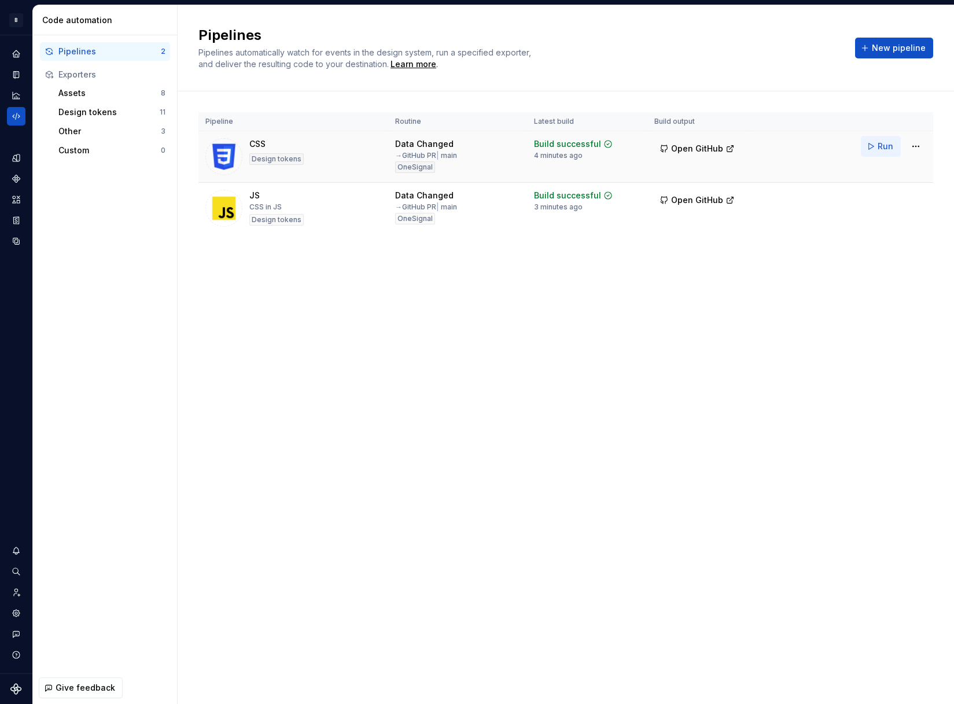
click at [875, 145] on button "Run" at bounding box center [881, 146] width 40 height 21
click at [875, 201] on button "Run" at bounding box center [881, 198] width 40 height 21
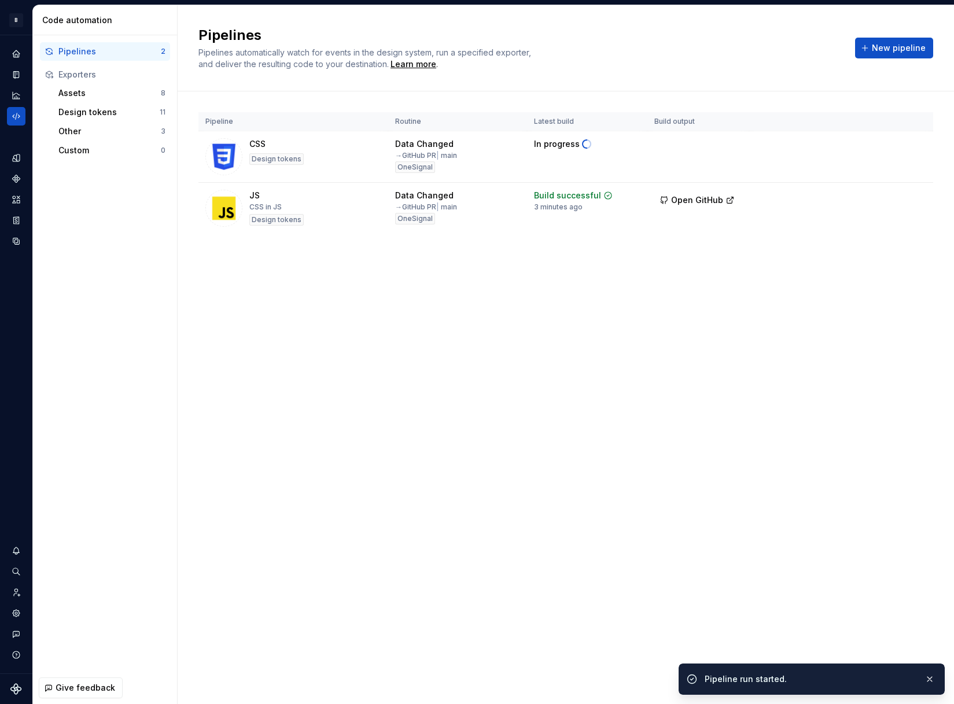
click at [791, 81] on div "Pipelines Pipelines automatically watch for events in the design system, run a …" at bounding box center [566, 48] width 777 height 86
